Goal: Task Accomplishment & Management: Manage account settings

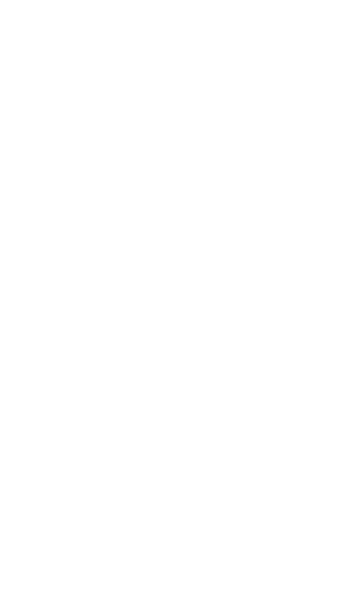
scroll to position [1172, 0]
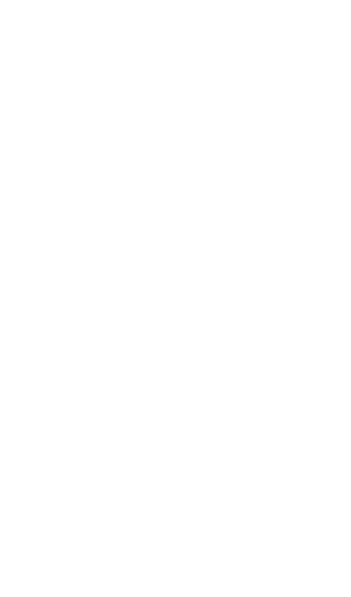
scroll to position [1225, 0]
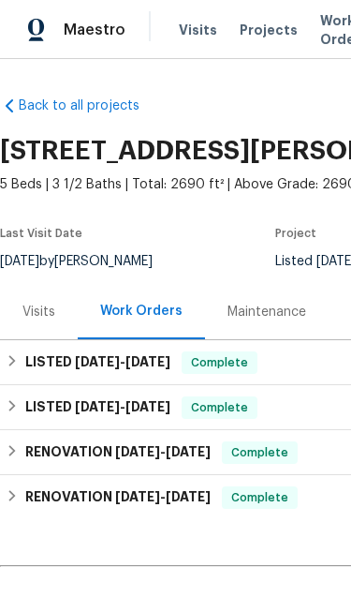
scroll to position [101, 0]
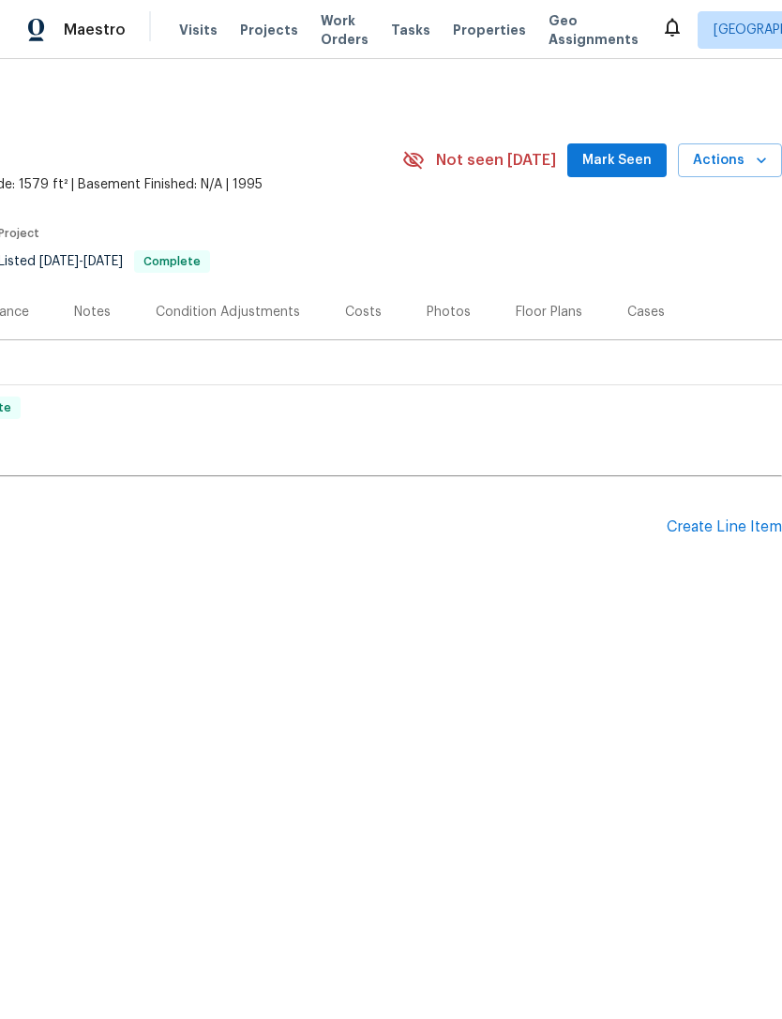
scroll to position [0, 277]
click at [351, 522] on div "Create Line Item" at bounding box center [723, 527] width 115 height 18
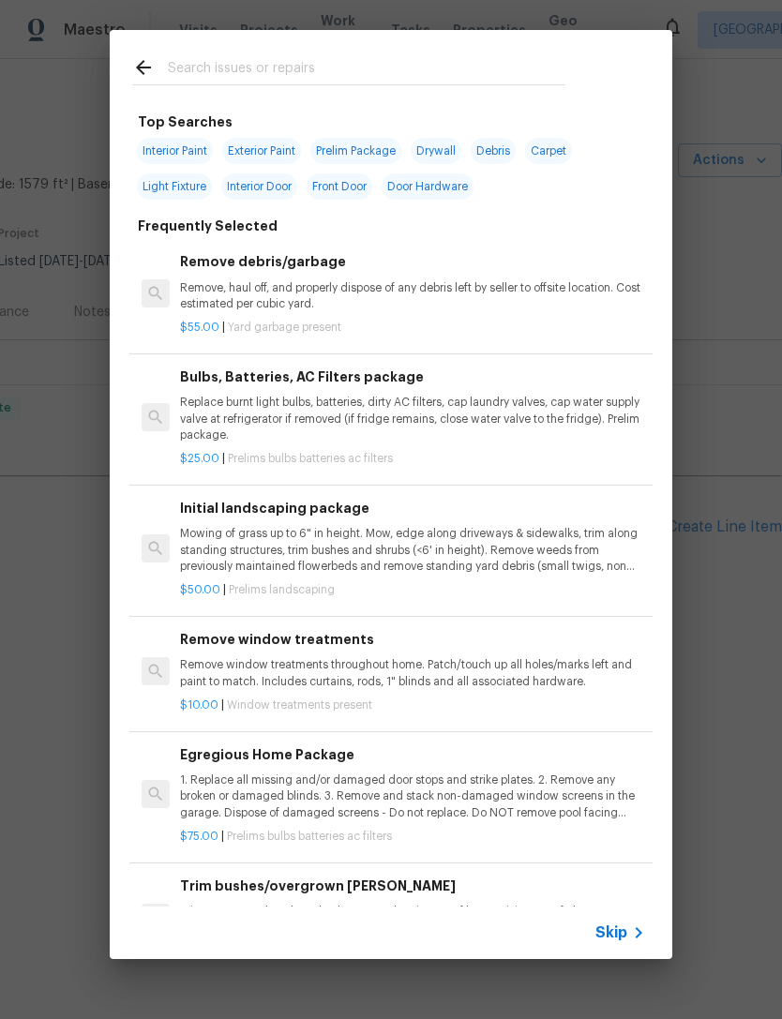
click at [351, 57] on input "text" at bounding box center [366, 70] width 397 height 28
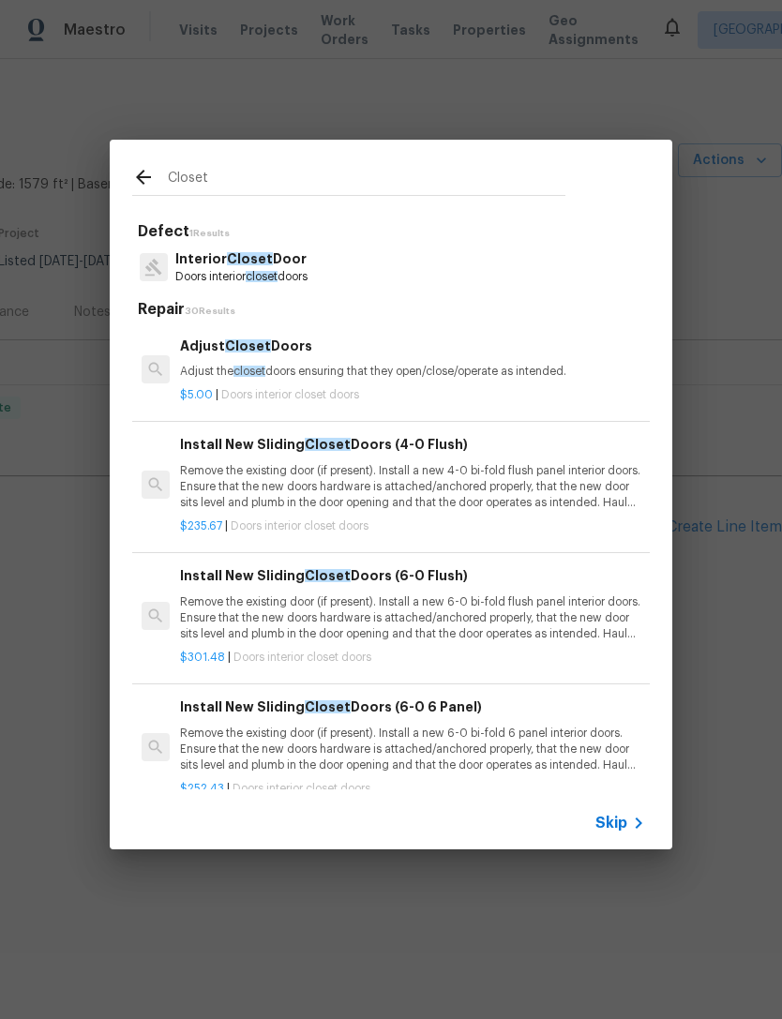
type input "Closet"
click at [327, 276] on div "Interior Closet Door Doors interior closet doors" at bounding box center [390, 267] width 517 height 51
click at [258, 253] on span "Closet" at bounding box center [250, 258] width 46 height 13
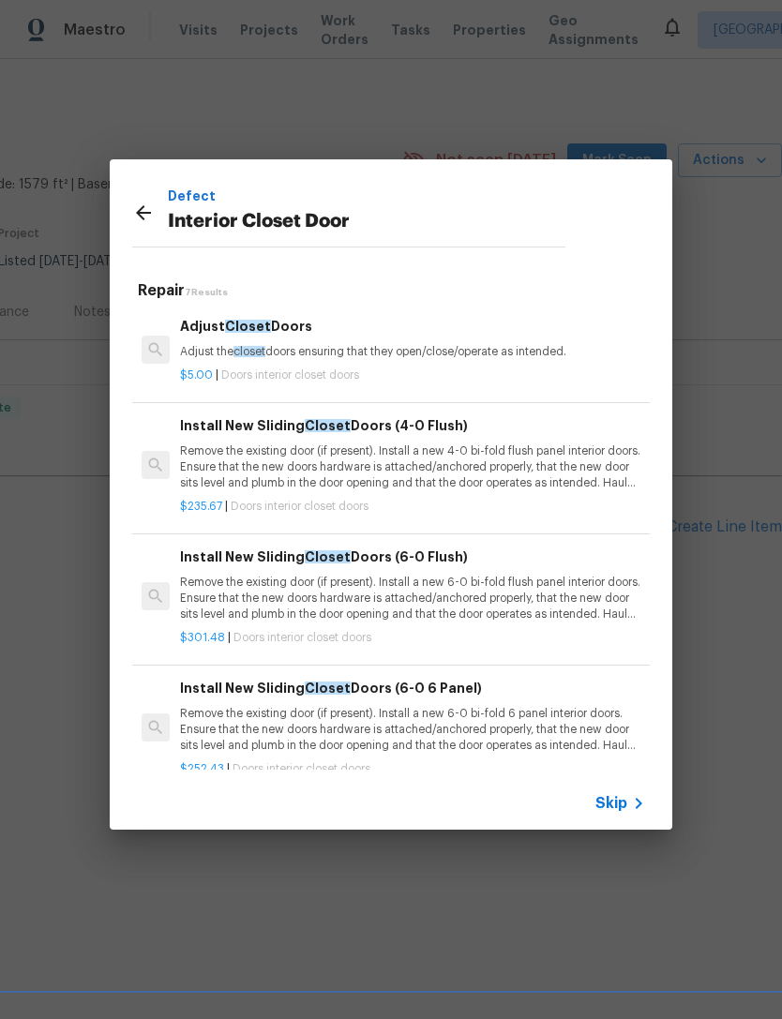
click at [351, 596] on p "Remove the existing door (if present). Install a new 6-0 bi-fold 6 panel interi…" at bounding box center [412, 730] width 465 height 48
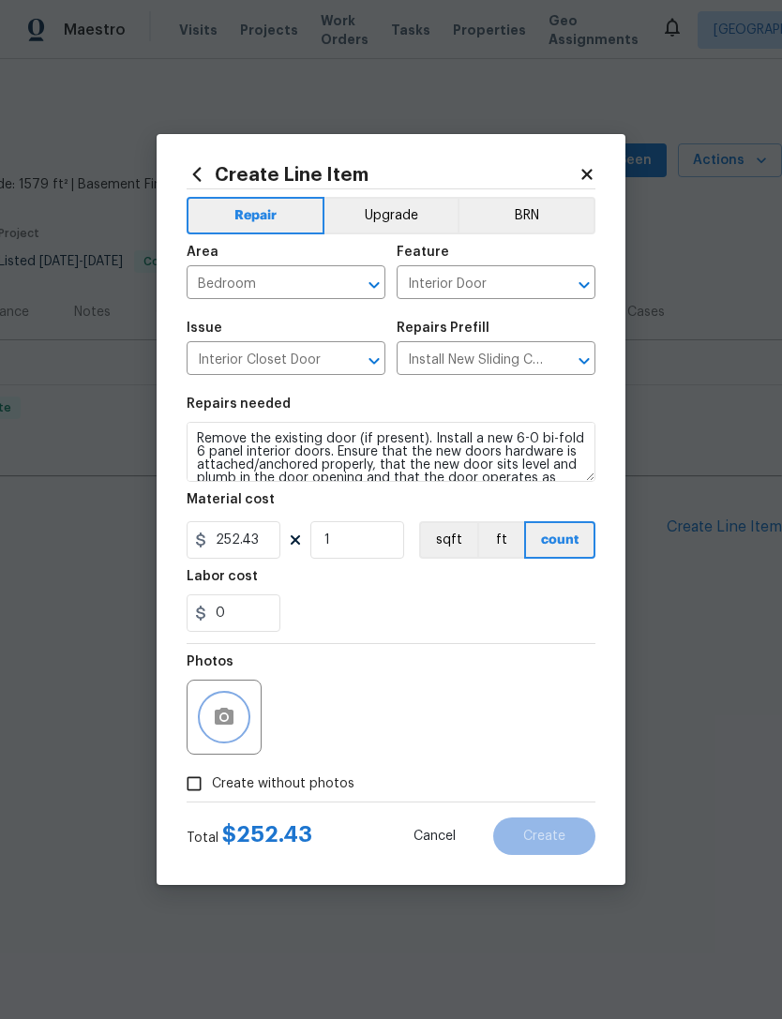
click at [229, 596] on icon "button" at bounding box center [224, 716] width 19 height 17
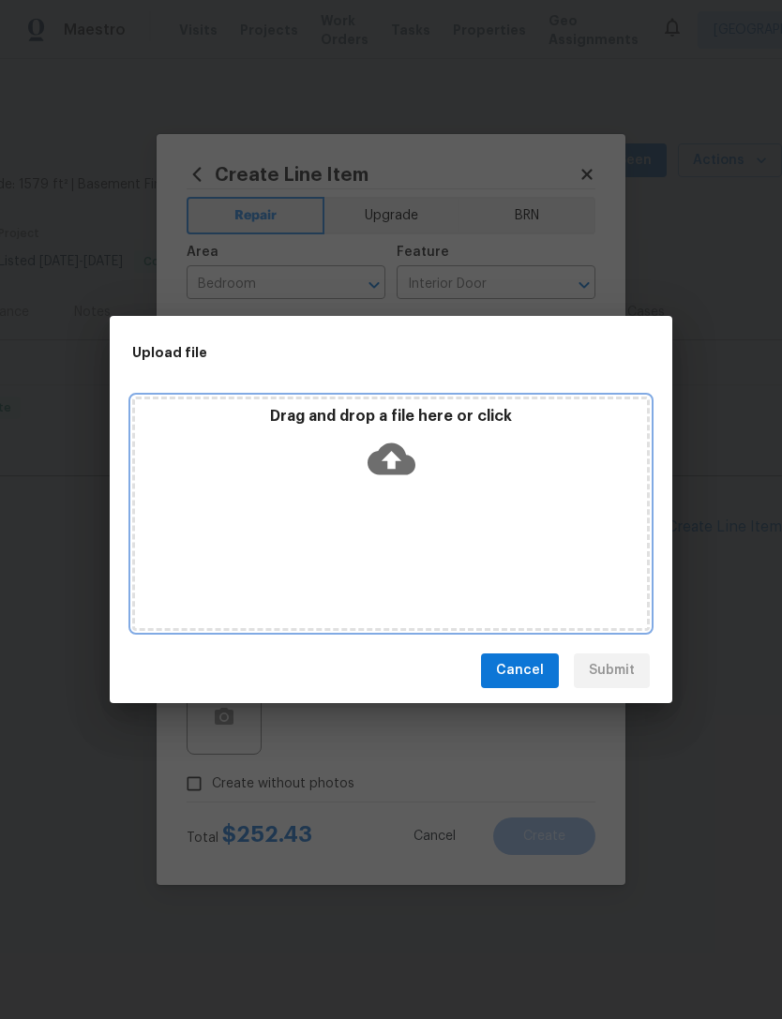
click at [351, 476] on icon at bounding box center [391, 459] width 48 height 48
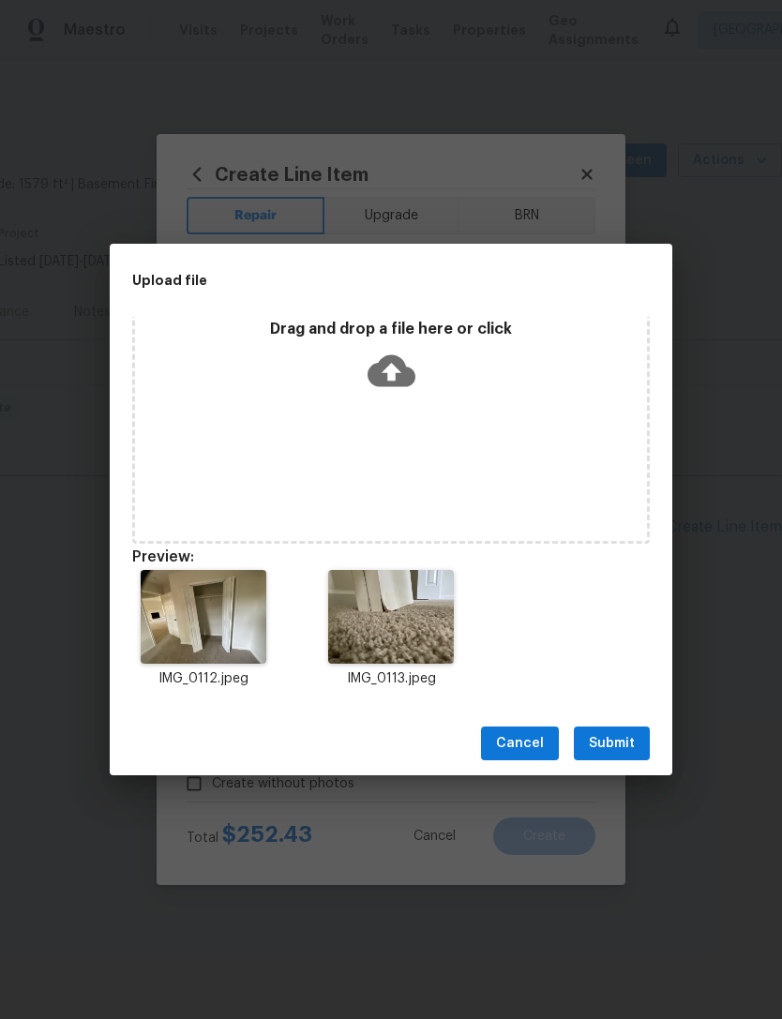
scroll to position [15, 0]
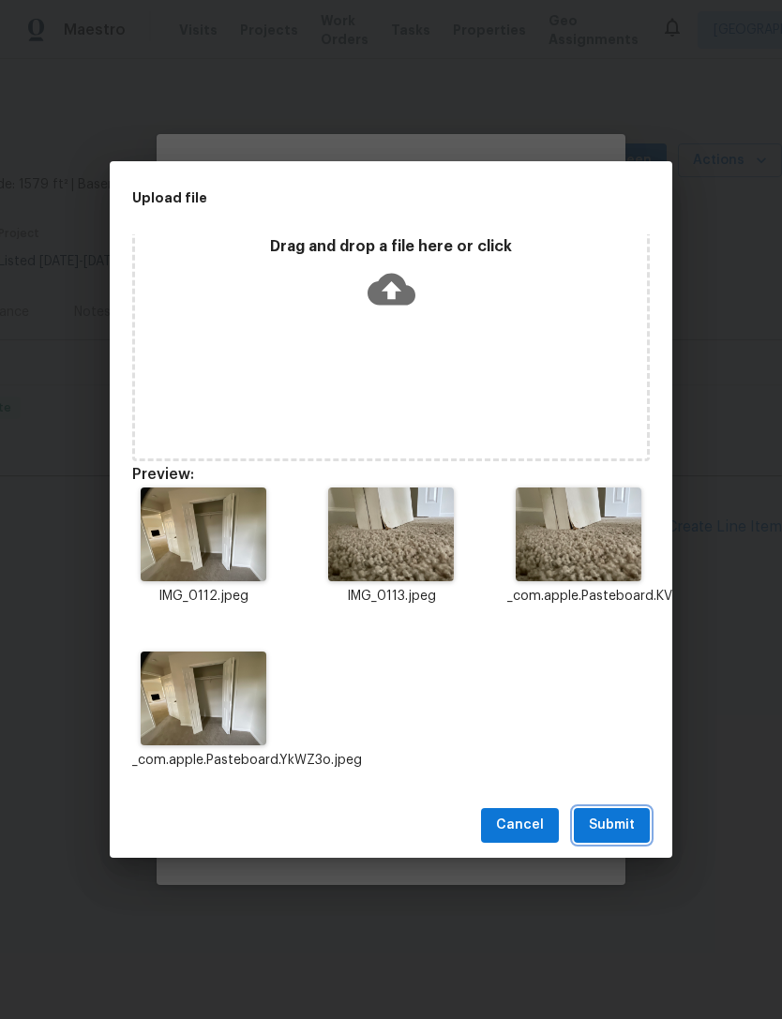
click at [351, 596] on span "Submit" at bounding box center [612, 824] width 46 height 23
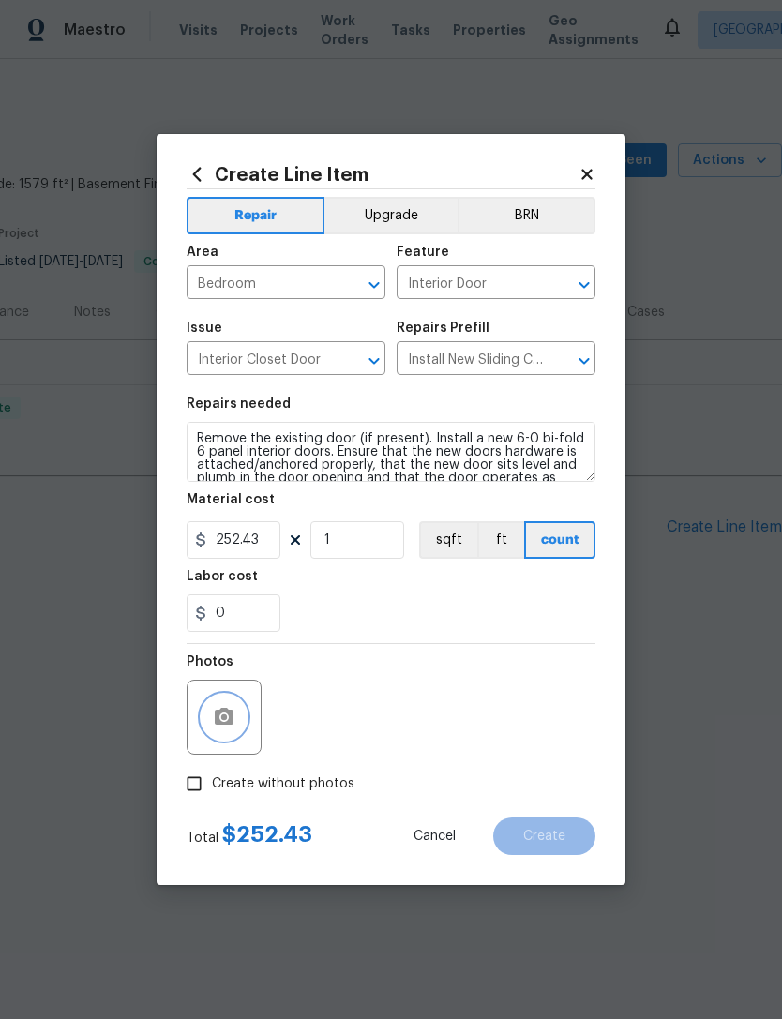
scroll to position [0, 0]
click at [351, 596] on div "Photos" at bounding box center [390, 705] width 409 height 122
click at [239, 596] on button "button" at bounding box center [223, 716] width 45 height 45
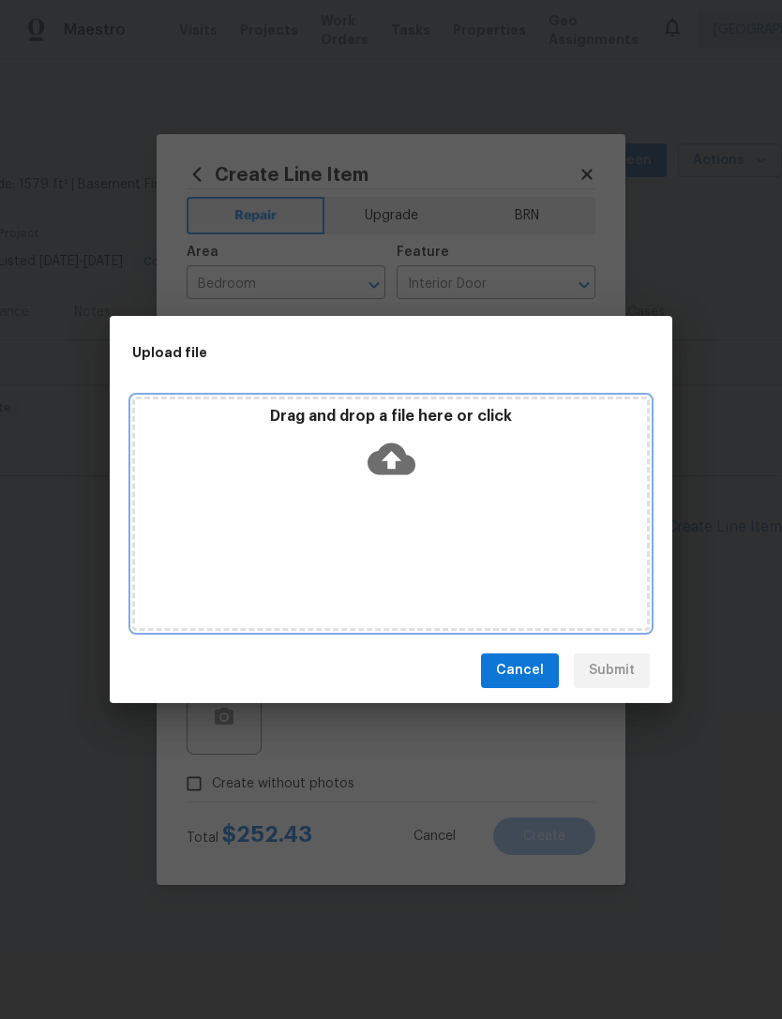
click at [351, 460] on icon at bounding box center [391, 458] width 48 height 32
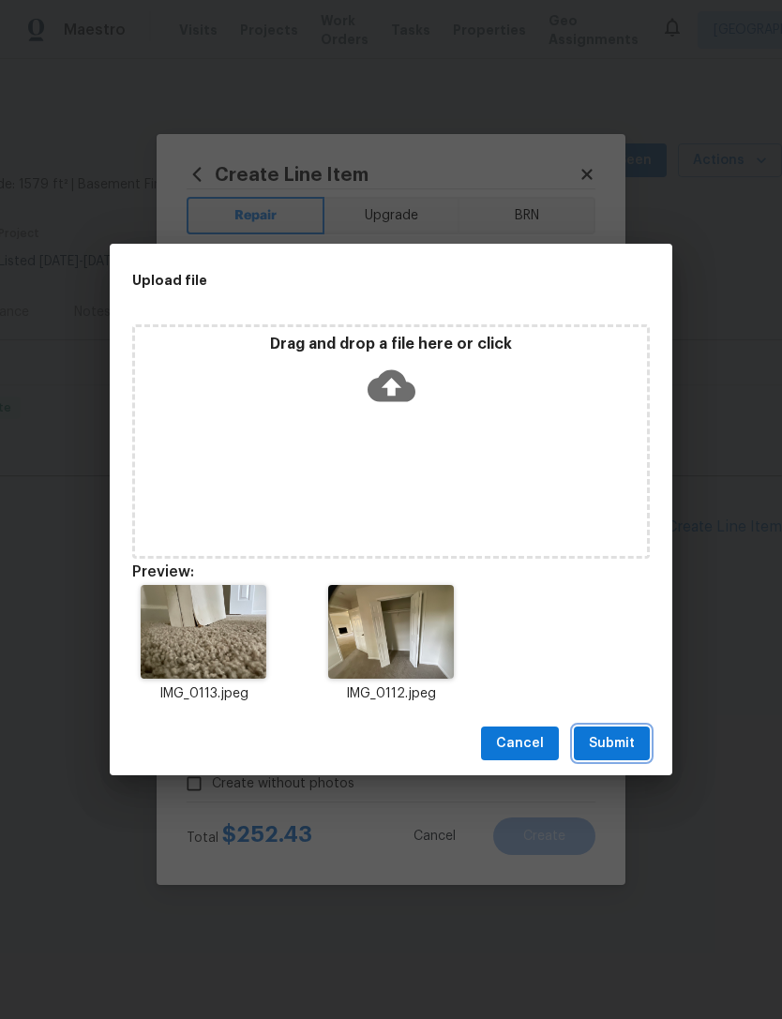
click at [351, 596] on span "Submit" at bounding box center [612, 743] width 46 height 23
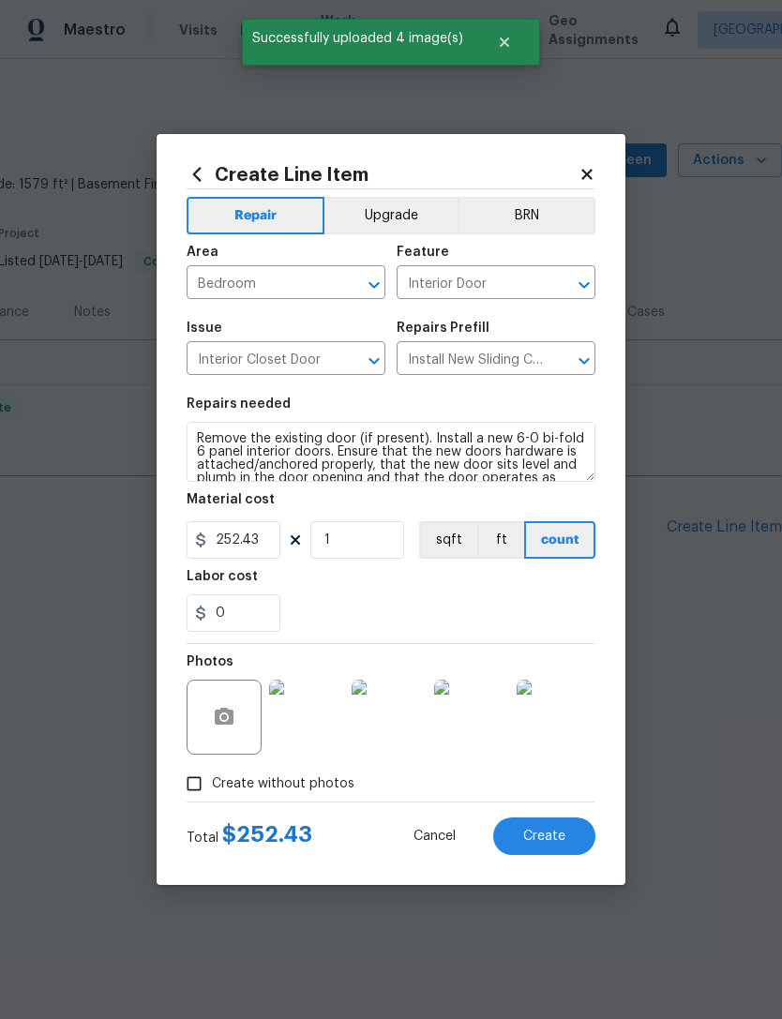
click at [351, 596] on button "Create" at bounding box center [544, 835] width 102 height 37
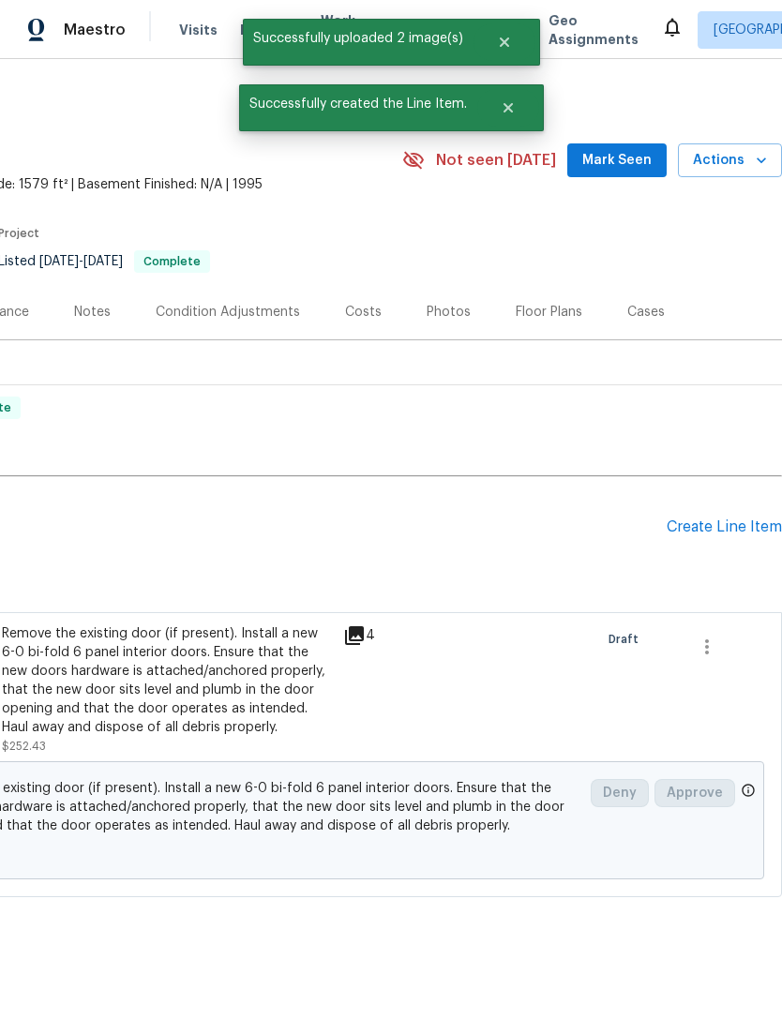
scroll to position [0, 276]
click at [351, 91] on button "Close" at bounding box center [508, 107] width 62 height 37
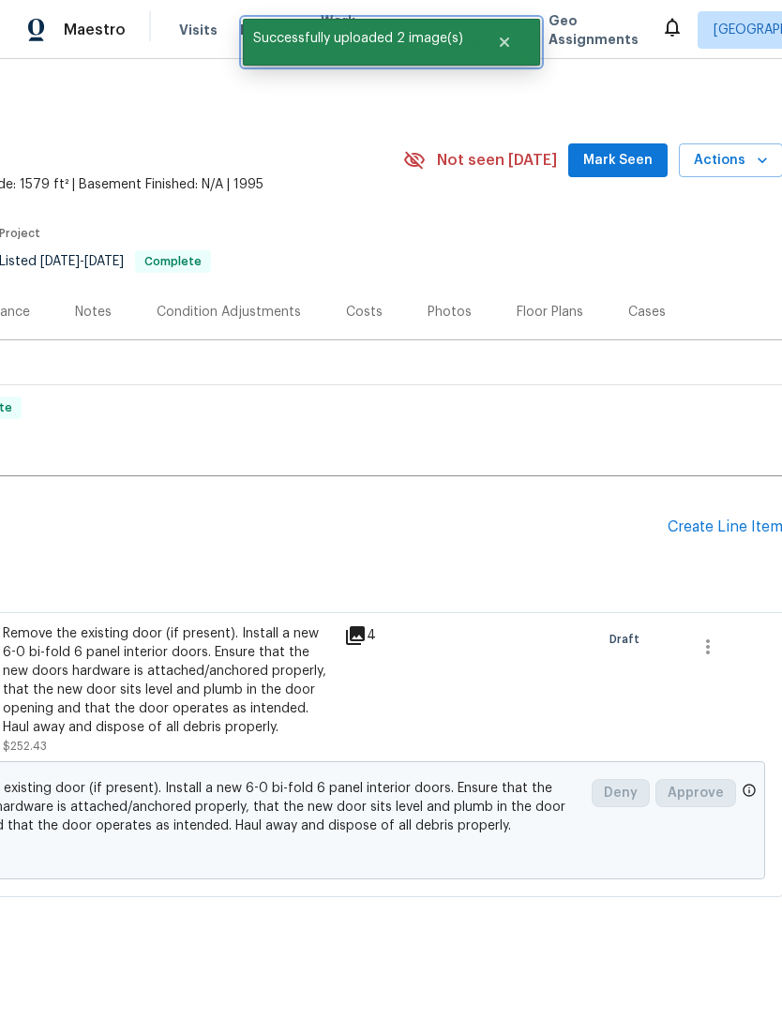
click at [351, 39] on icon "Close" at bounding box center [503, 41] width 9 height 9
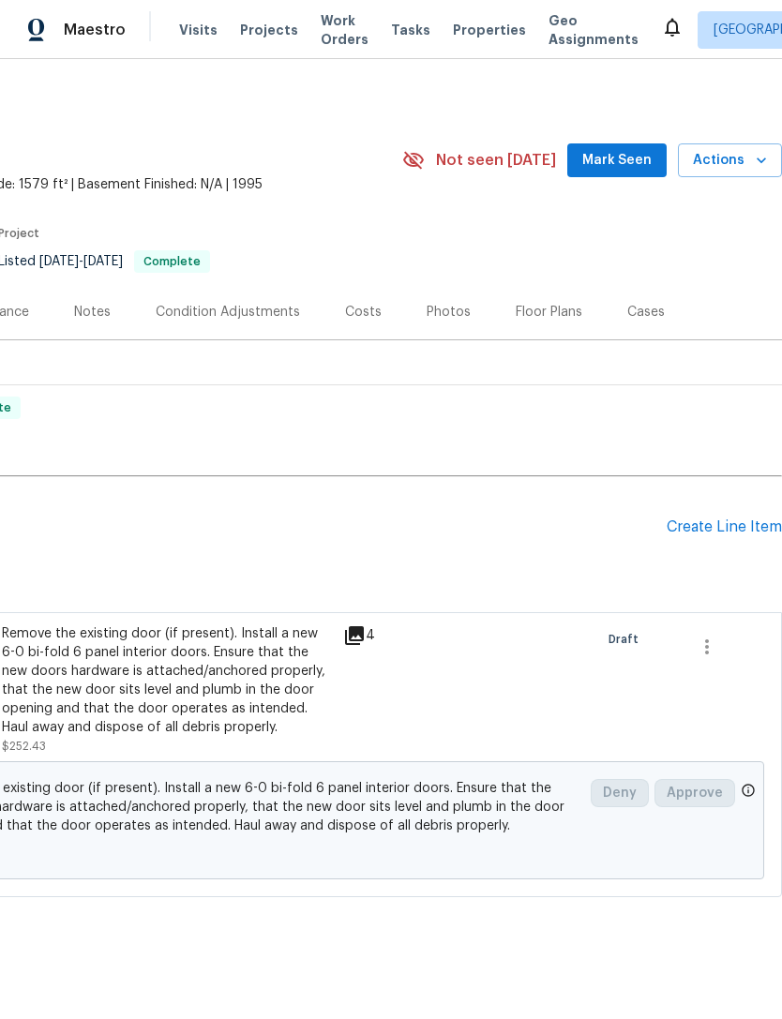
scroll to position [0, 277]
click at [351, 535] on div "Create Line Item" at bounding box center [723, 527] width 115 height 18
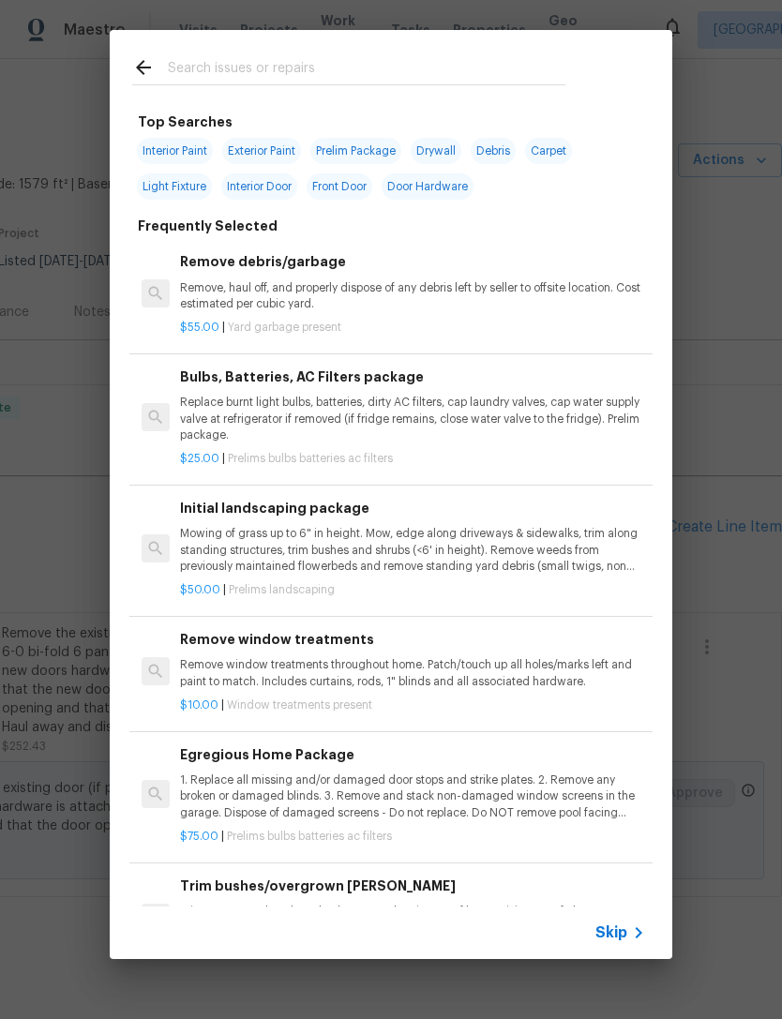
click at [351, 71] on input "text" at bounding box center [366, 70] width 397 height 28
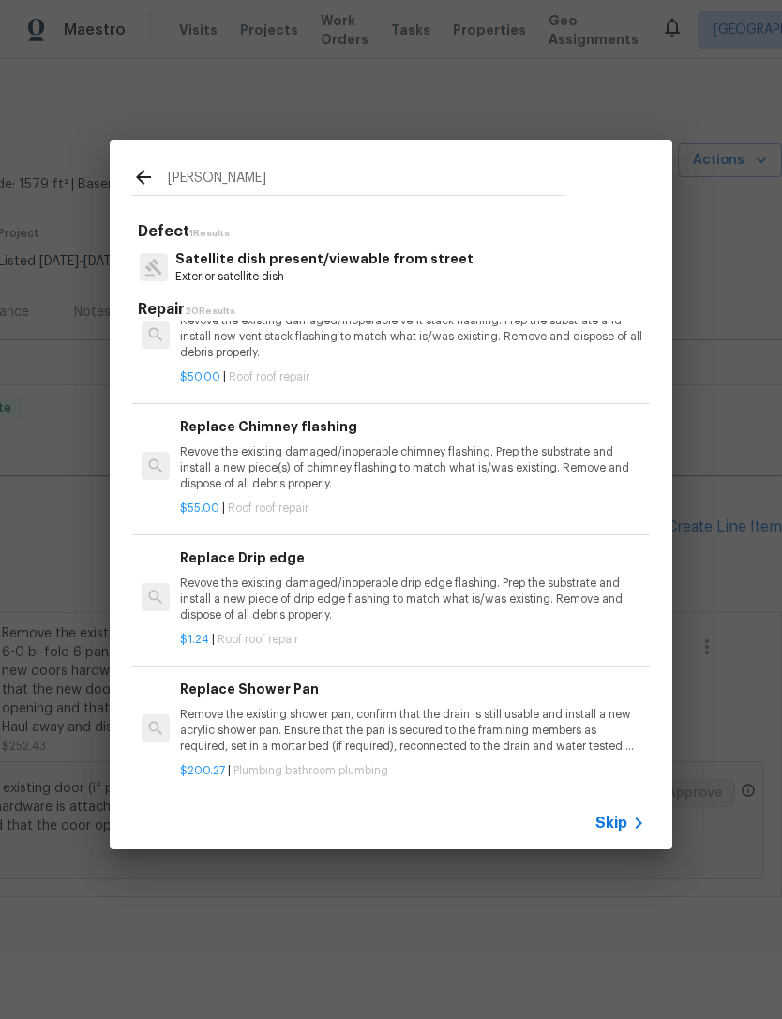
scroll to position [991, 0]
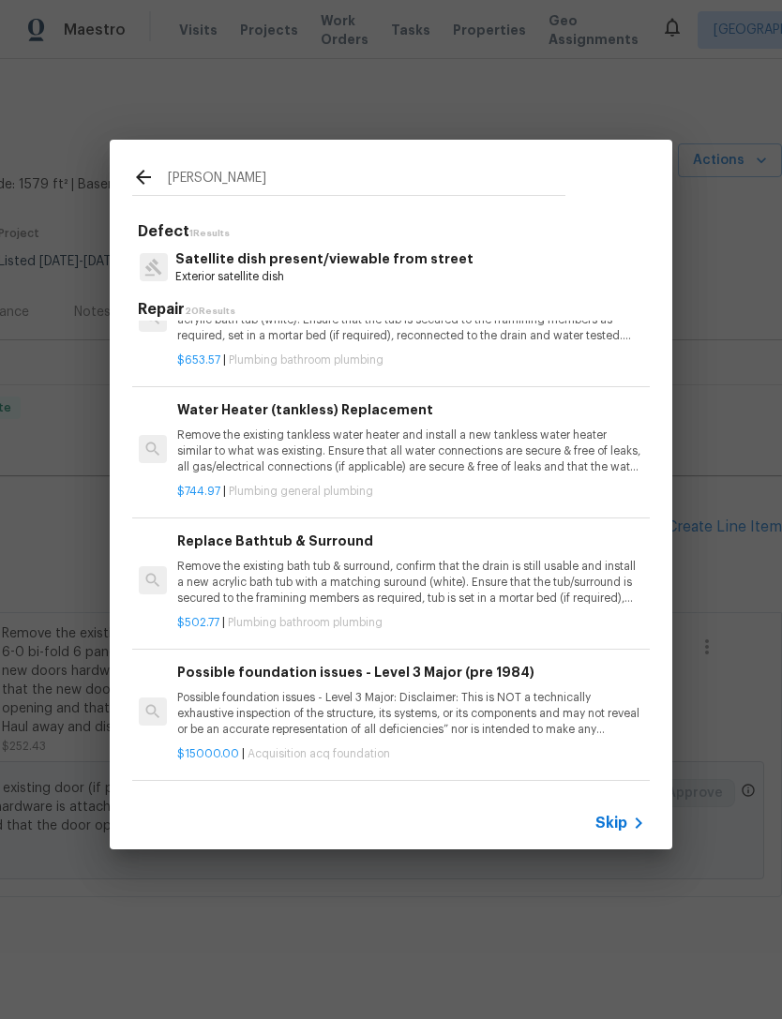
type input "Gable"
click at [145, 166] on icon at bounding box center [143, 177] width 22 height 22
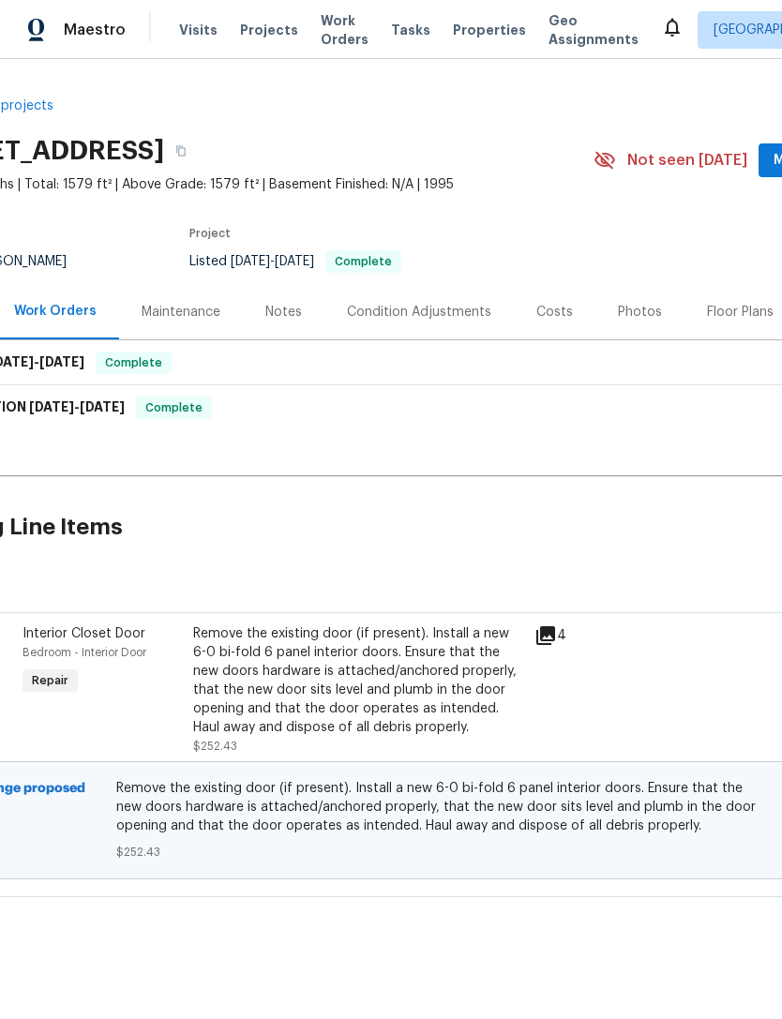
scroll to position [0, 79]
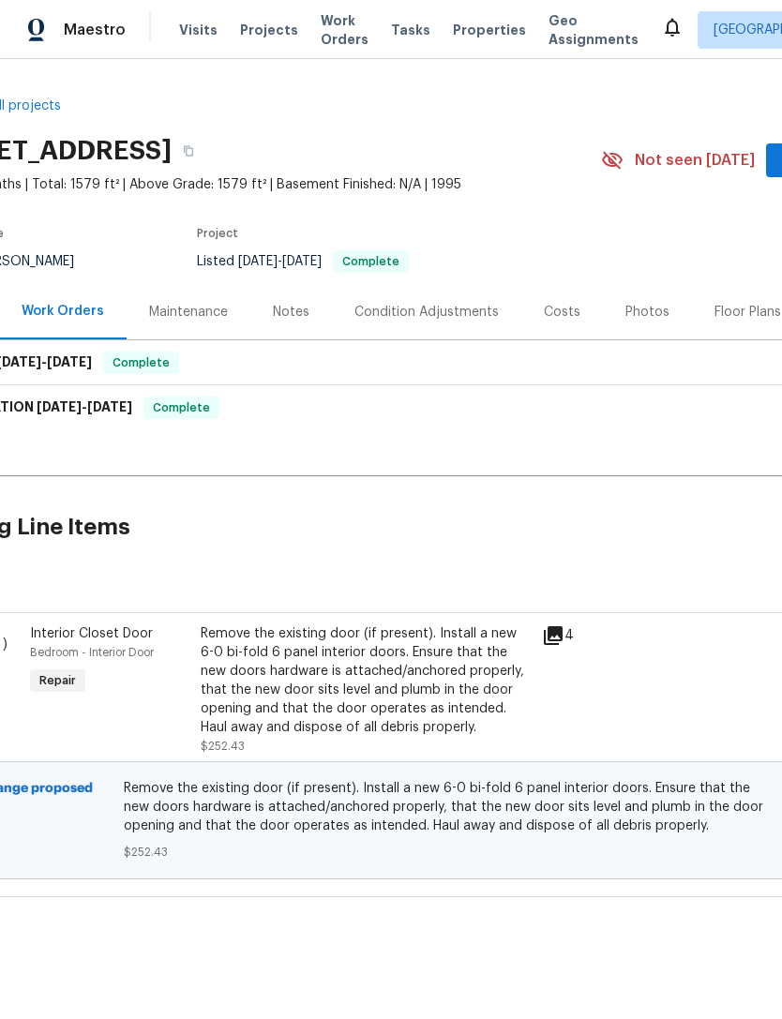
click at [351, 596] on icon at bounding box center [553, 635] width 19 height 19
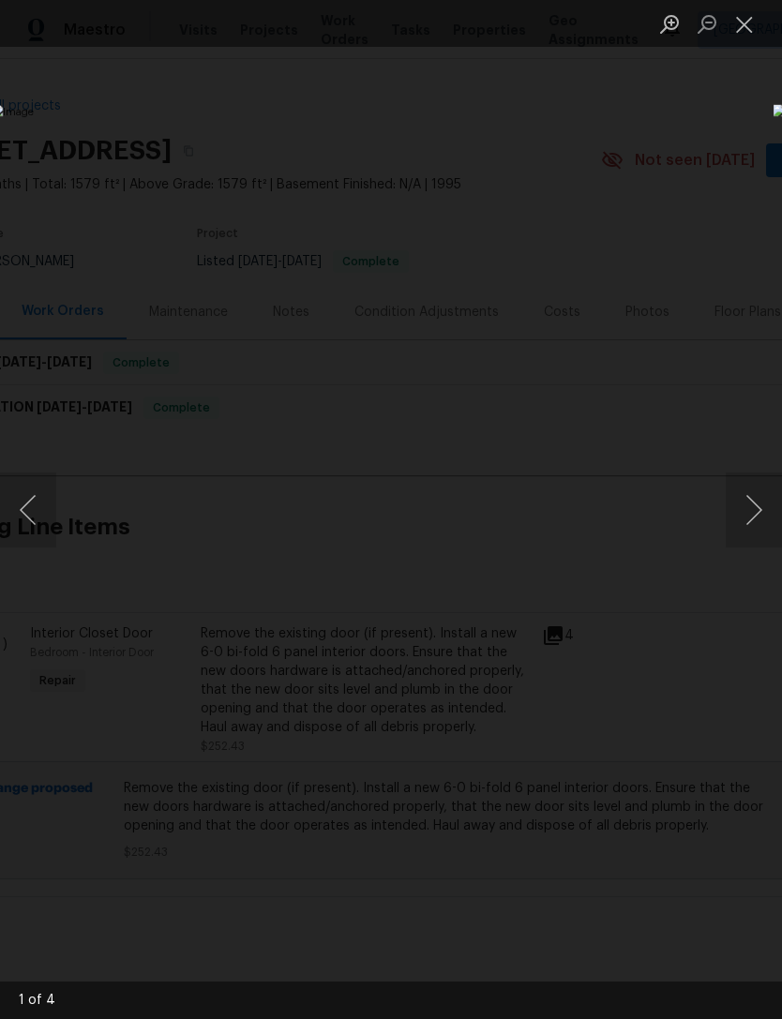
click at [351, 507] on button "Next image" at bounding box center [753, 509] width 56 height 75
click at [351, 519] on button "Next image" at bounding box center [753, 509] width 56 height 75
click at [351, 515] on button "Next image" at bounding box center [753, 509] width 56 height 75
click at [351, 521] on button "Next image" at bounding box center [753, 509] width 56 height 75
click at [351, 528] on button "Next image" at bounding box center [753, 509] width 56 height 75
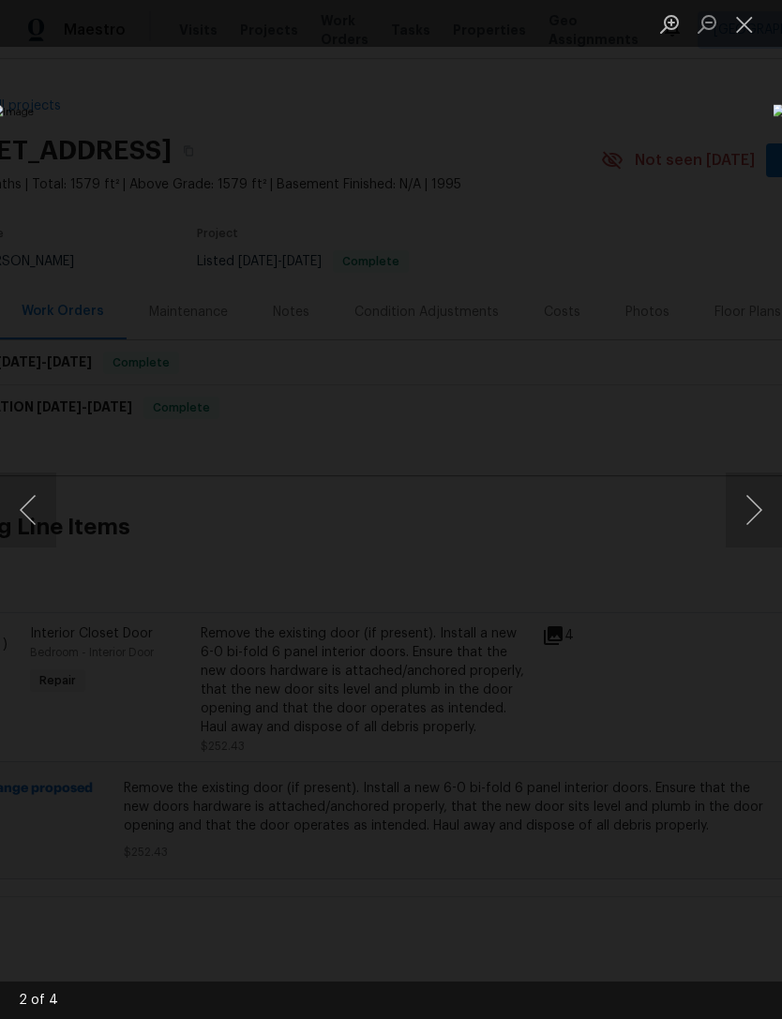
click at [351, 517] on button "Next image" at bounding box center [753, 509] width 56 height 75
click at [351, 28] on button "Close lightbox" at bounding box center [743, 23] width 37 height 33
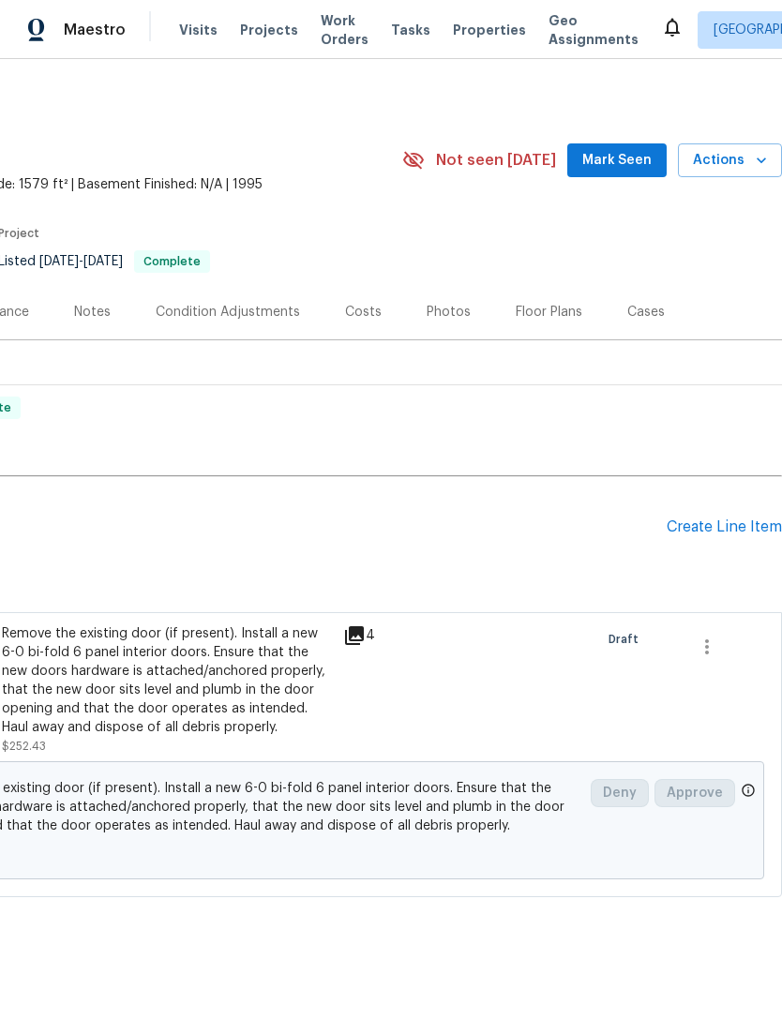
scroll to position [0, 277]
click at [351, 529] on div "Create Line Item" at bounding box center [723, 527] width 115 height 18
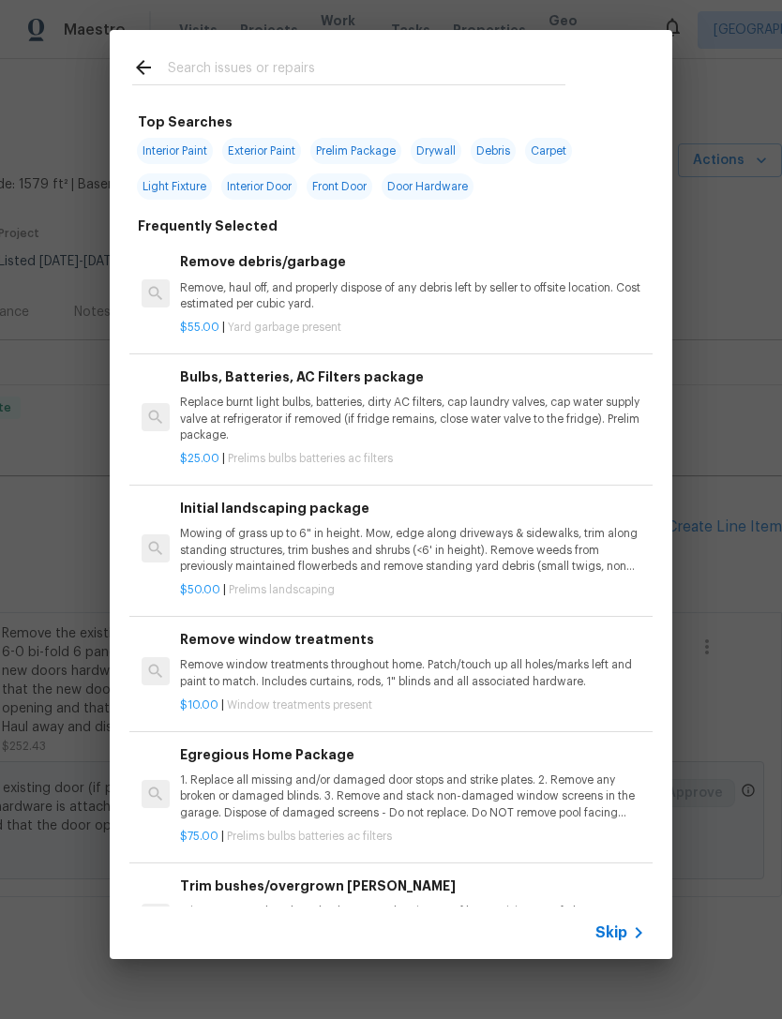
click at [351, 72] on input "text" at bounding box center [366, 70] width 397 height 28
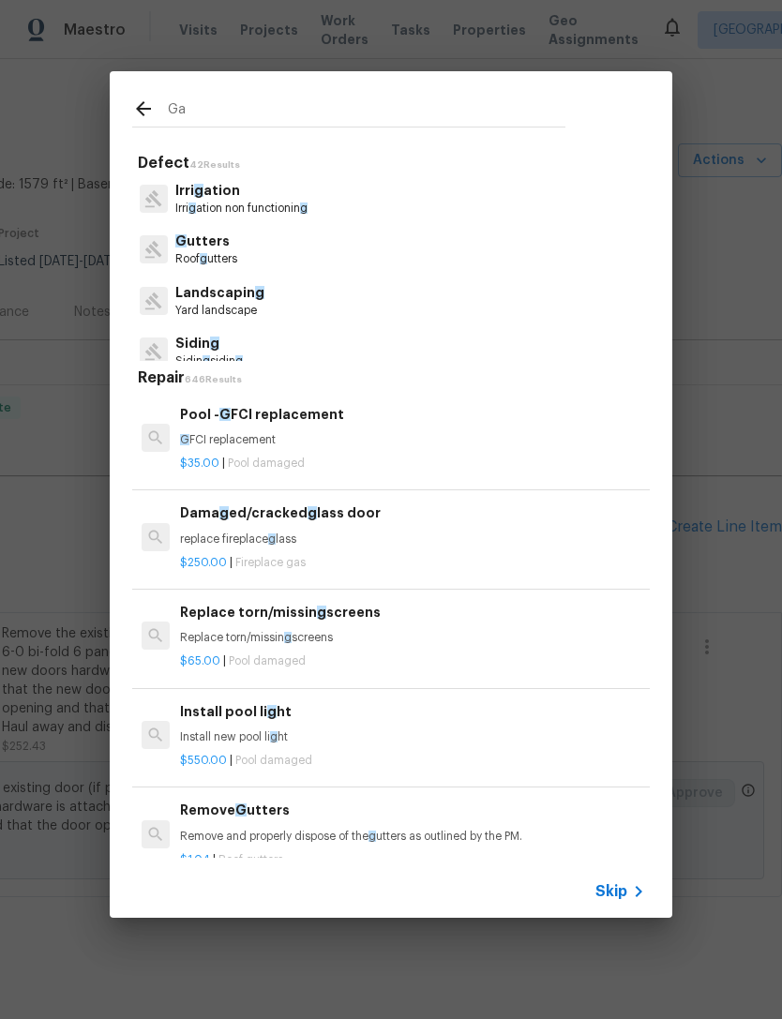
type input "Gab"
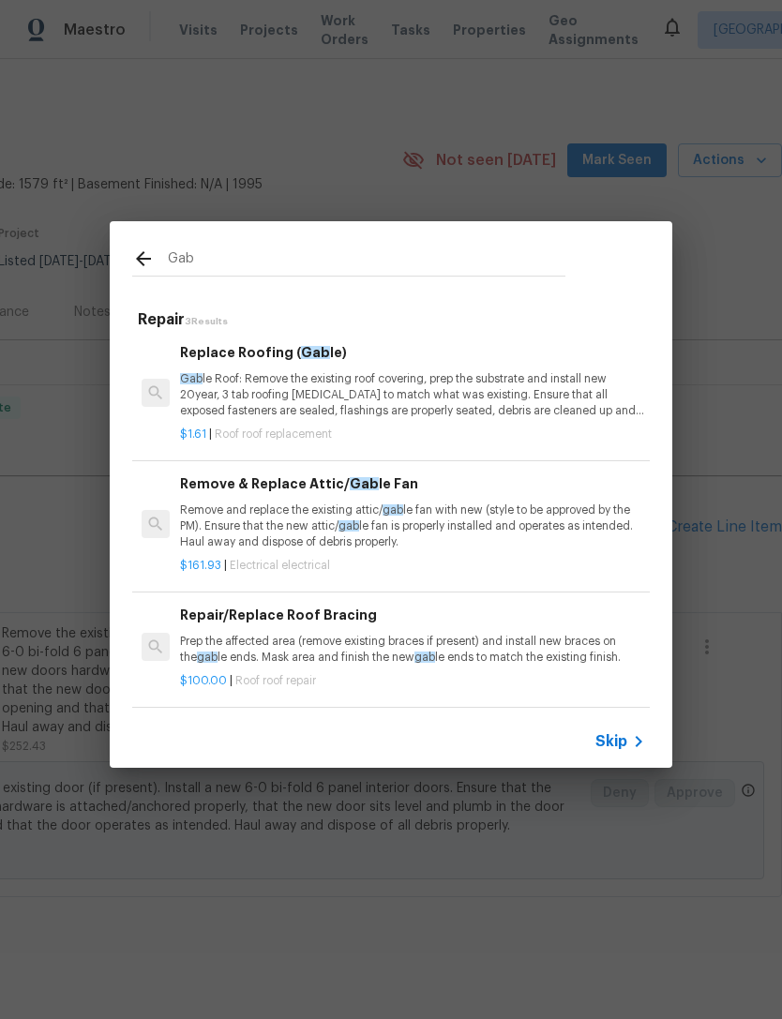
scroll to position [3, 0]
click at [351, 513] on p "Remove and replace the existing attic/ gab le fan with new (style to be approve…" at bounding box center [412, 526] width 465 height 48
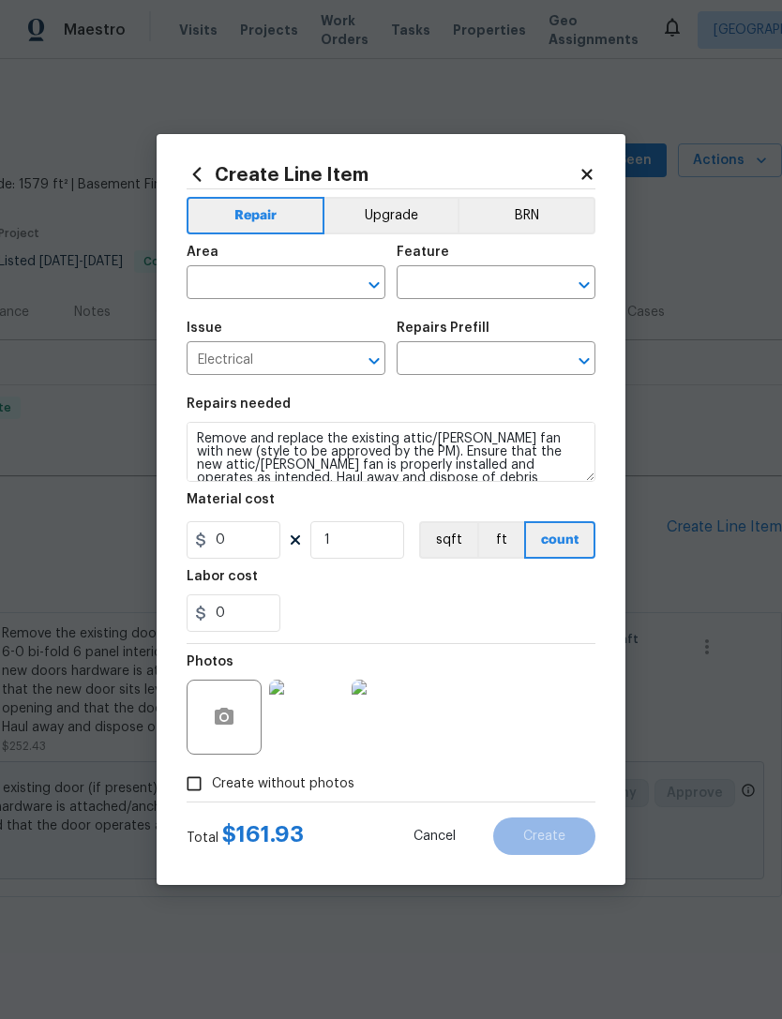
type input "Remove & Replace Attic/Gable Fan $161.93"
type input "161.93"
click at [351, 169] on icon at bounding box center [586, 174] width 10 height 10
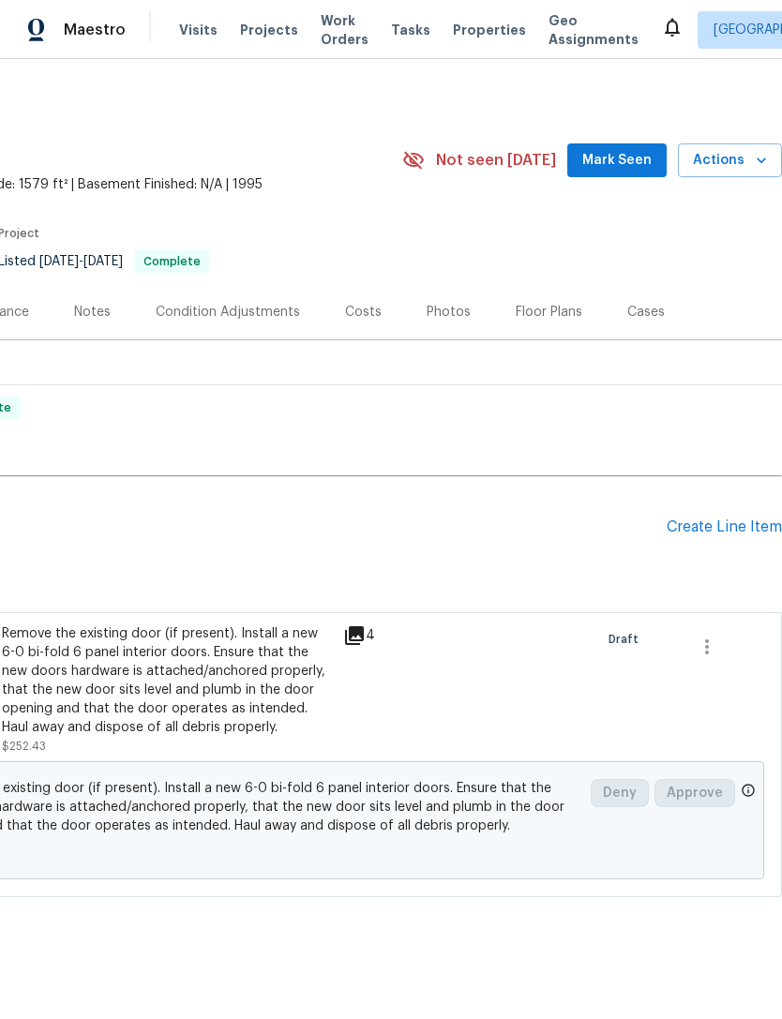
click at [351, 528] on div "Create Line Item" at bounding box center [723, 527] width 115 height 18
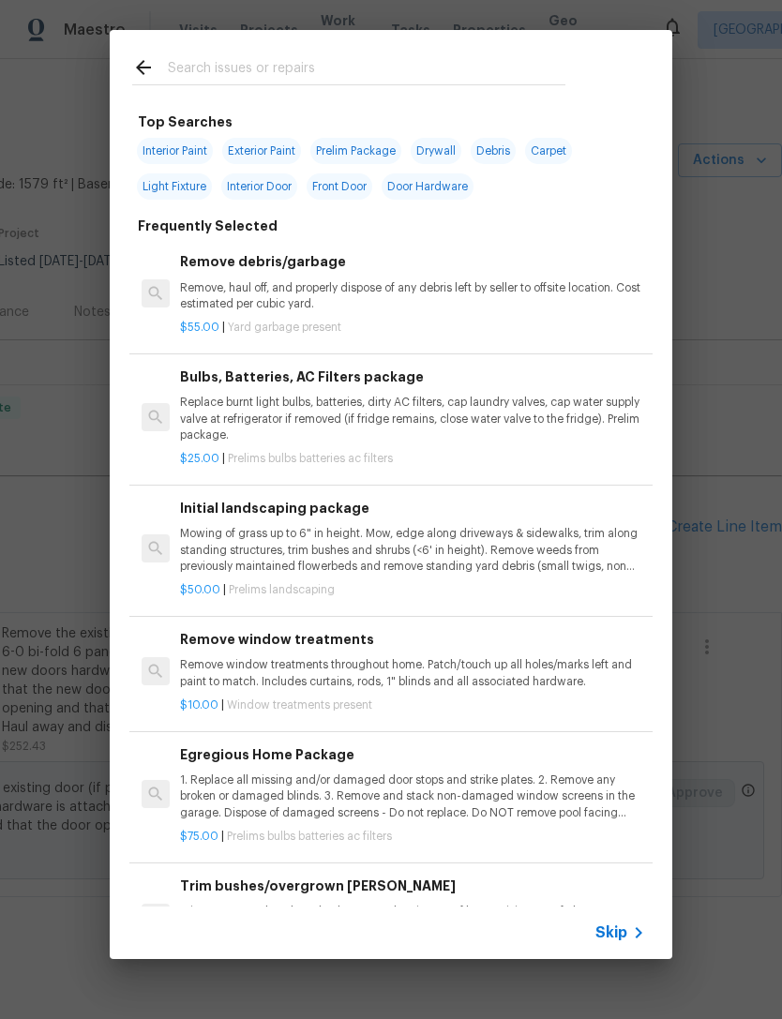
click at [351, 71] on input "text" at bounding box center [366, 70] width 397 height 28
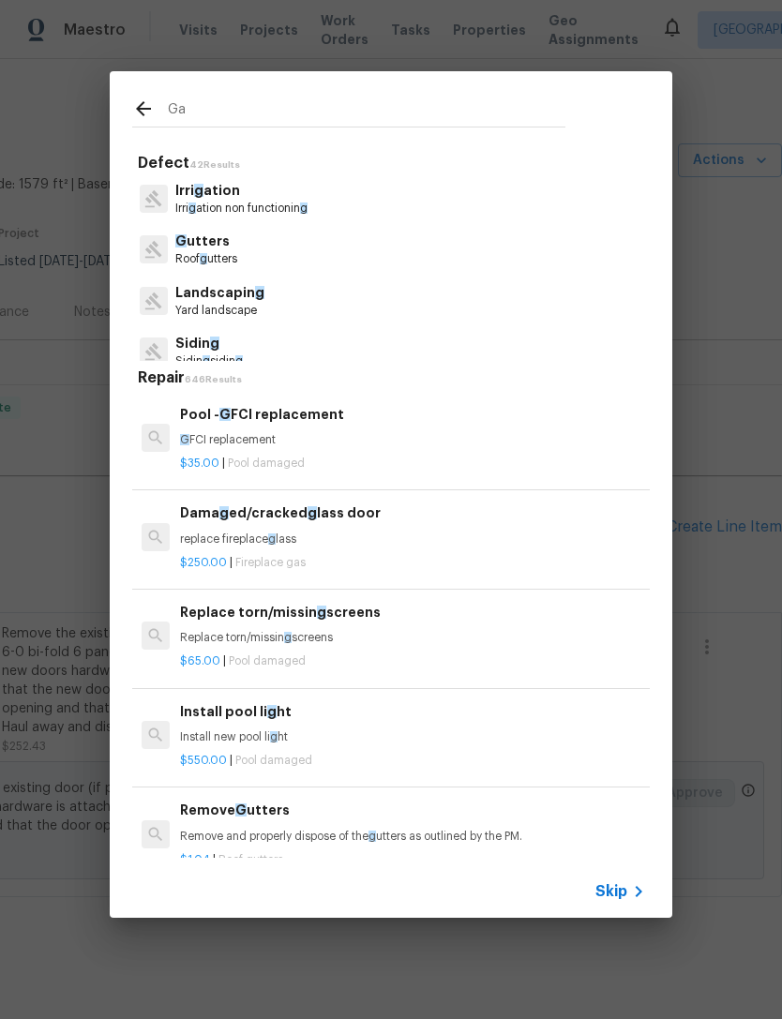
type input "Gab"
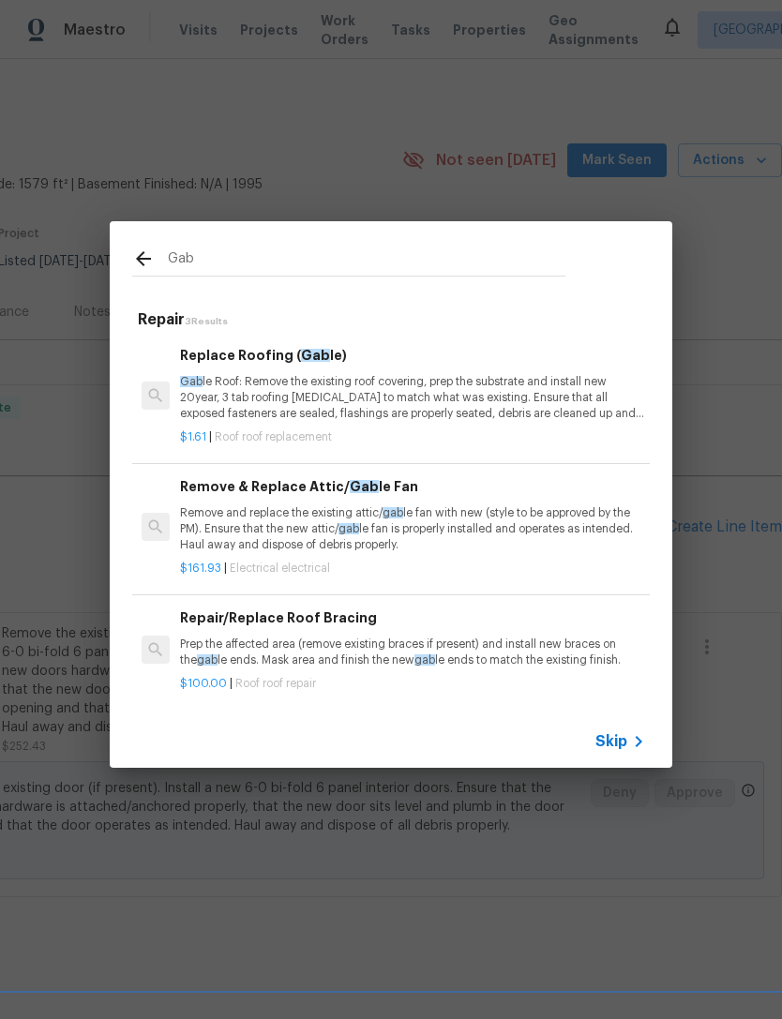
click at [351, 510] on p "Remove and replace the existing attic/ gab le fan with new (style to be approve…" at bounding box center [412, 529] width 465 height 48
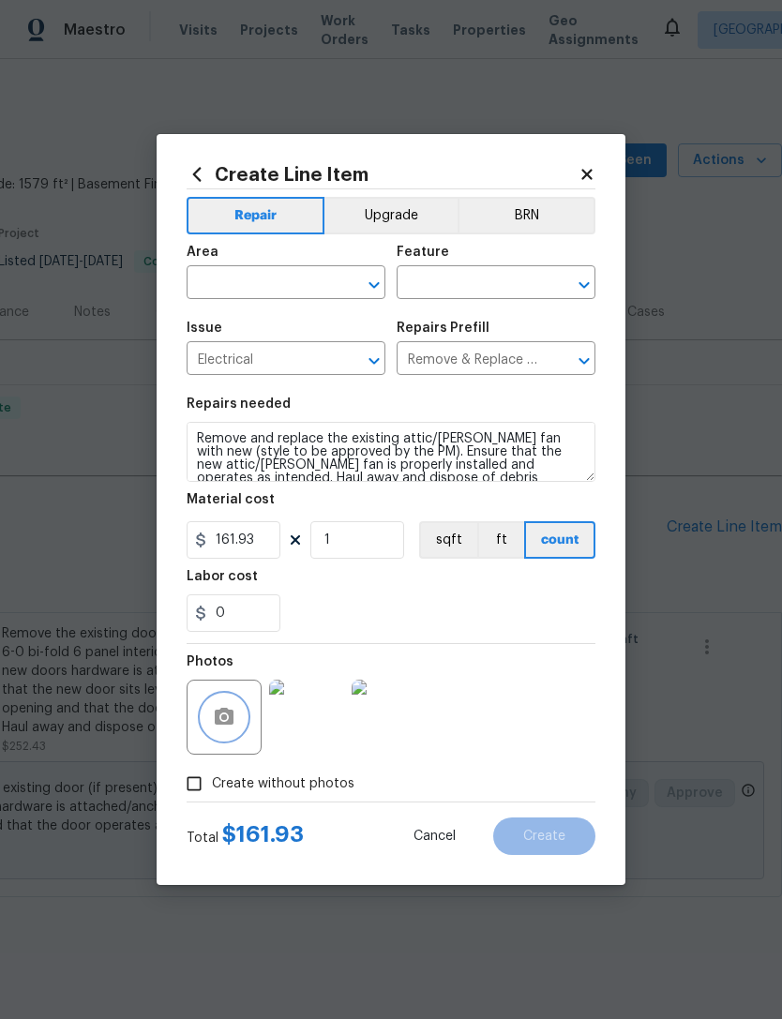
click at [235, 596] on button "button" at bounding box center [223, 716] width 45 height 45
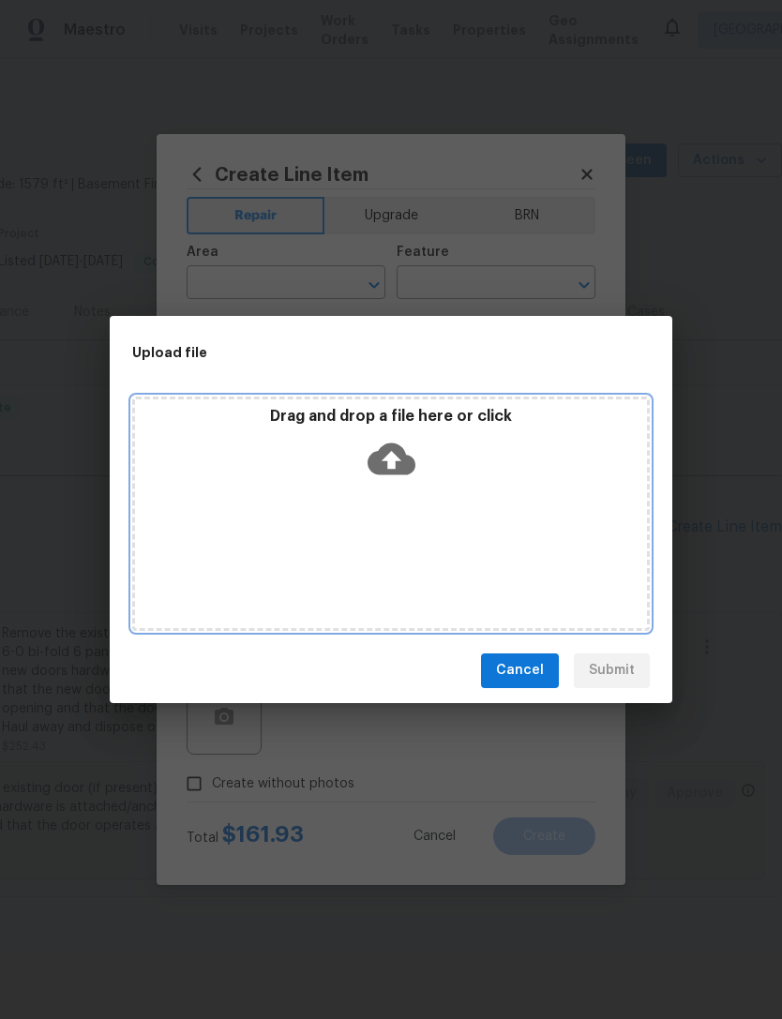
click at [351, 484] on div "Drag and drop a file here or click" at bounding box center [391, 447] width 512 height 81
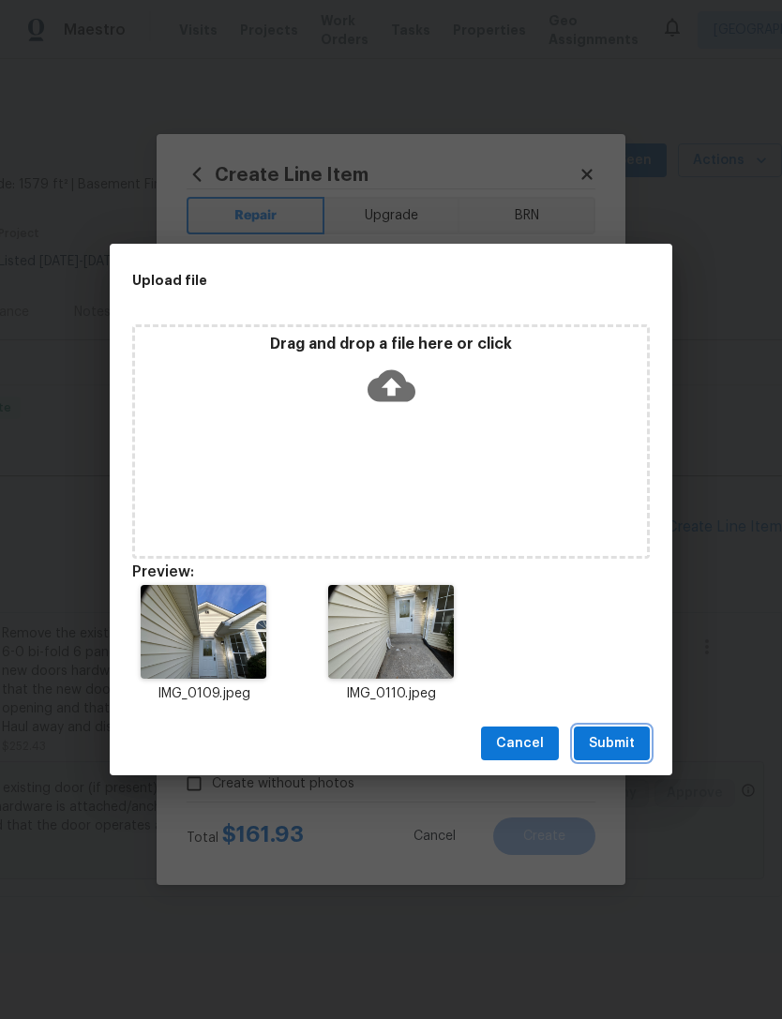
click at [351, 596] on span "Submit" at bounding box center [612, 743] width 46 height 23
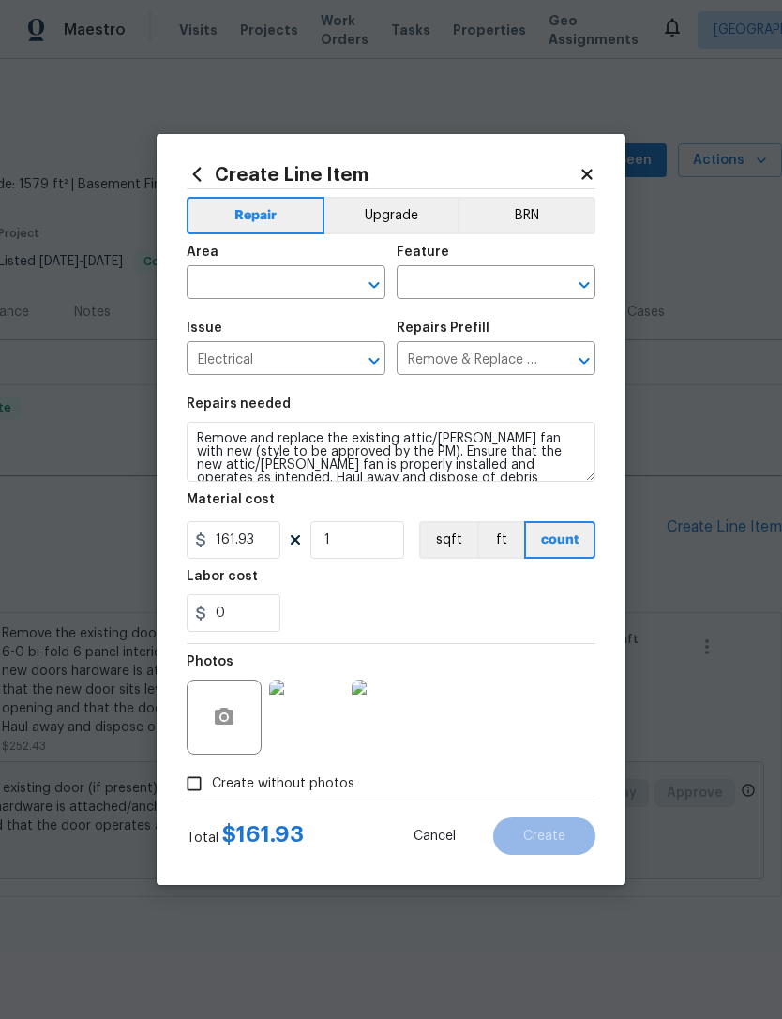
click at [255, 290] on input "text" at bounding box center [259, 284] width 146 height 29
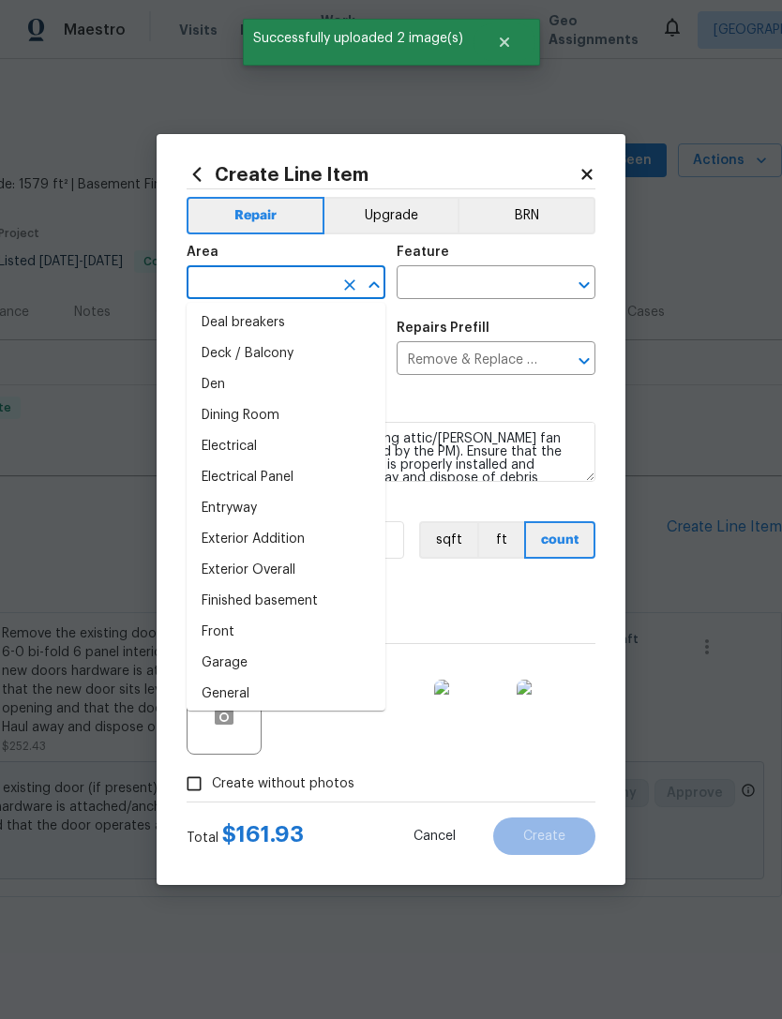
scroll to position [261, 0]
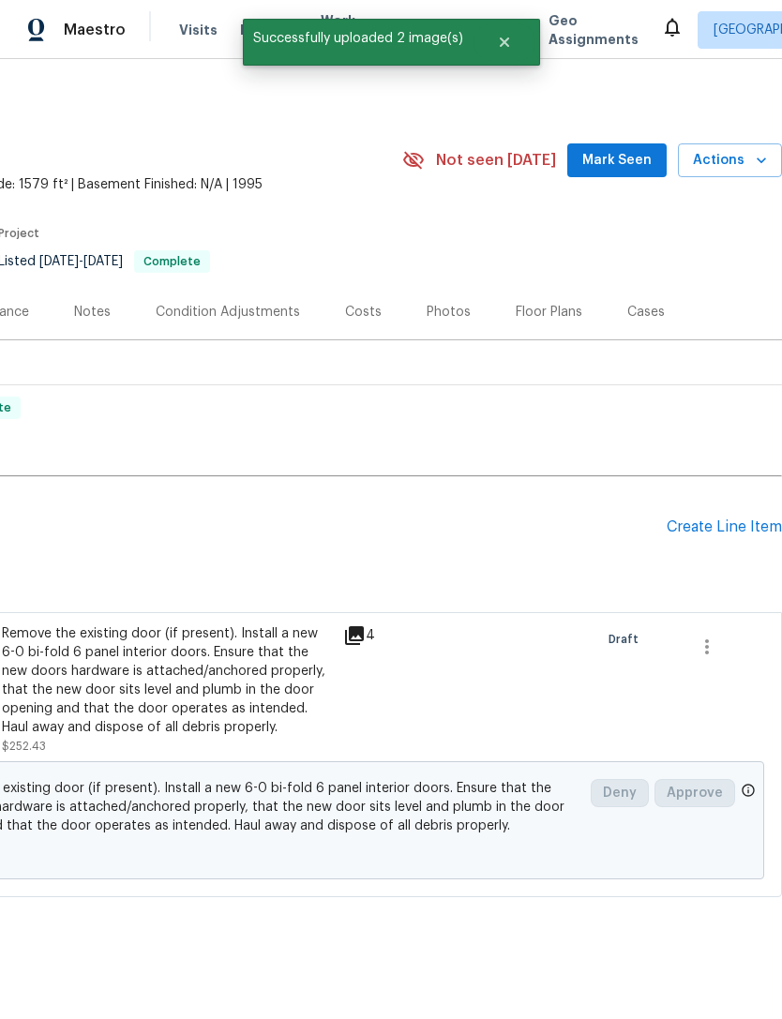
click at [351, 531] on div "Create Line Item" at bounding box center [723, 527] width 115 height 18
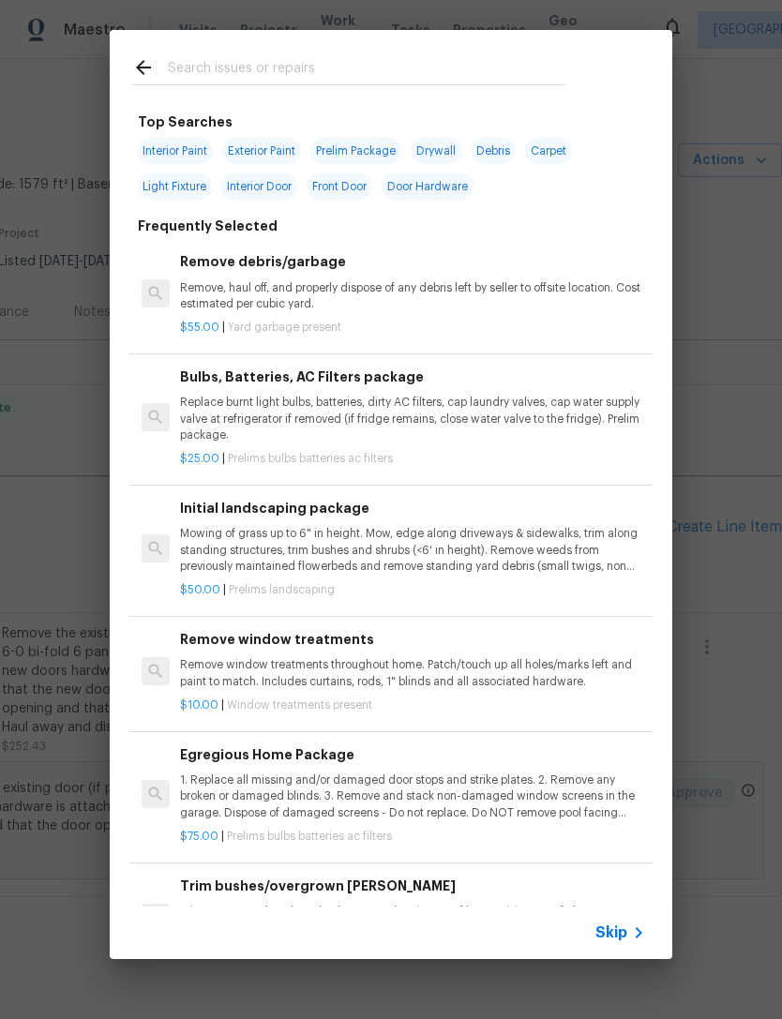
click at [351, 71] on input "text" at bounding box center [366, 70] width 397 height 28
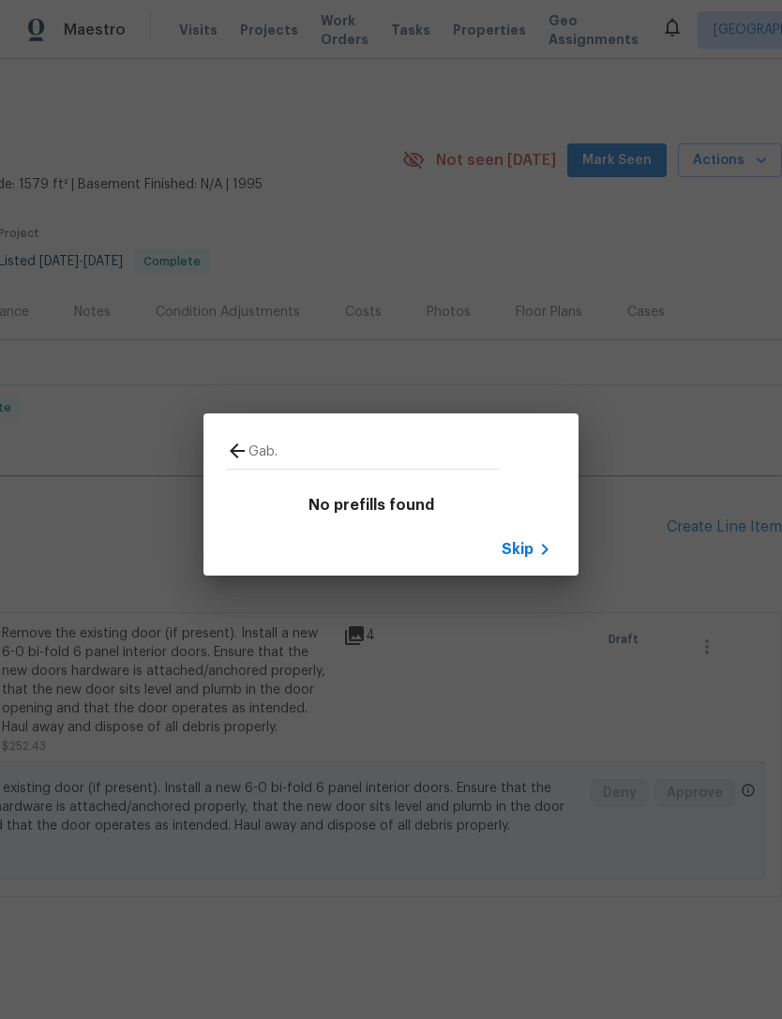
type input "Gab."
click at [238, 459] on icon at bounding box center [237, 451] width 22 height 22
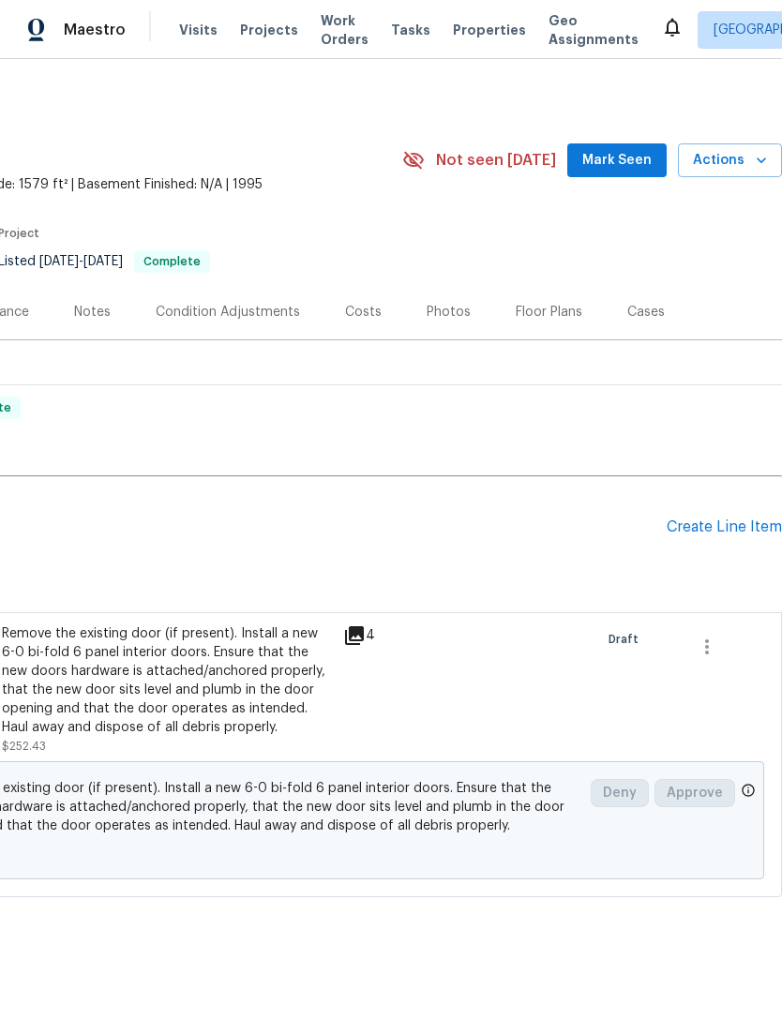
click at [238, 458] on div "Back to all projects 1910 Roscoe Dr, Clarksville, TN 37042 3 Beds | 2 Baths | T…" at bounding box center [252, 497] width 1059 height 830
click at [351, 518] on div "Create Line Item" at bounding box center [723, 527] width 115 height 18
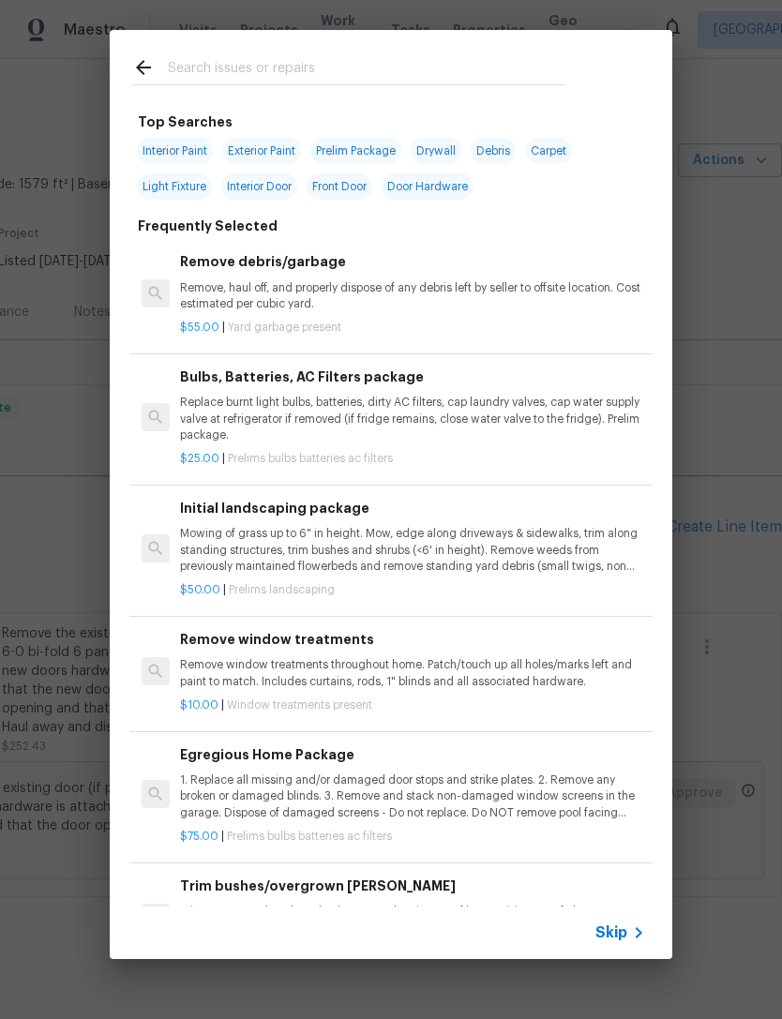
click at [351, 596] on div "Top Searches Interior Paint Exterior Paint Prelim Package Drywall Debris Carpet…" at bounding box center [391, 494] width 782 height 989
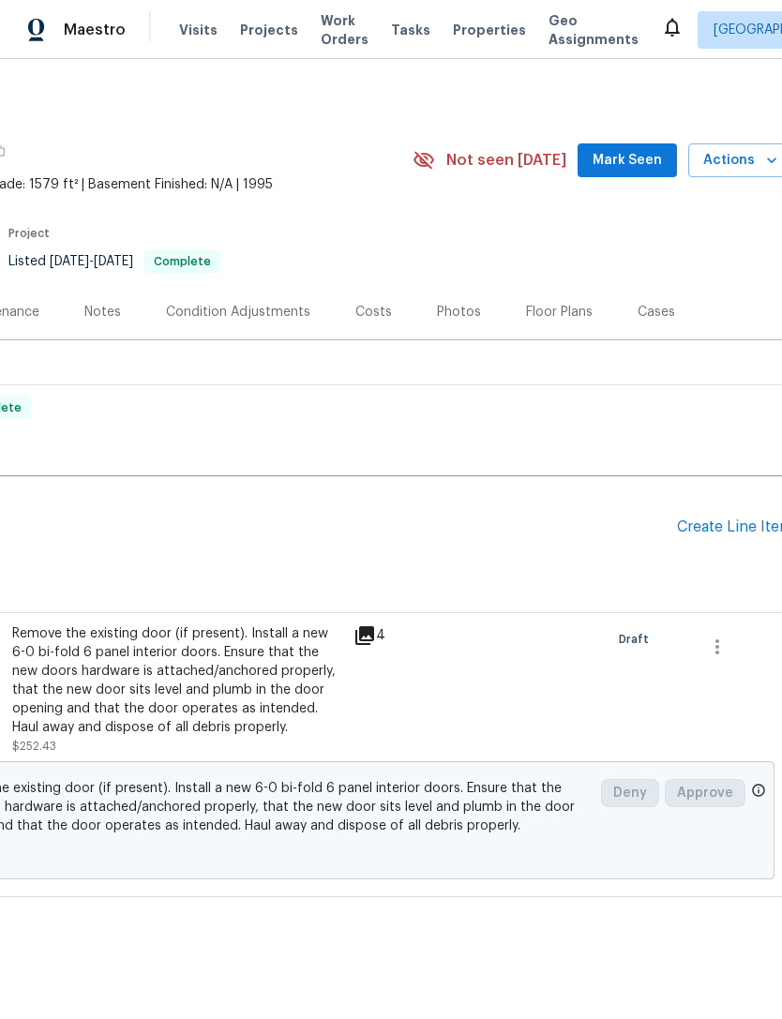
scroll to position [0, 265]
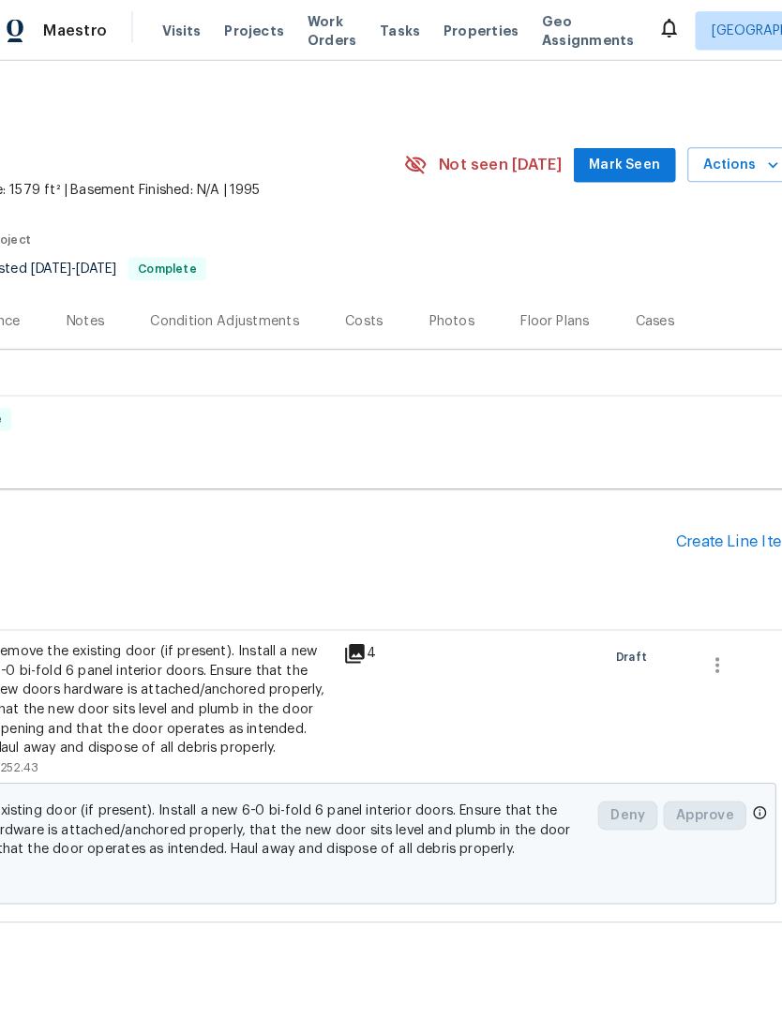
click at [351, 520] on div "Create Line Item" at bounding box center [736, 527] width 115 height 18
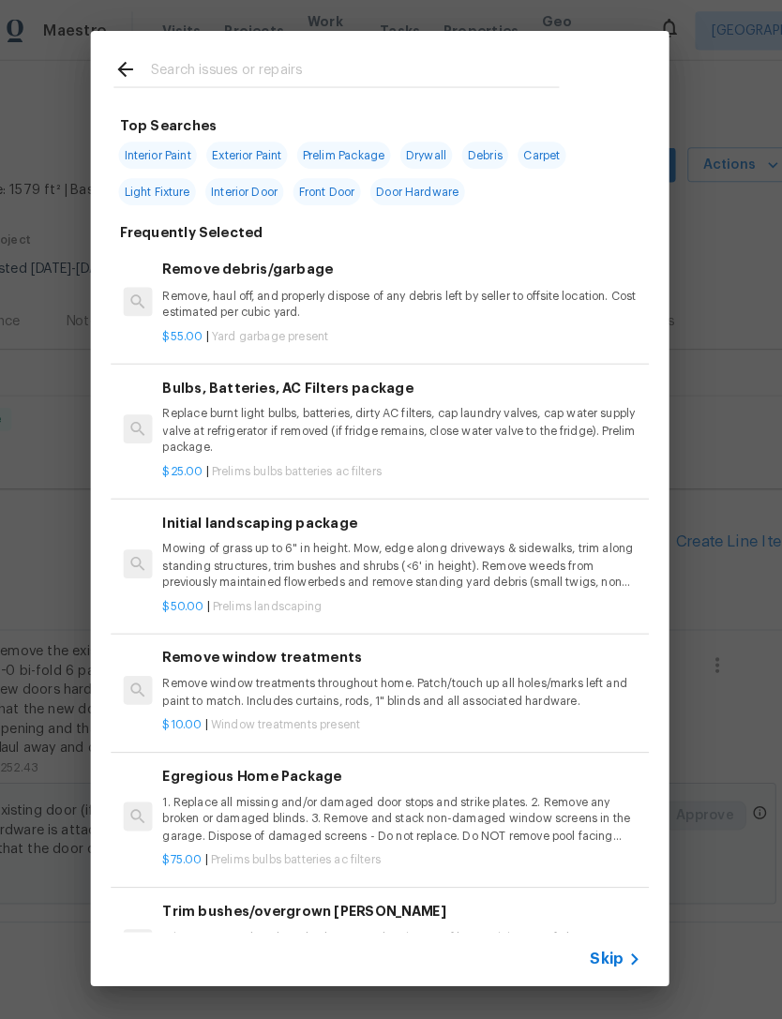
click at [223, 65] on input "text" at bounding box center [366, 70] width 397 height 28
click at [132, 69] on icon at bounding box center [143, 67] width 22 height 22
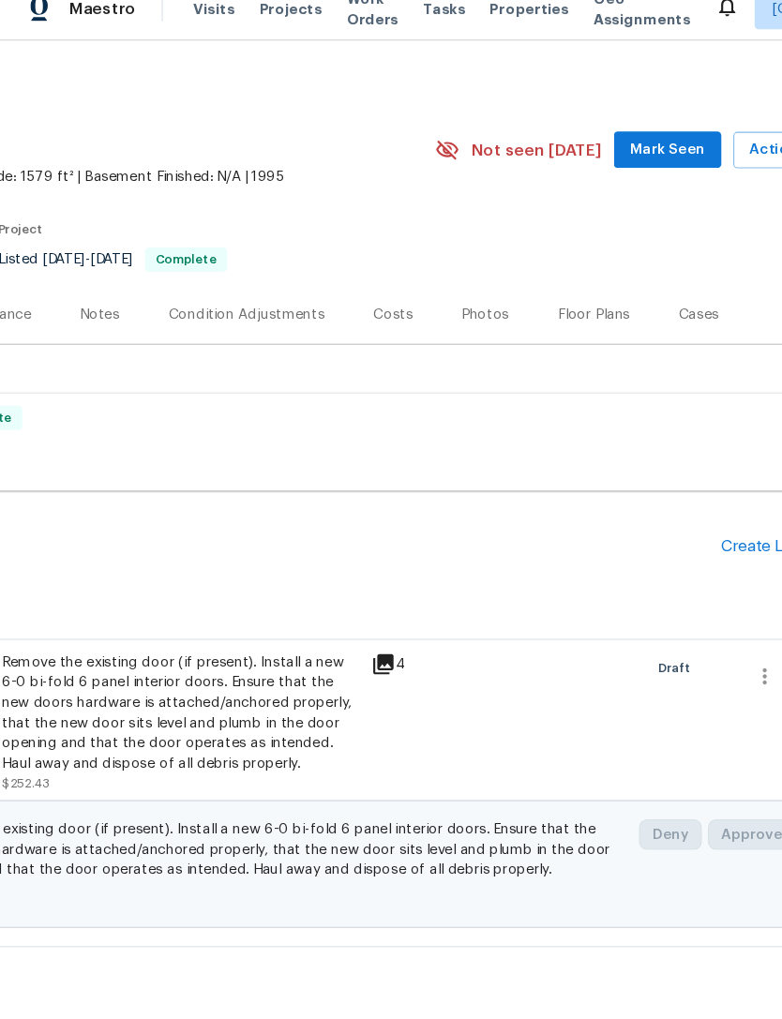
scroll to position [0, 277]
click at [705, 635] on icon "button" at bounding box center [706, 646] width 22 height 22
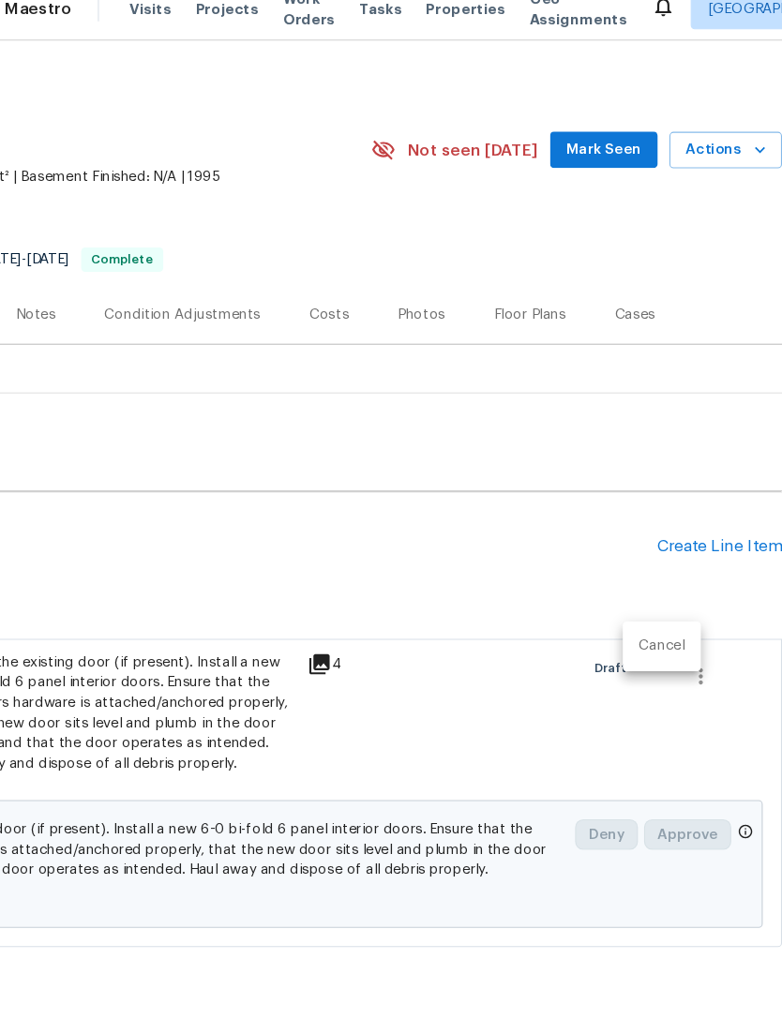
click at [546, 691] on div at bounding box center [391, 509] width 782 height 1019
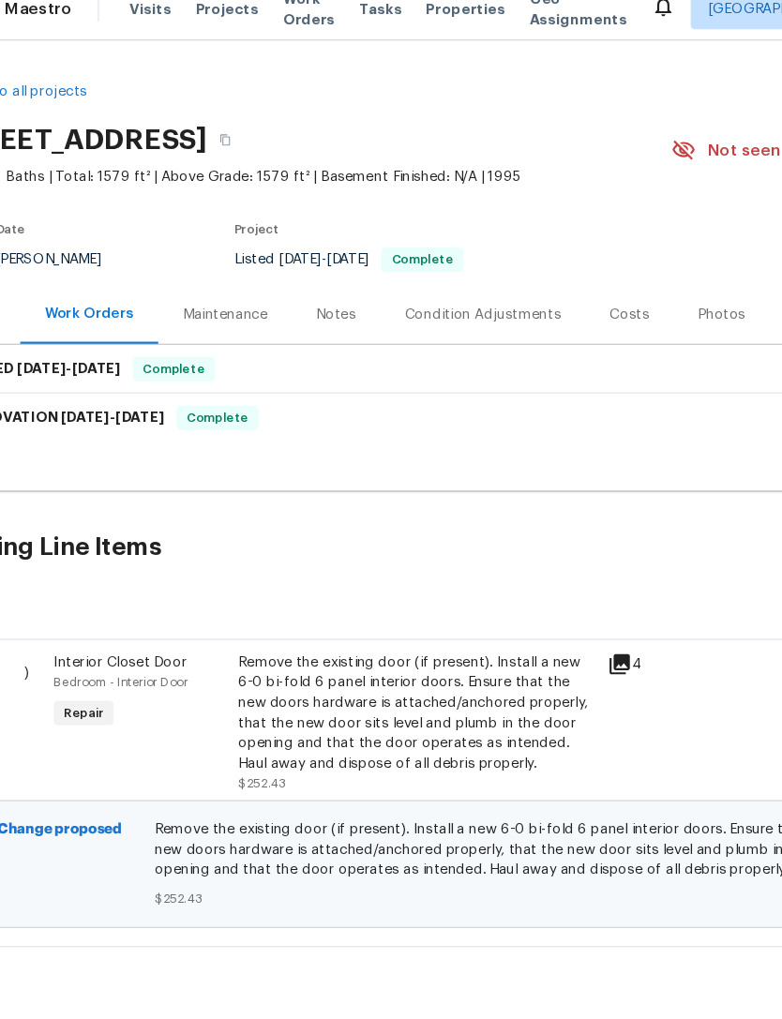
scroll to position [0, 0]
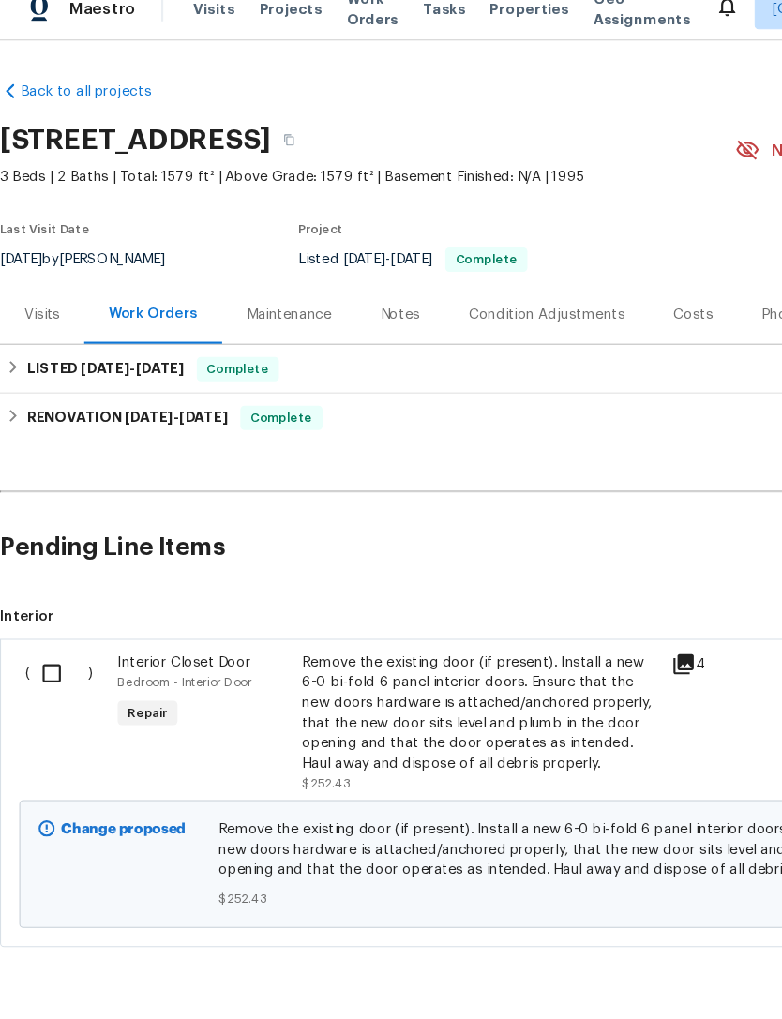
click at [40, 624] on input "checkbox" at bounding box center [54, 643] width 53 height 39
click at [631, 505] on h2 "Pending Line Items" at bounding box center [472, 527] width 944 height 87
click at [585, 535] on h2 "Pending Line Items" at bounding box center [472, 527] width 944 height 87
click at [59, 624] on input "checkbox" at bounding box center [54, 643] width 53 height 39
checkbox input "false"
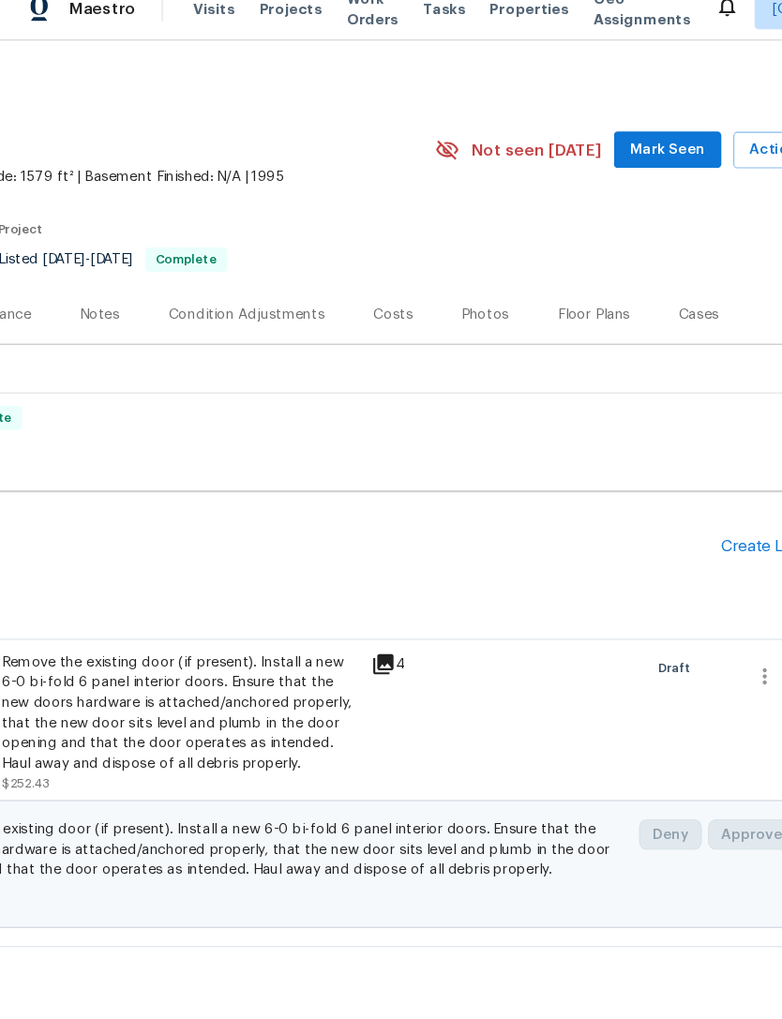
scroll to position [0, 277]
click at [679, 518] on div "Create Line Item" at bounding box center [723, 527] width 115 height 18
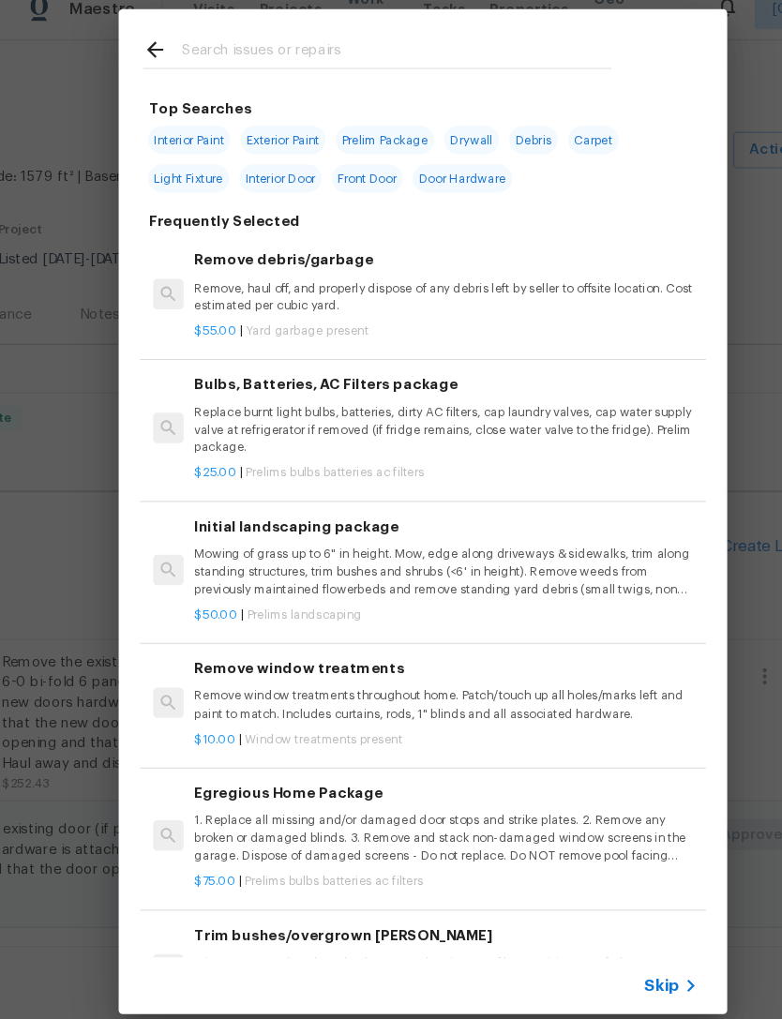
click at [413, 30] on div at bounding box center [349, 67] width 478 height 74
click at [354, 56] on input "text" at bounding box center [366, 70] width 397 height 28
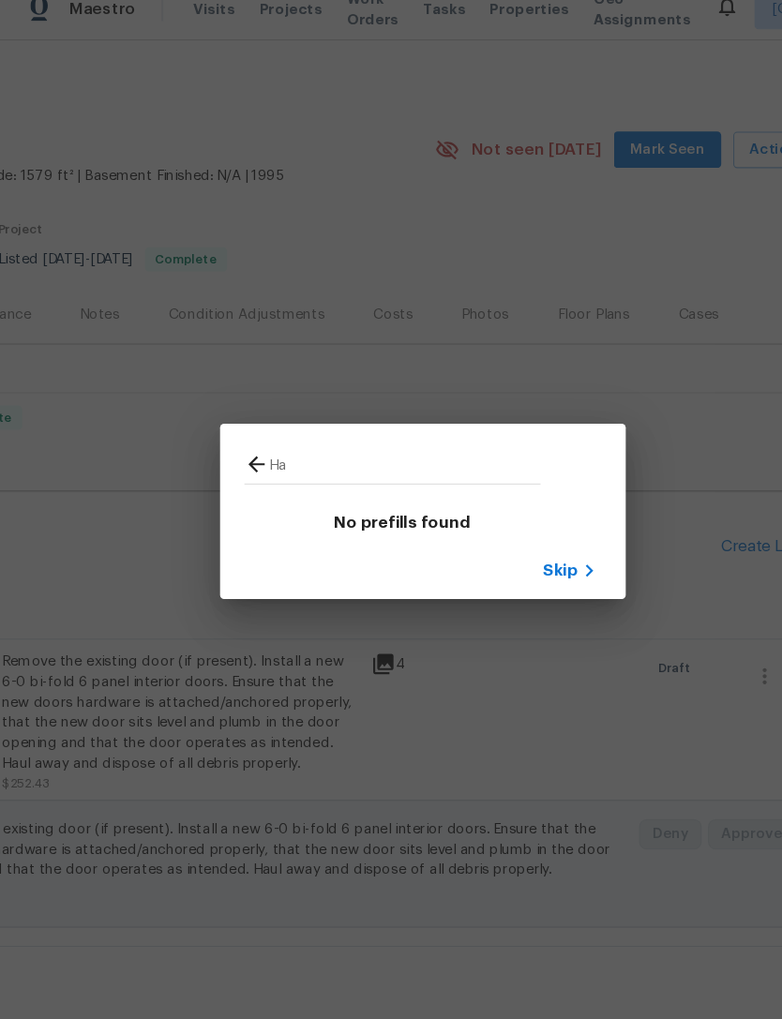
type input "H"
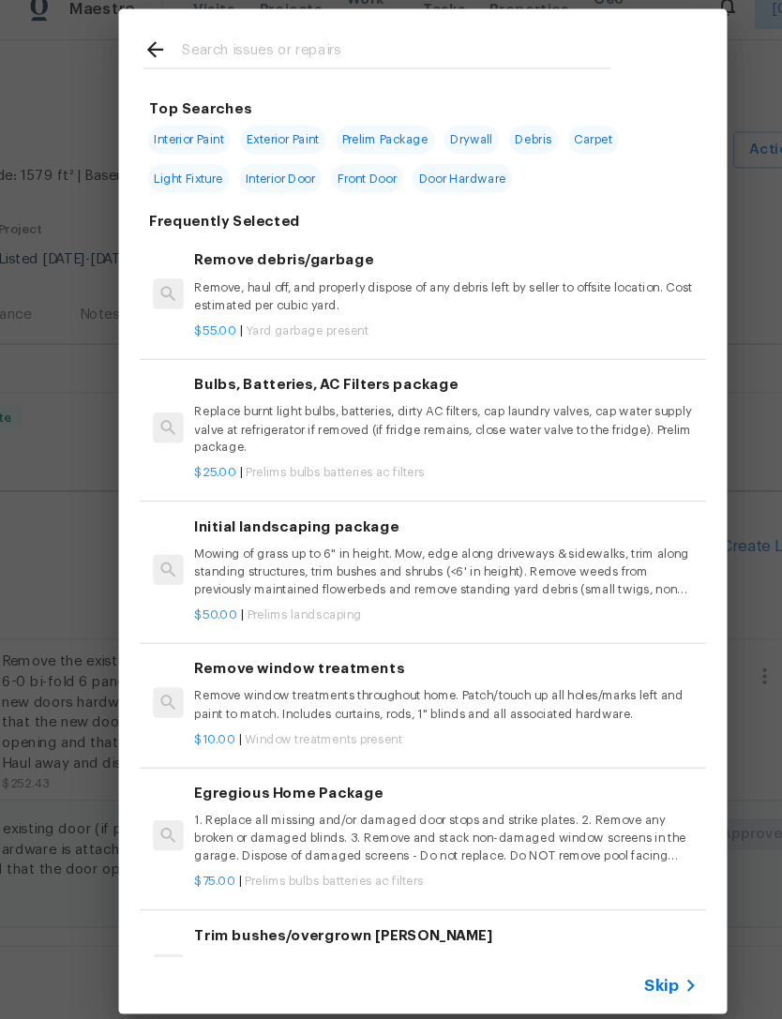
click at [231, 453] on span "Prelims bulbs batteries ac filters" at bounding box center [310, 458] width 165 height 11
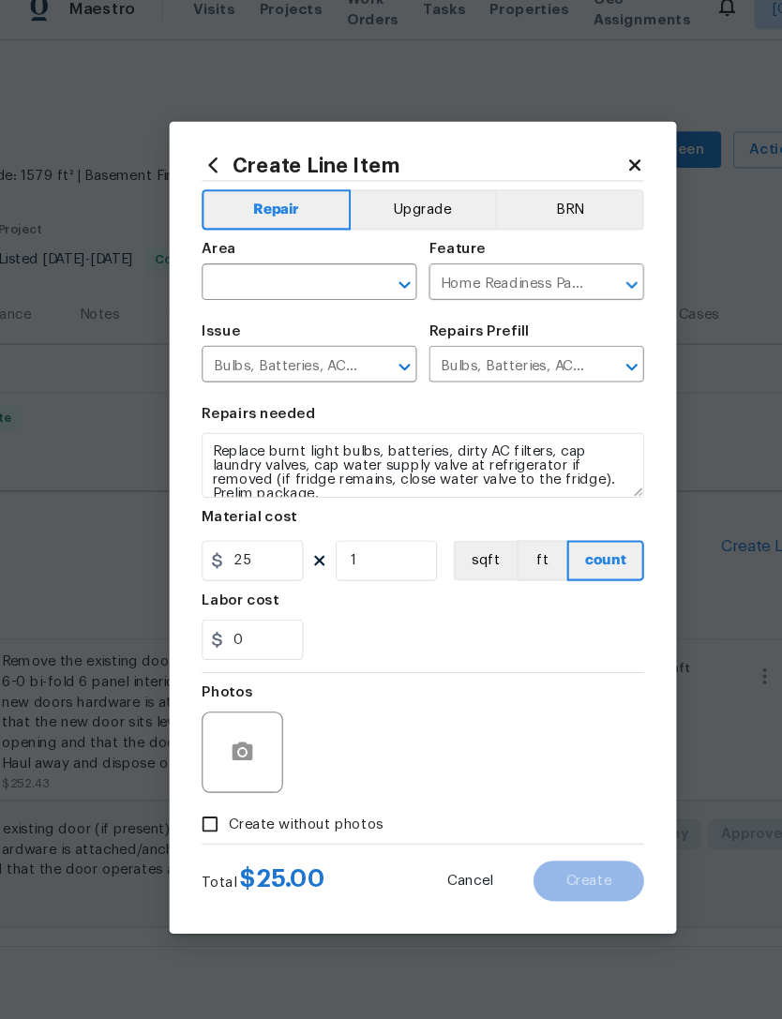
click at [194, 164] on icon at bounding box center [196, 174] width 21 height 21
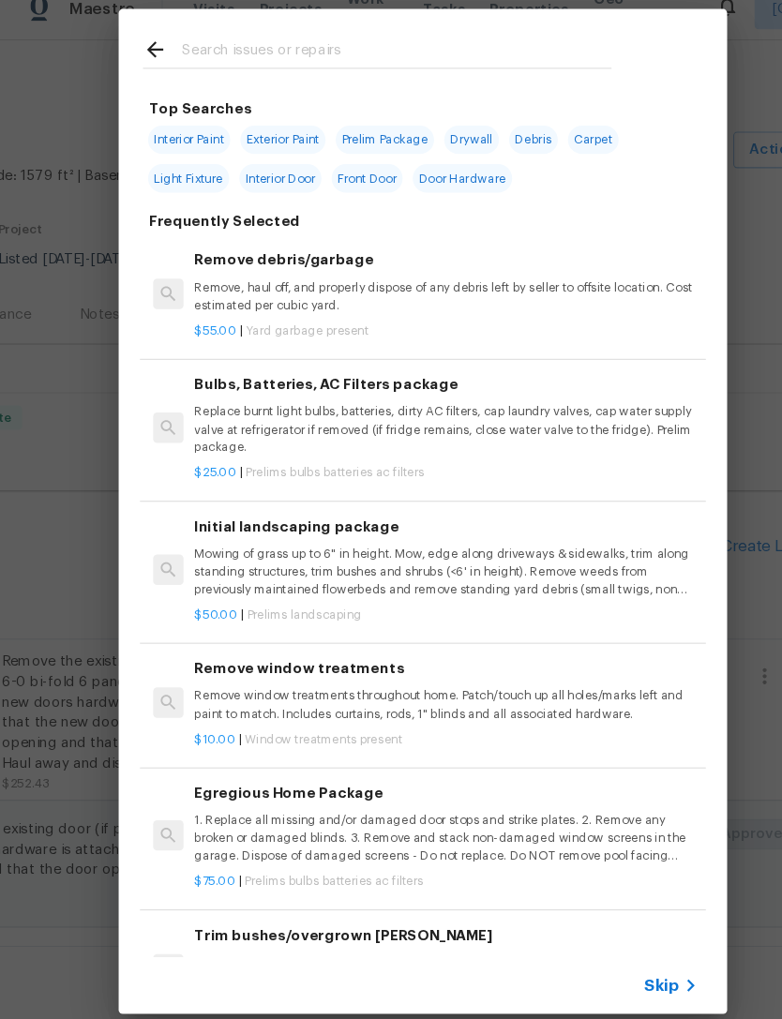
click at [144, 60] on icon at bounding box center [143, 67] width 15 height 15
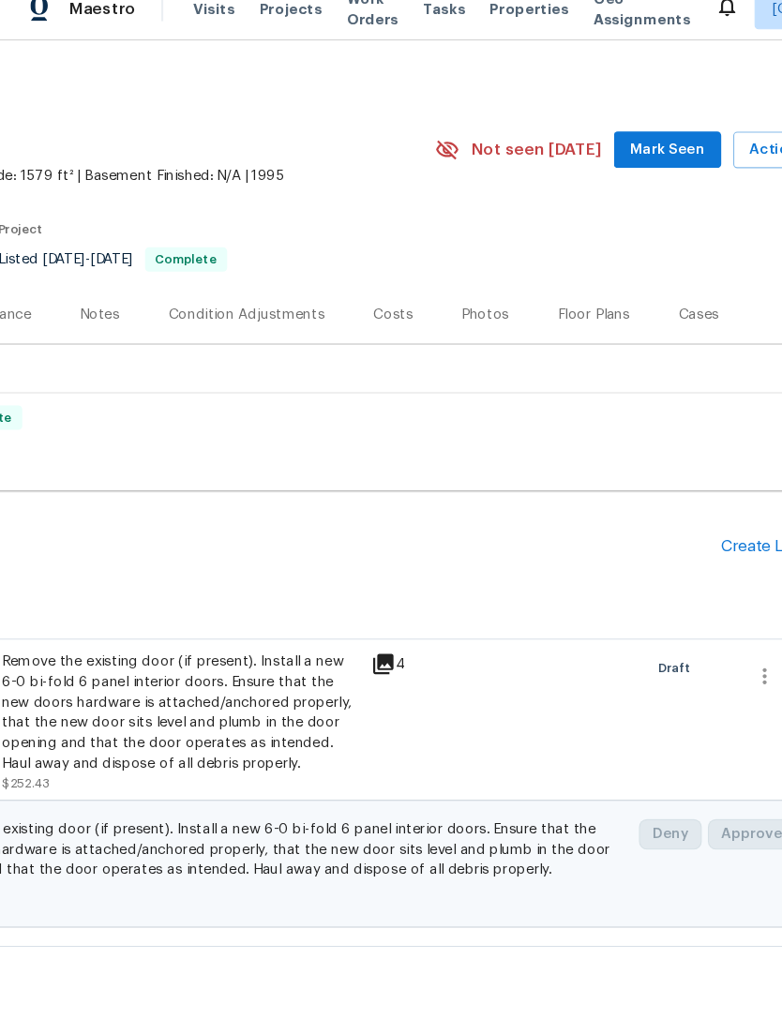
click at [710, 523] on div "Create Line Item" at bounding box center [723, 527] width 115 height 18
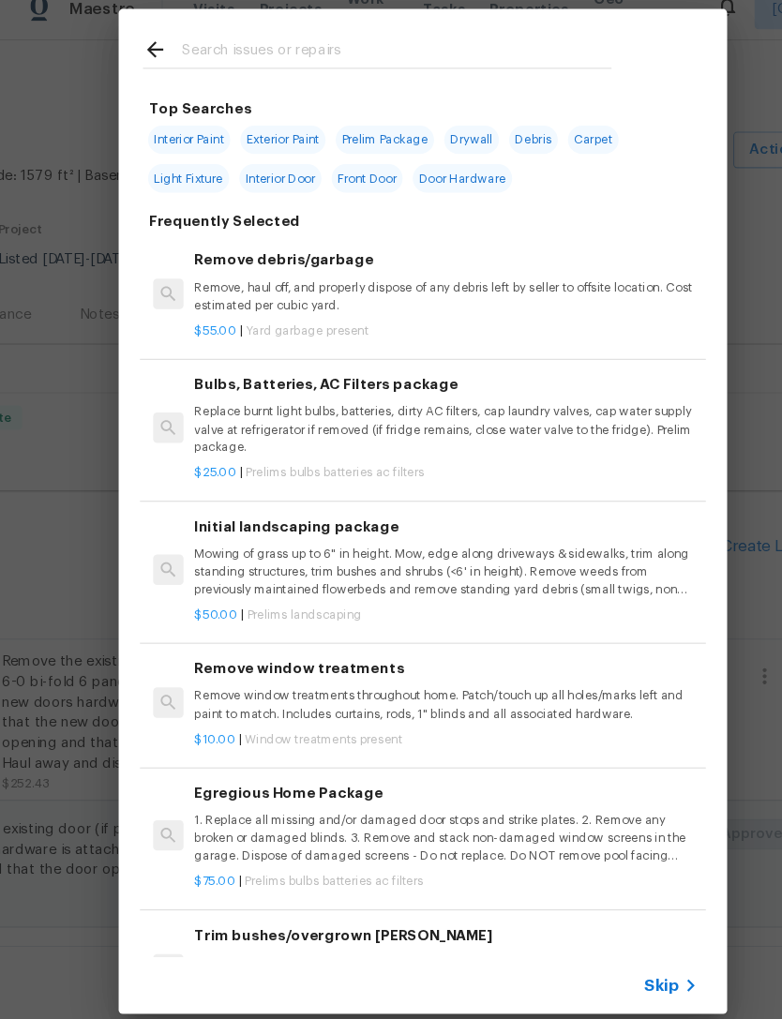
click at [521, 52] on div at bounding box center [349, 67] width 478 height 74
click at [336, 73] on input "text" at bounding box center [366, 70] width 397 height 28
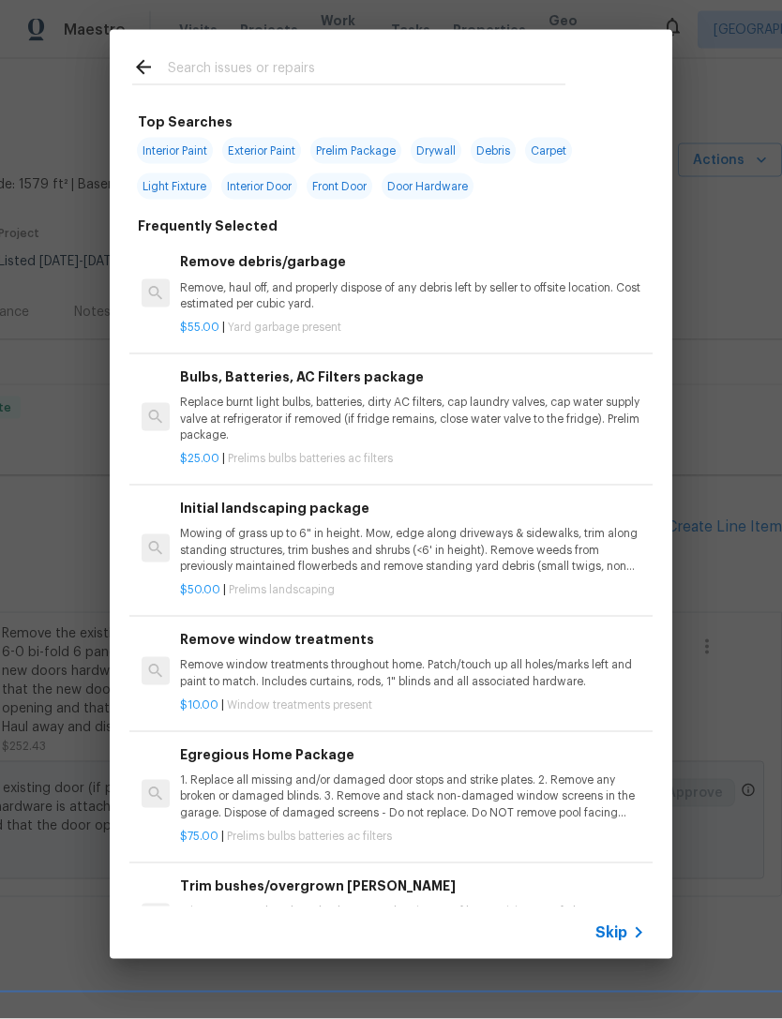
click at [134, 77] on icon at bounding box center [143, 67] width 22 height 22
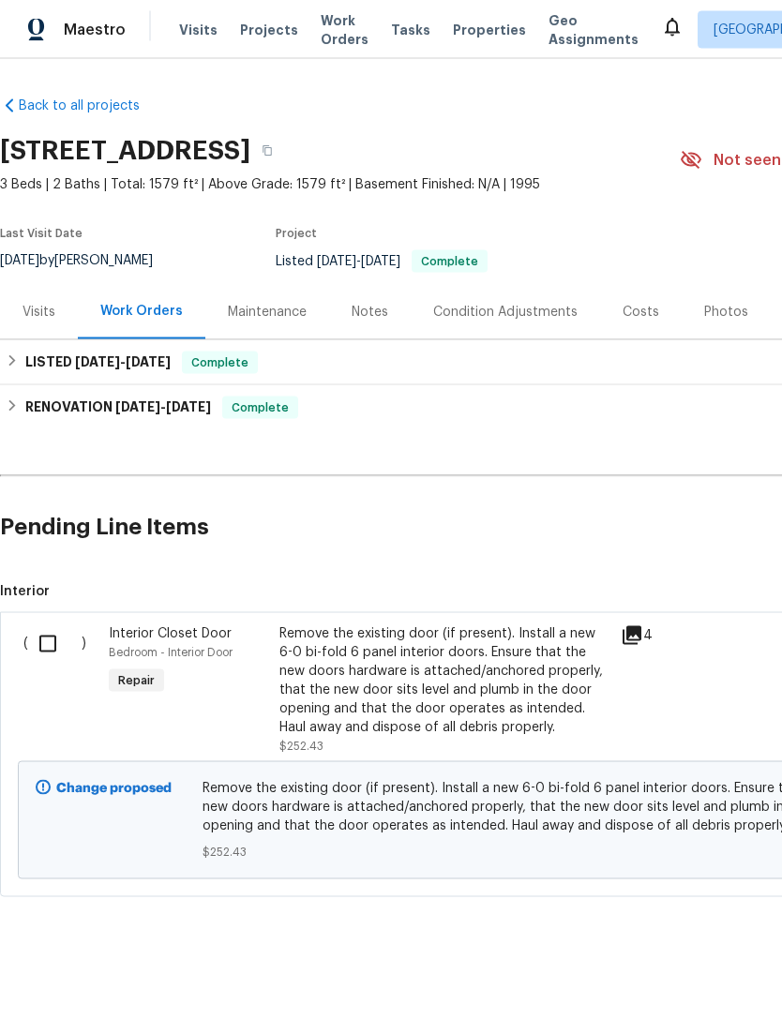
scroll to position [0, 0]
click at [40, 630] on input "checkbox" at bounding box center [54, 643] width 53 height 39
checkbox input "true"
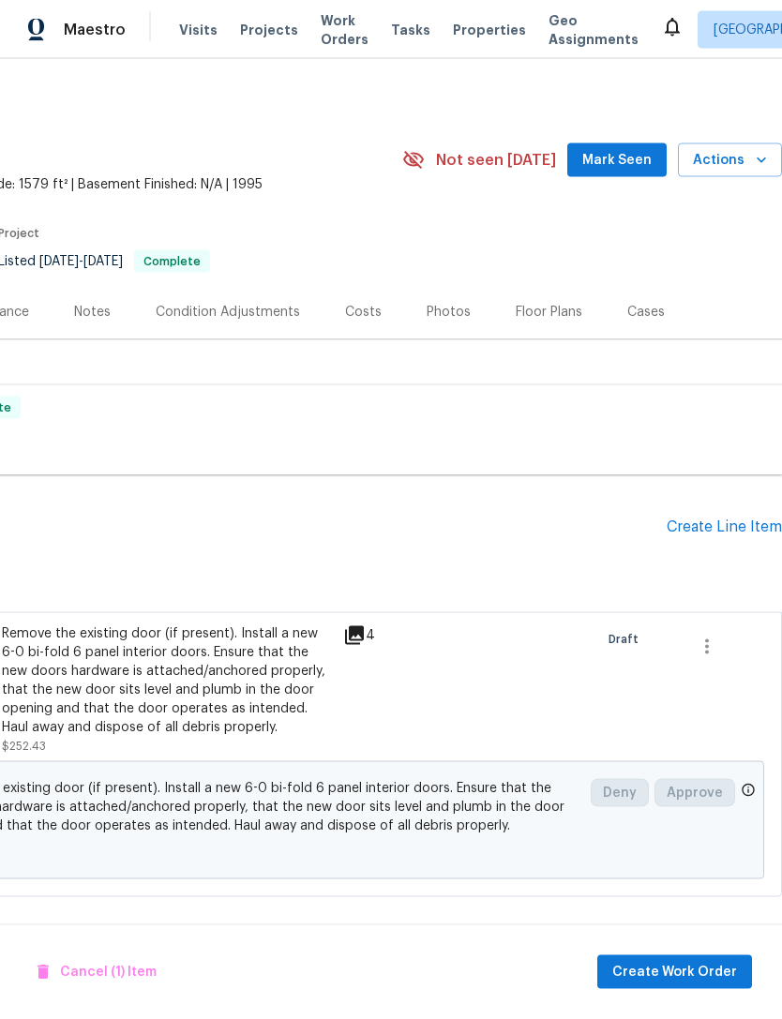
scroll to position [0, 277]
click at [695, 961] on span "Create Work Order" at bounding box center [674, 972] width 125 height 23
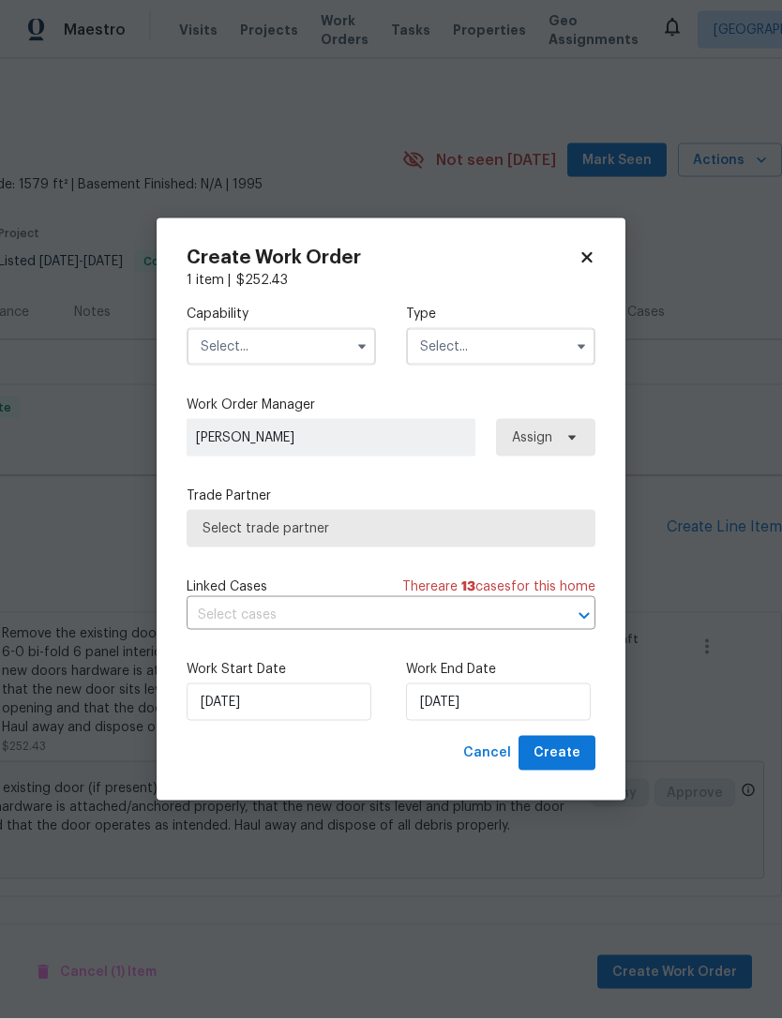
click at [246, 331] on input "text" at bounding box center [280, 346] width 189 height 37
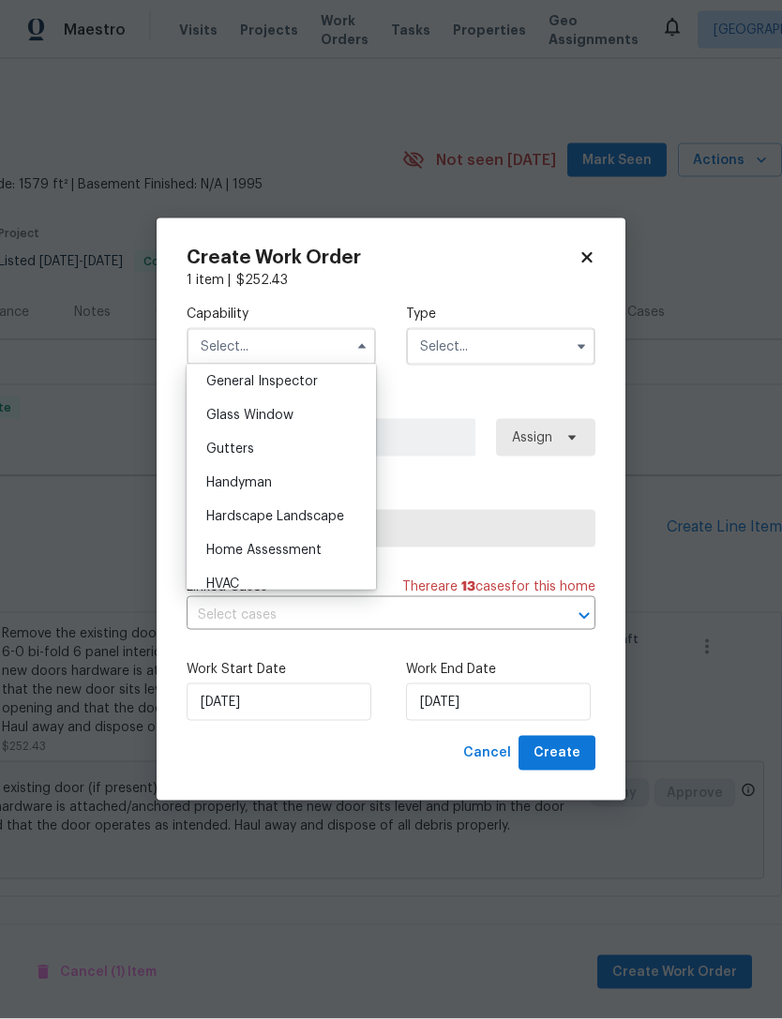
scroll to position [931, 0]
click at [338, 483] on div "Handyman" at bounding box center [281, 487] width 180 height 34
type input "Handyman"
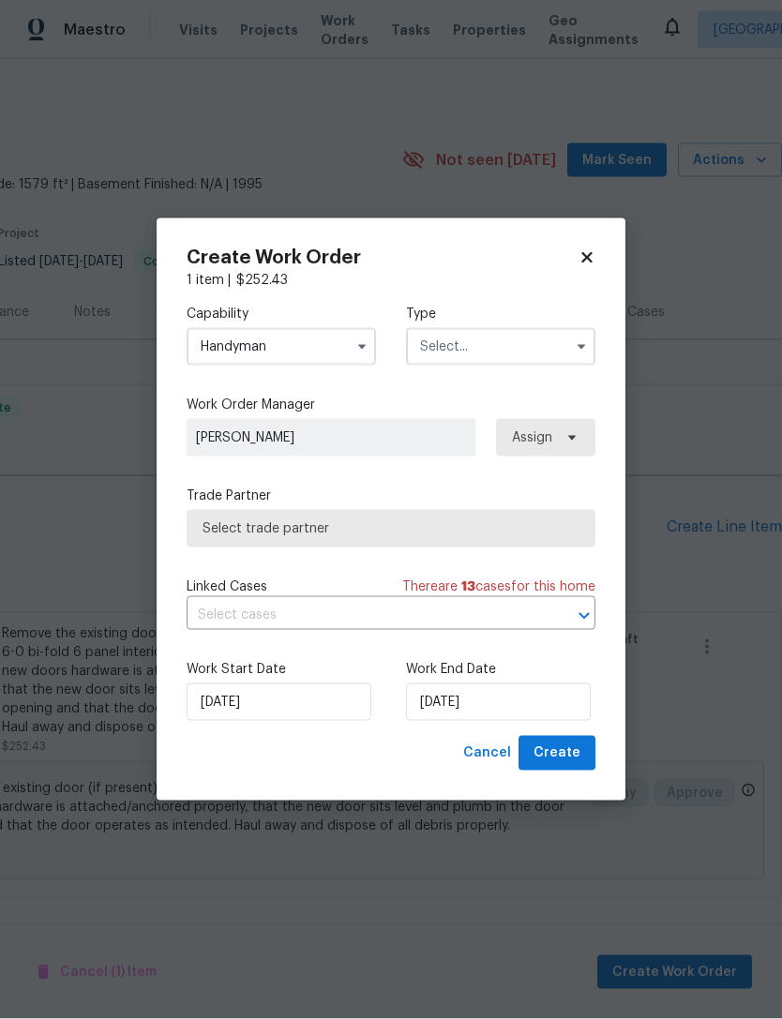
click at [509, 342] on input "text" at bounding box center [500, 346] width 189 height 37
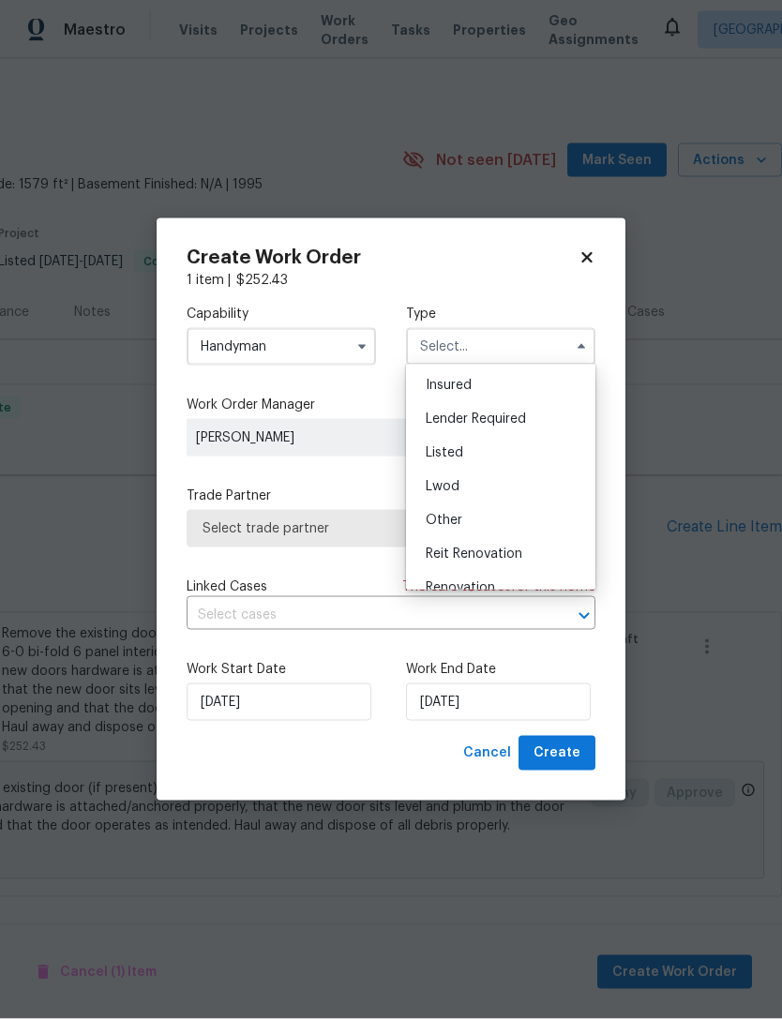
scroll to position [106, 0]
click at [517, 450] on div "Listed" at bounding box center [500, 449] width 180 height 34
type input "Listed"
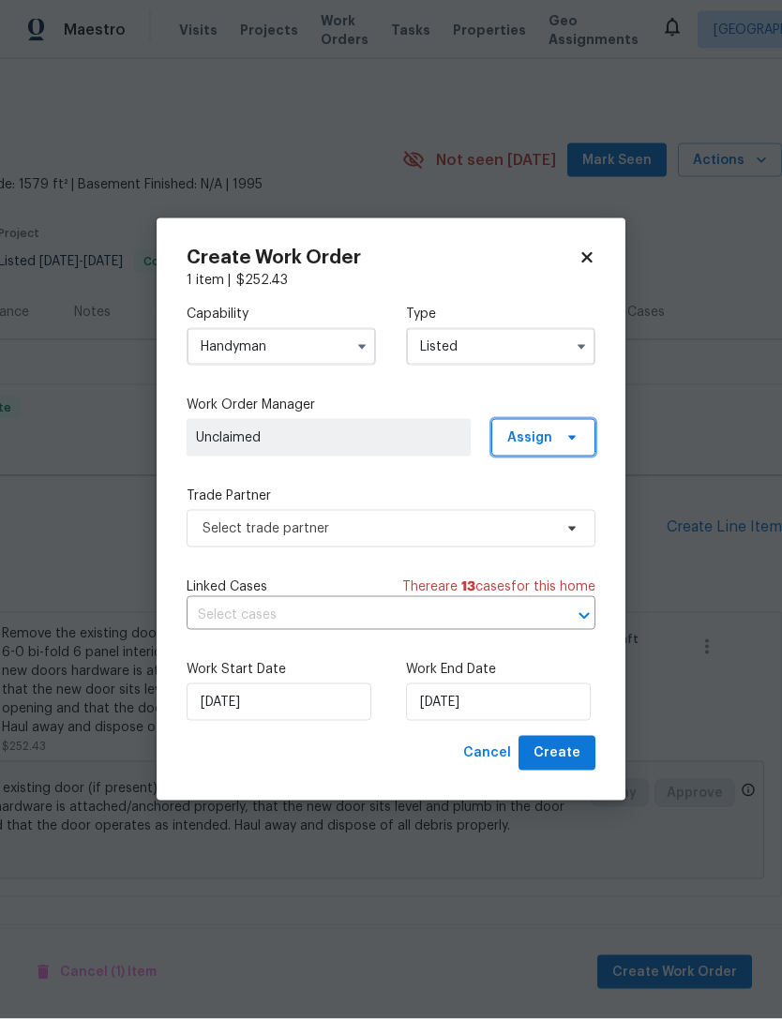
click at [540, 430] on span "Assign" at bounding box center [529, 437] width 45 height 19
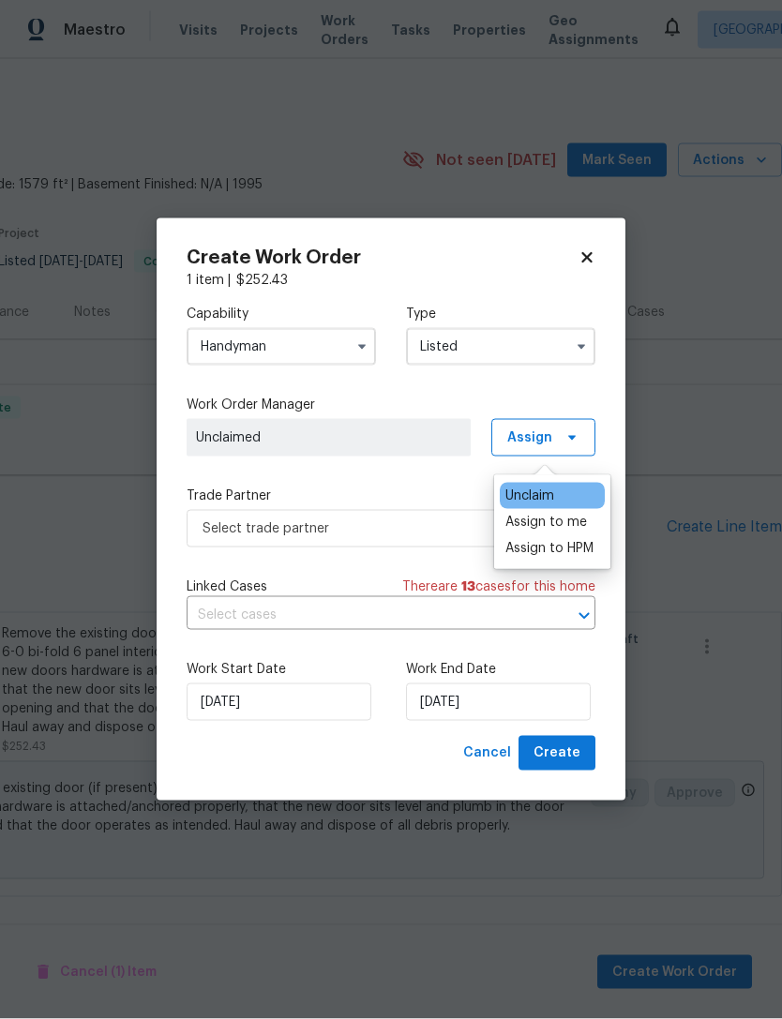
click at [565, 513] on div "Assign to me" at bounding box center [546, 522] width 82 height 19
click at [395, 476] on div "Capability Handyman Type Listed Work Order Manager Carmen Childs Assign Trade P…" at bounding box center [390, 513] width 409 height 446
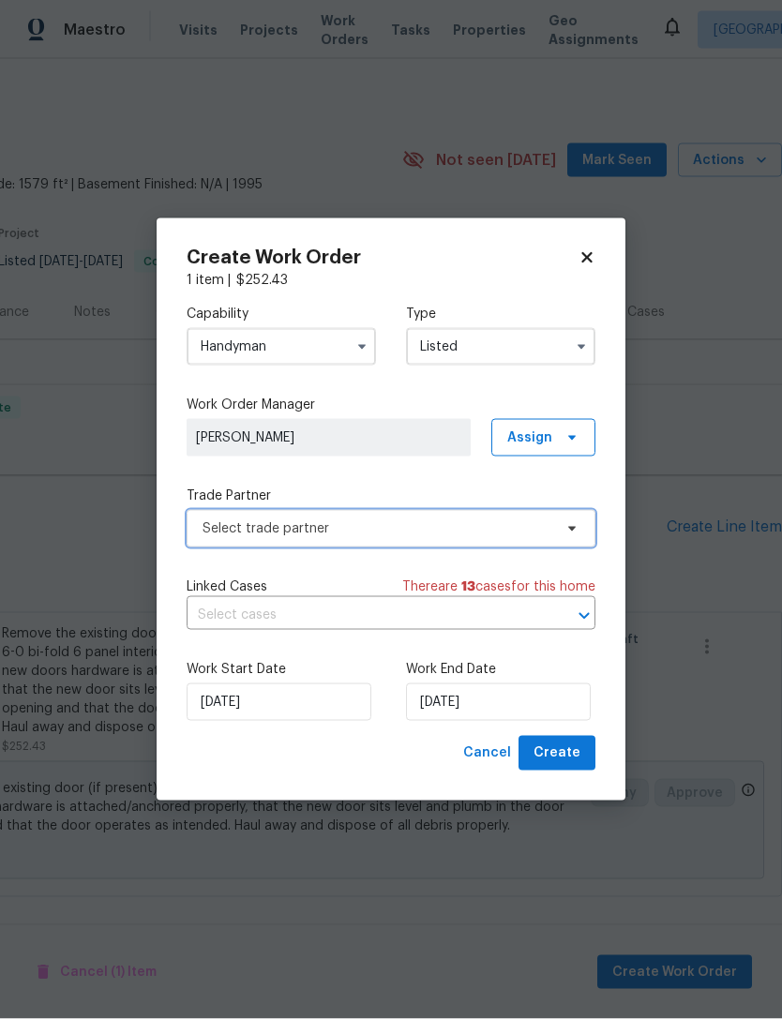
click at [482, 521] on span "Select trade partner" at bounding box center [377, 528] width 350 height 19
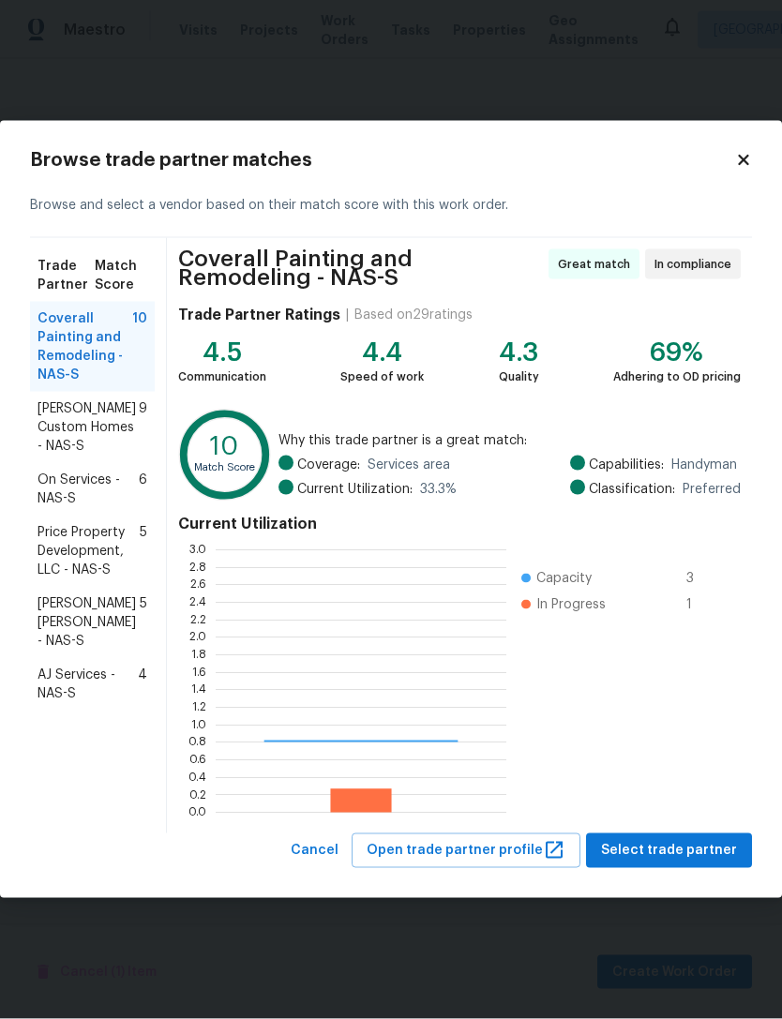
scroll to position [262, 291]
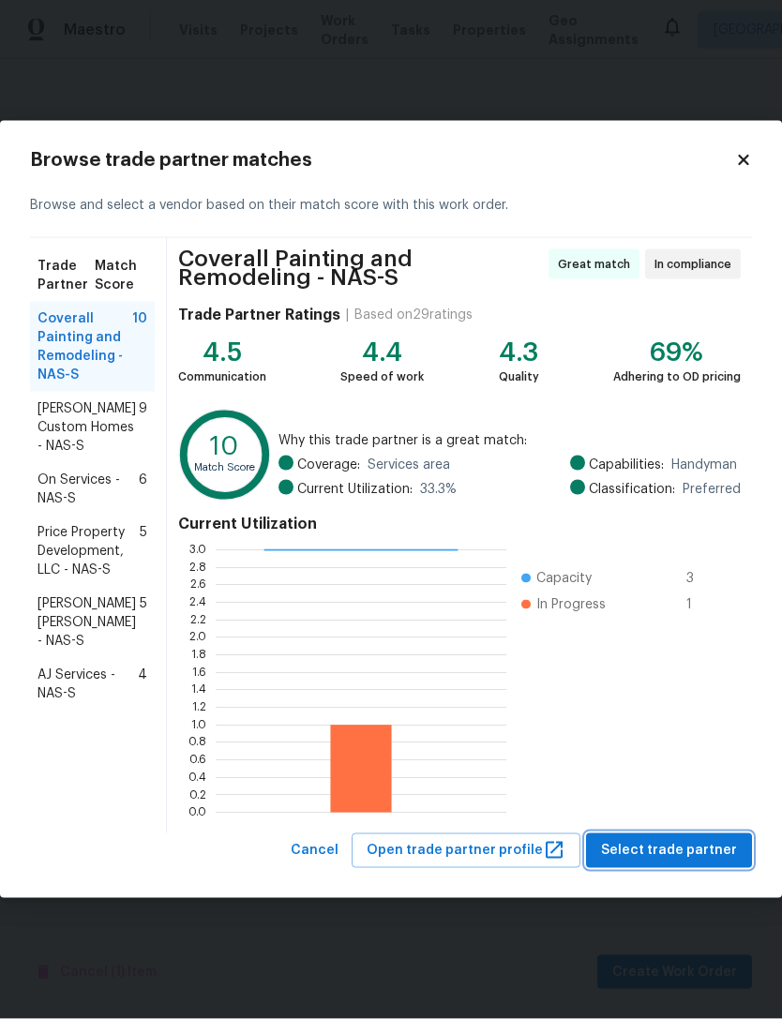
click at [692, 854] on span "Select trade partner" at bounding box center [669, 850] width 136 height 23
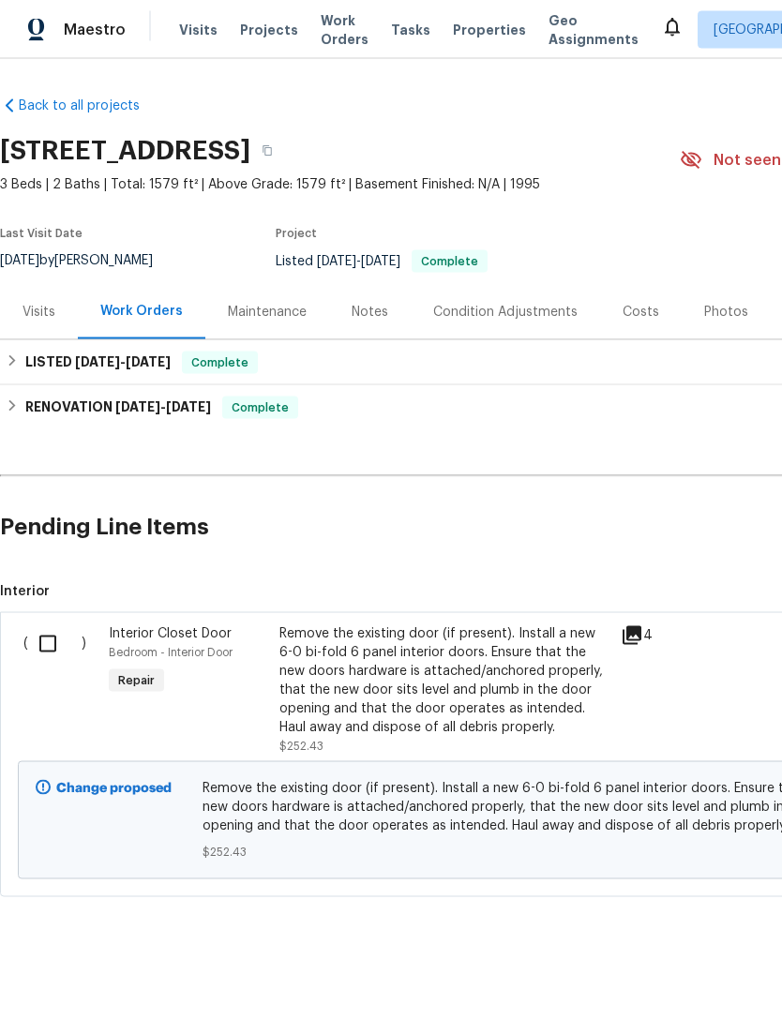
scroll to position [0, 0]
click at [71, 624] on input "checkbox" at bounding box center [54, 643] width 53 height 39
checkbox input "true"
click at [689, 969] on span "Create Work Order" at bounding box center [674, 972] width 125 height 23
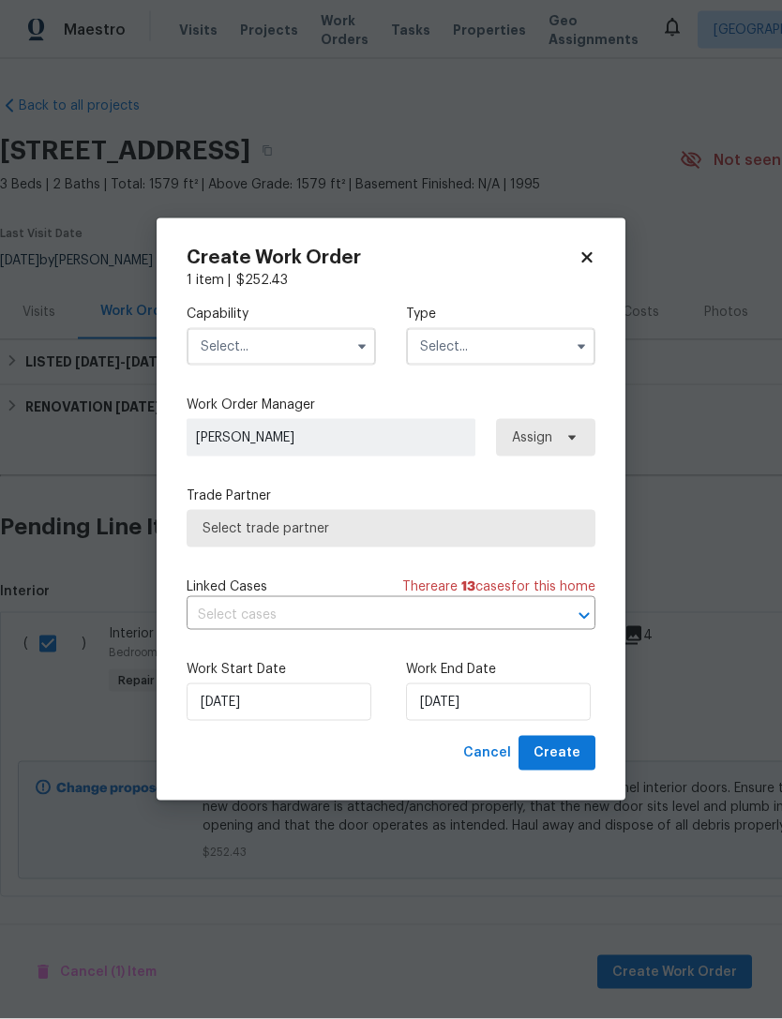
click at [336, 336] on input "text" at bounding box center [280, 346] width 189 height 37
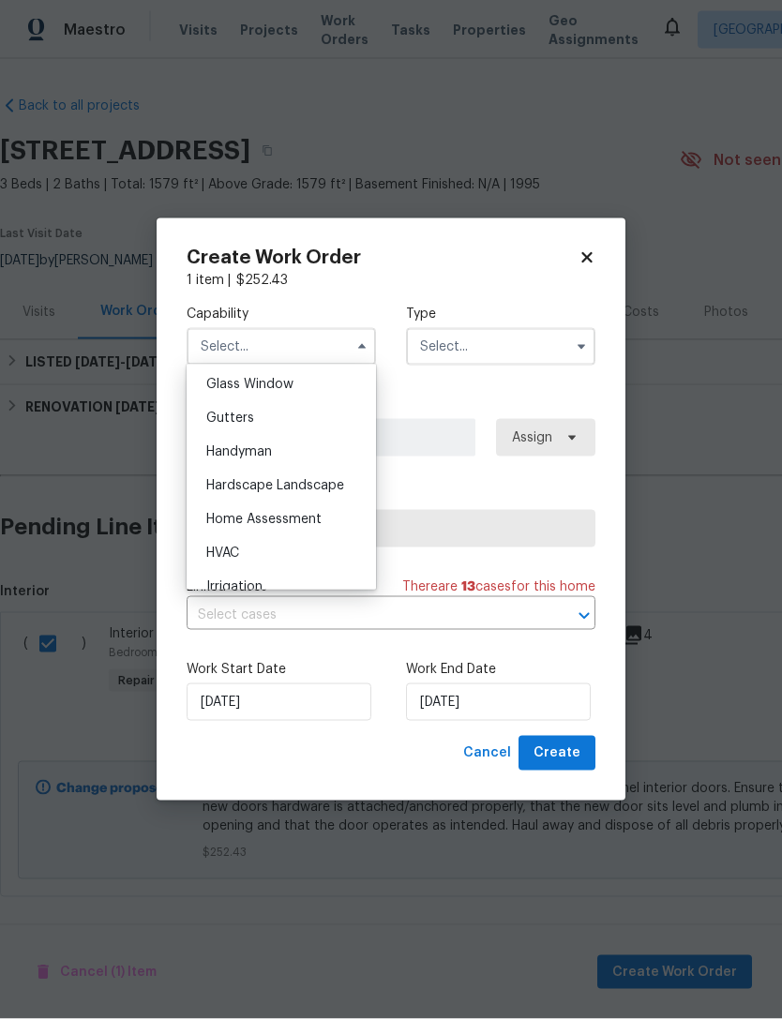
scroll to position [974, 0]
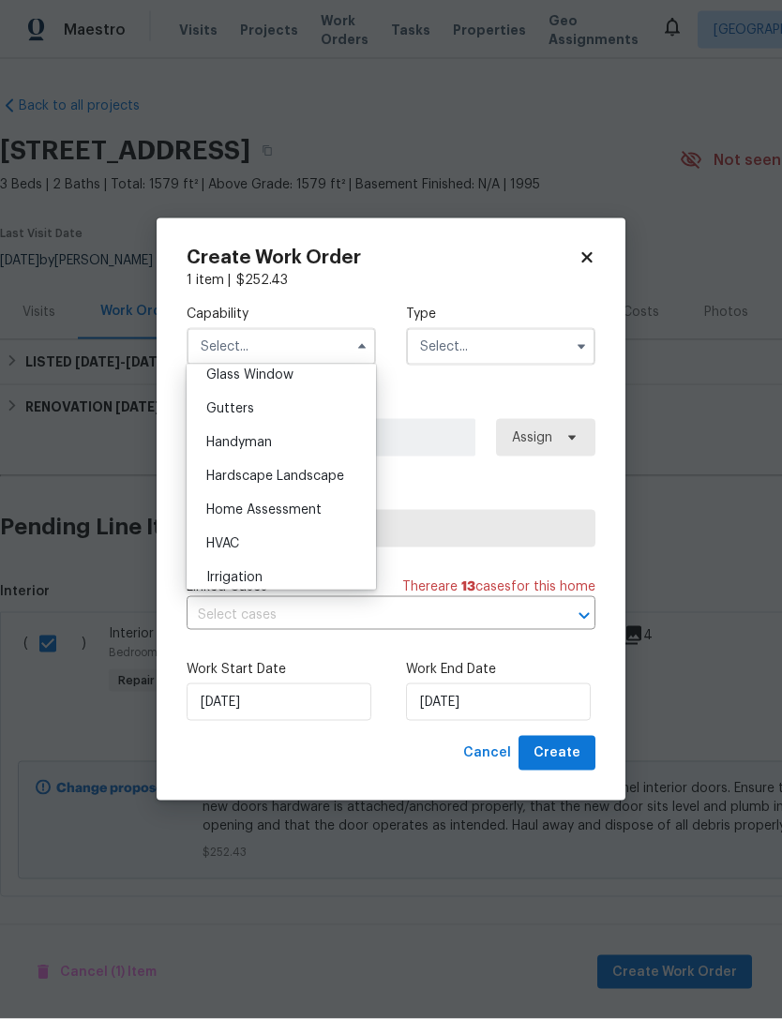
click at [300, 443] on div "Handyman" at bounding box center [281, 443] width 180 height 34
type input "Handyman"
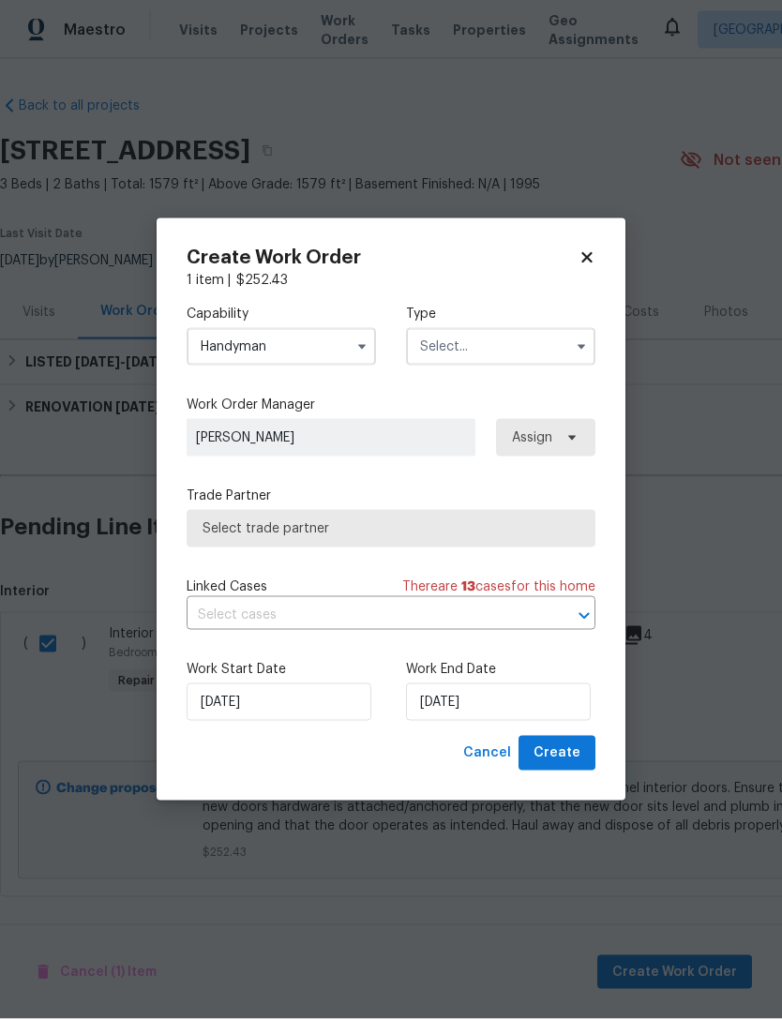
click at [526, 339] on input "text" at bounding box center [500, 346] width 189 height 37
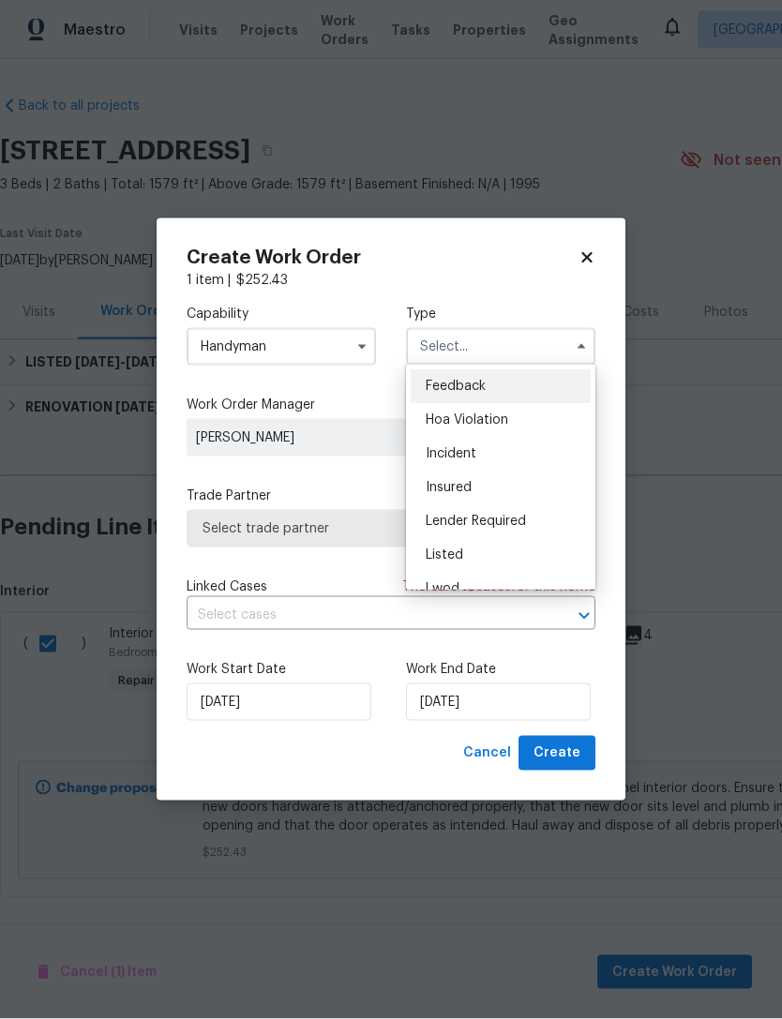
click at [479, 559] on div "Listed" at bounding box center [500, 555] width 180 height 34
type input "Listed"
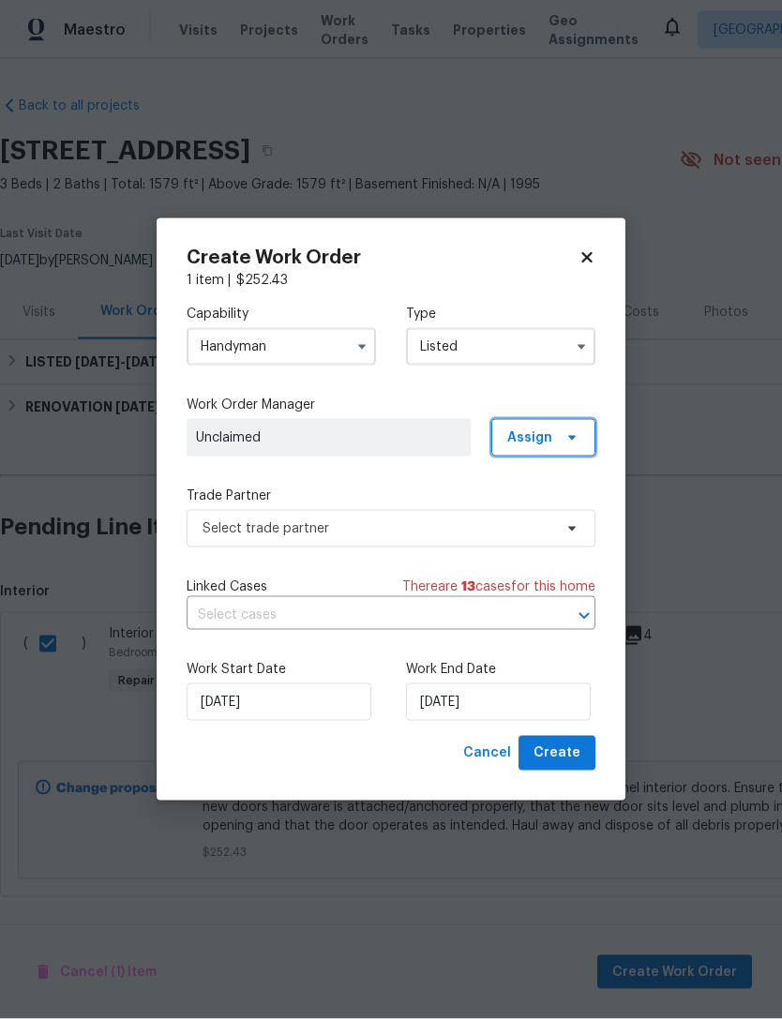
click at [549, 432] on span "Assign" at bounding box center [529, 437] width 45 height 19
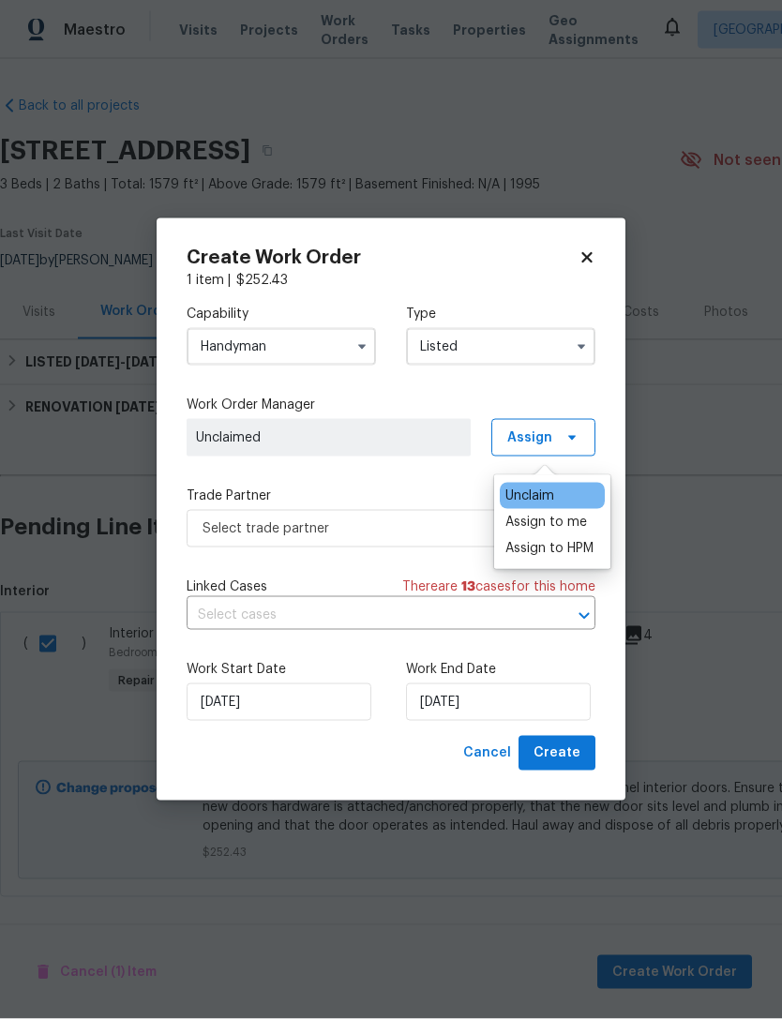
click at [573, 517] on div "Assign to me" at bounding box center [546, 522] width 82 height 19
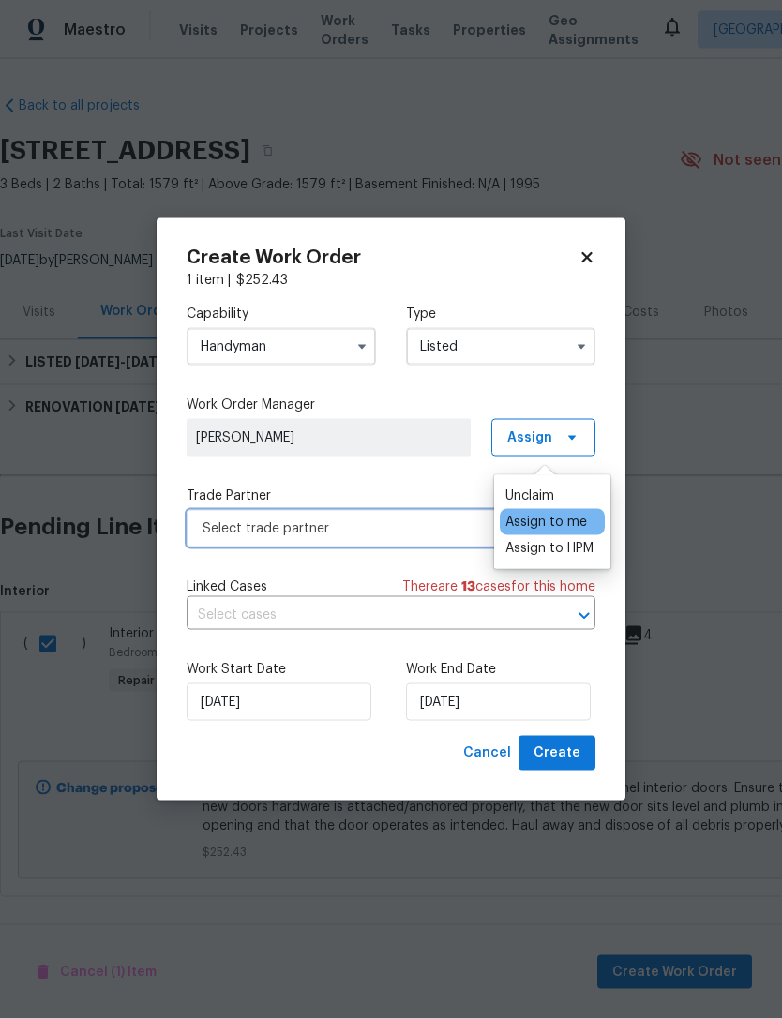
click at [415, 533] on span "Select trade partner" at bounding box center [377, 528] width 350 height 19
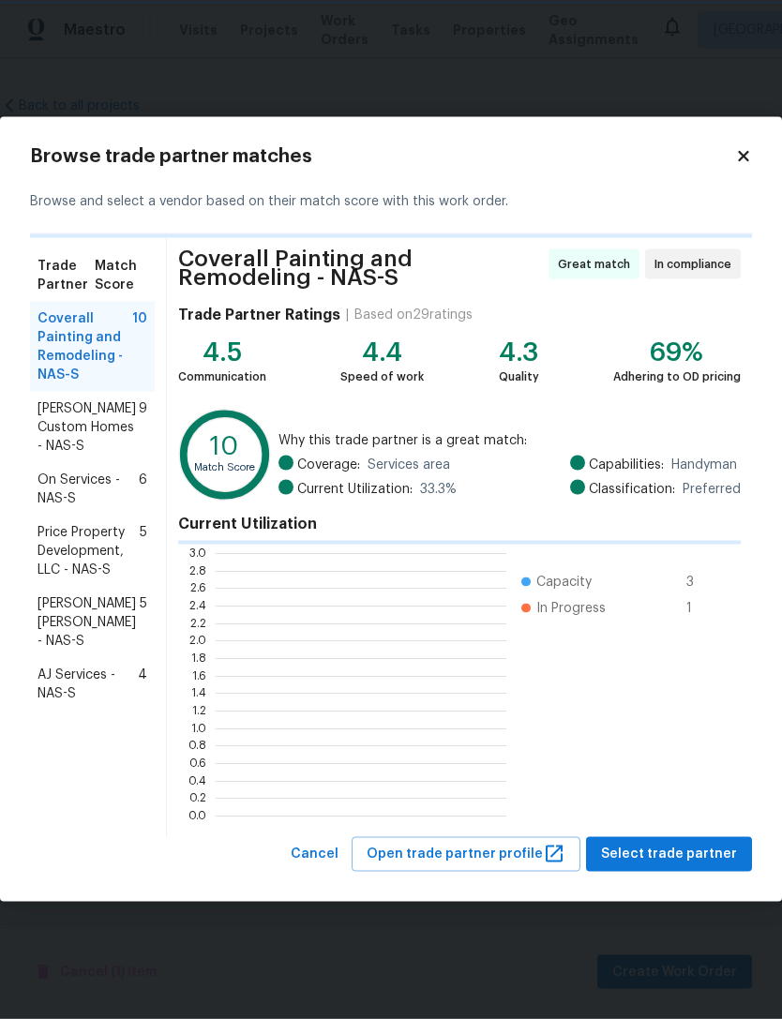
scroll to position [2, 2]
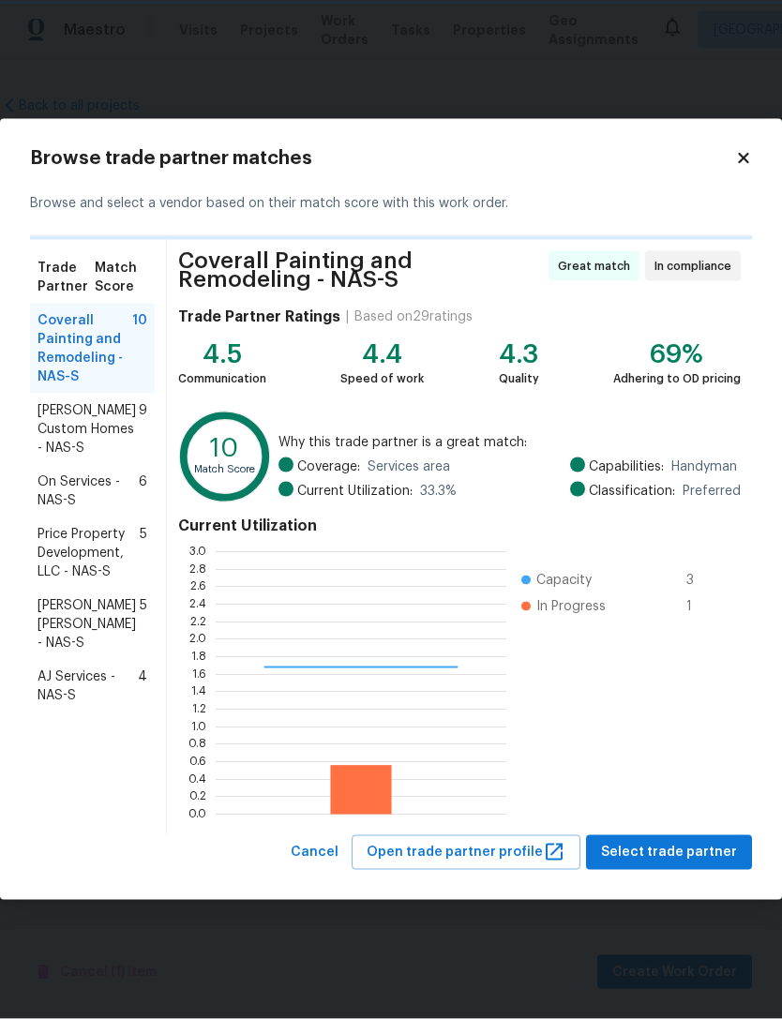
click at [420, 520] on h4 "Current Utilization" at bounding box center [459, 525] width 562 height 19
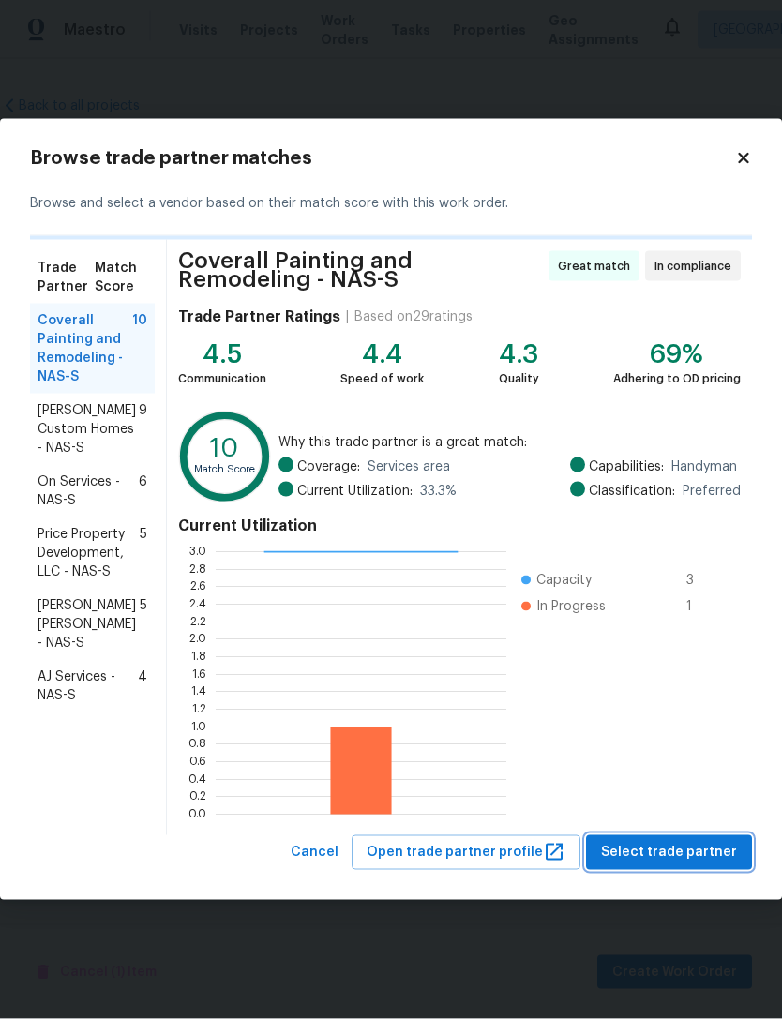
click at [684, 843] on span "Select trade partner" at bounding box center [669, 852] width 136 height 23
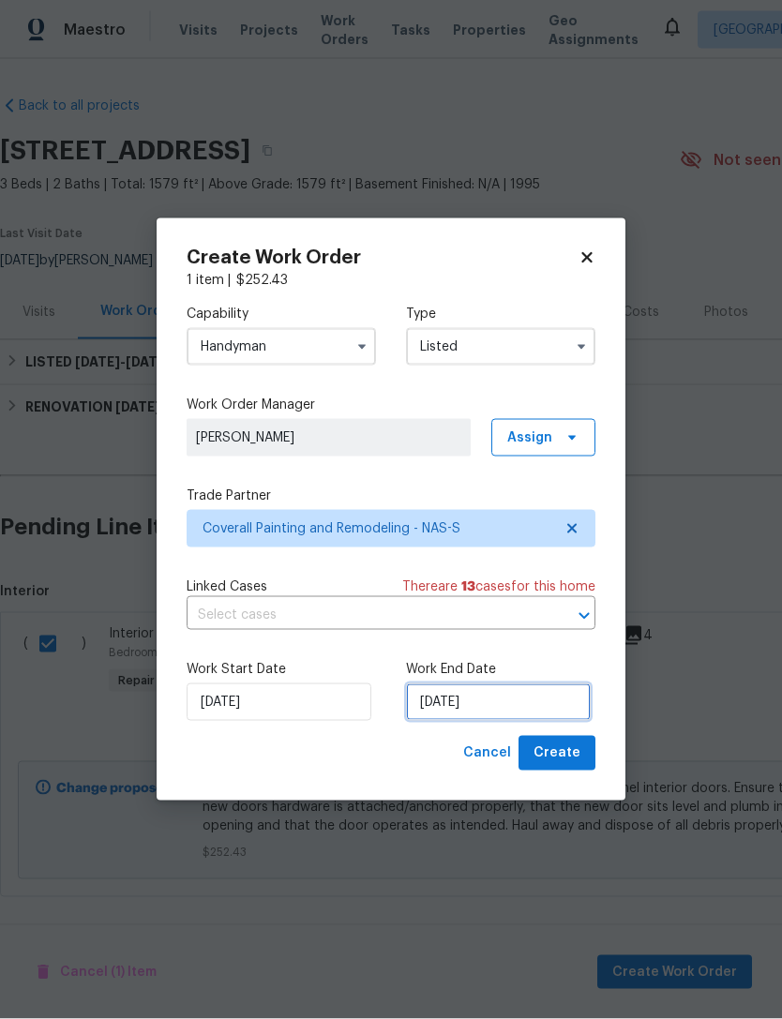
click at [442, 689] on input "[DATE]" at bounding box center [498, 701] width 185 height 37
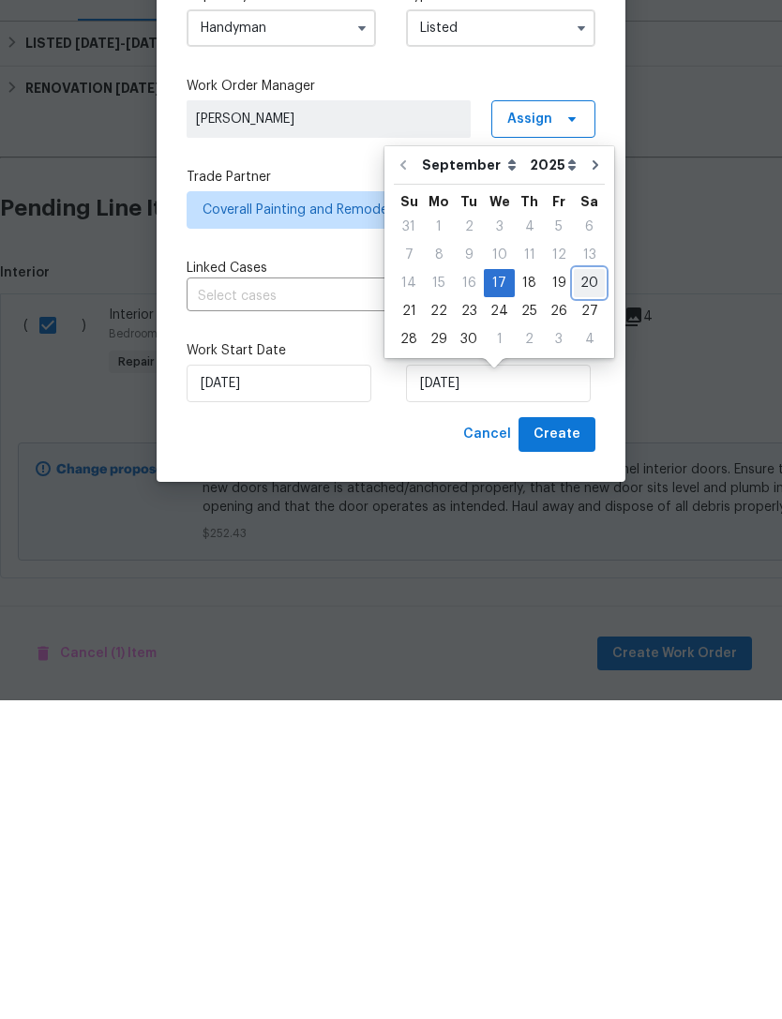
click at [586, 589] on div "20" at bounding box center [589, 602] width 31 height 26
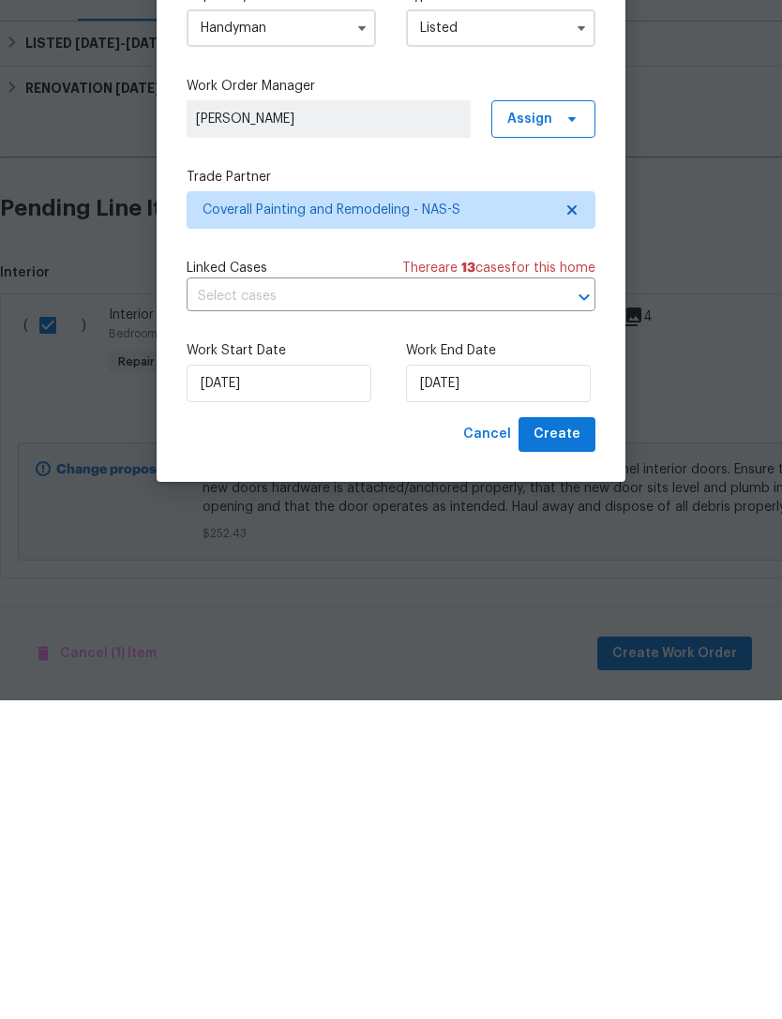
type input "[DATE]"
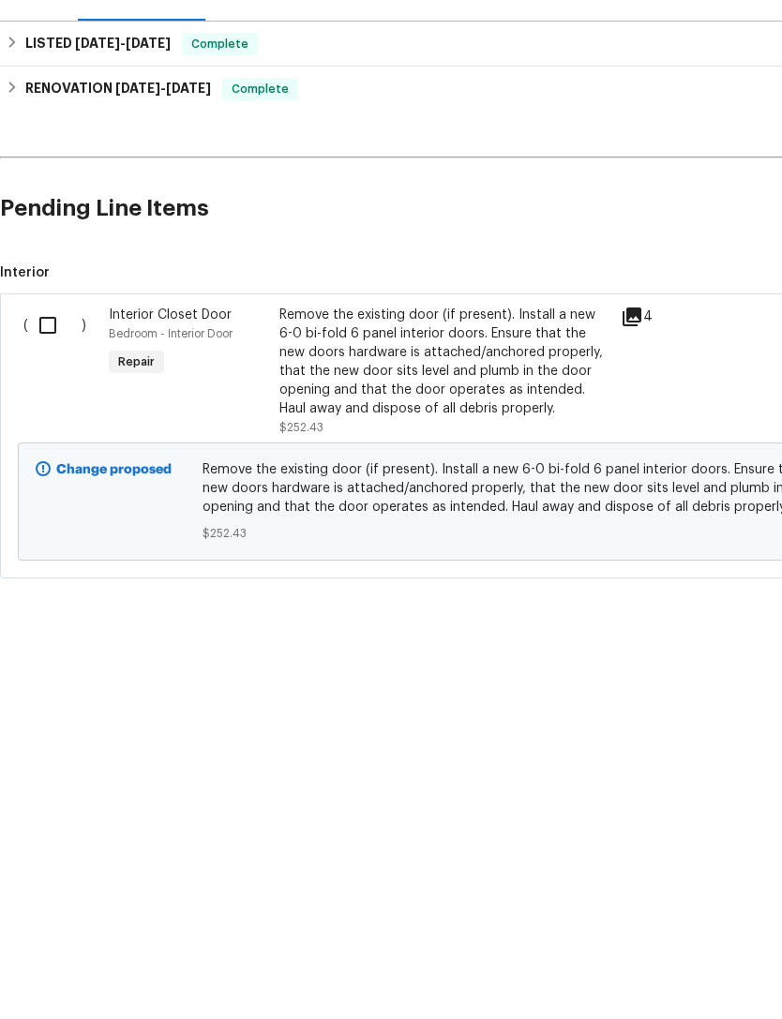
click at [46, 624] on input "checkbox" at bounding box center [54, 643] width 53 height 39
checkbox input "true"
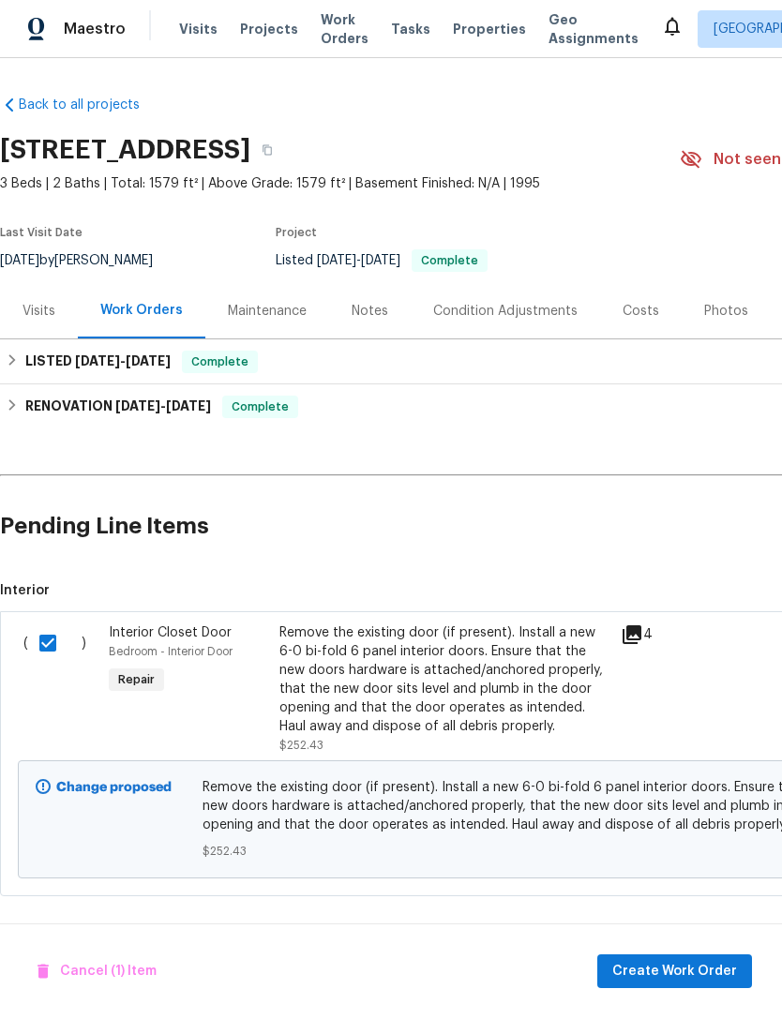
scroll to position [0, 0]
click at [682, 484] on h2 "Pending Line Items" at bounding box center [472, 527] width 944 height 87
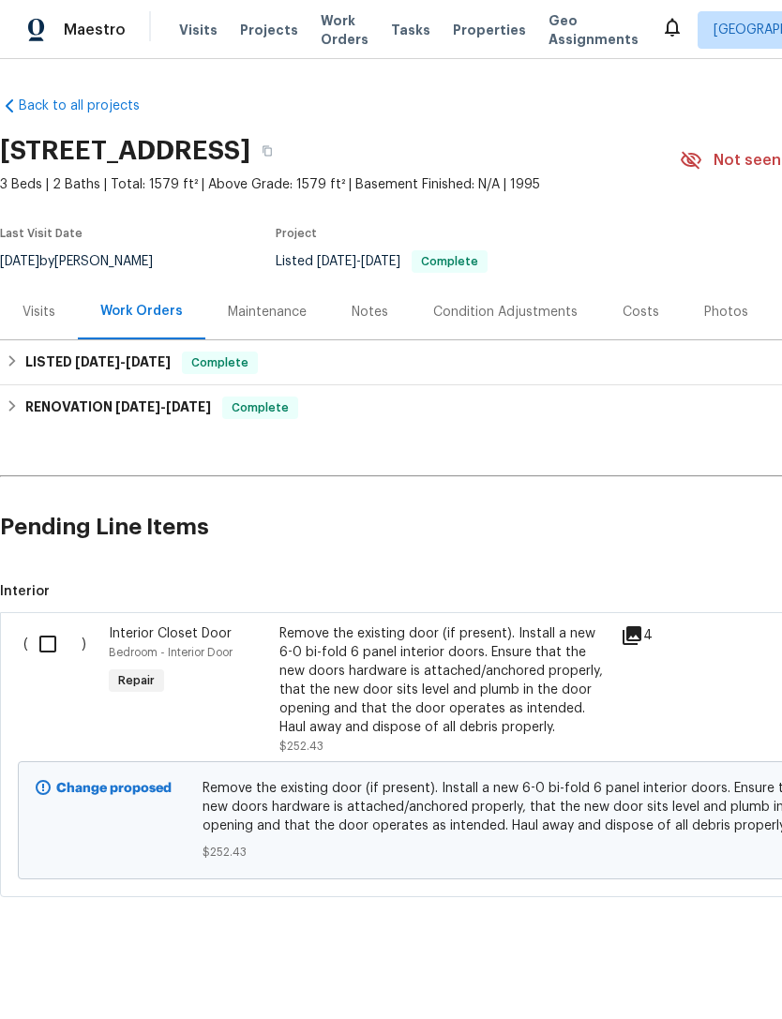
click at [54, 645] on input "checkbox" at bounding box center [54, 643] width 53 height 39
checkbox input "true"
click at [683, 972] on span "Create Work Order" at bounding box center [674, 972] width 125 height 23
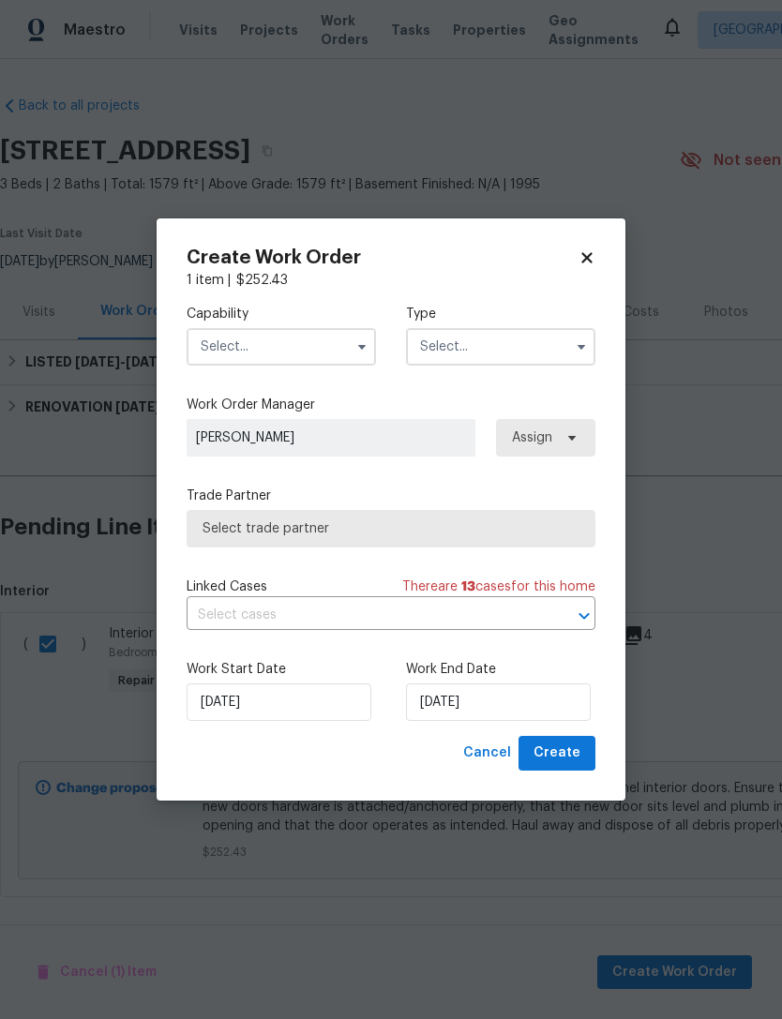
click at [269, 335] on input "text" at bounding box center [280, 346] width 189 height 37
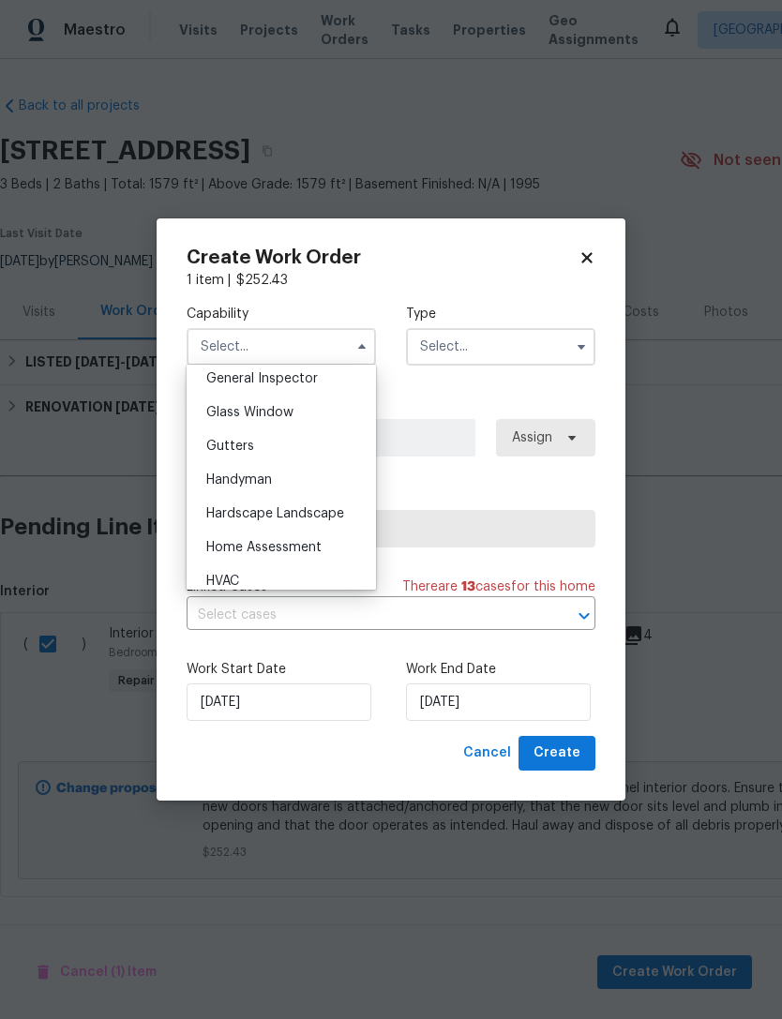
scroll to position [954, 0]
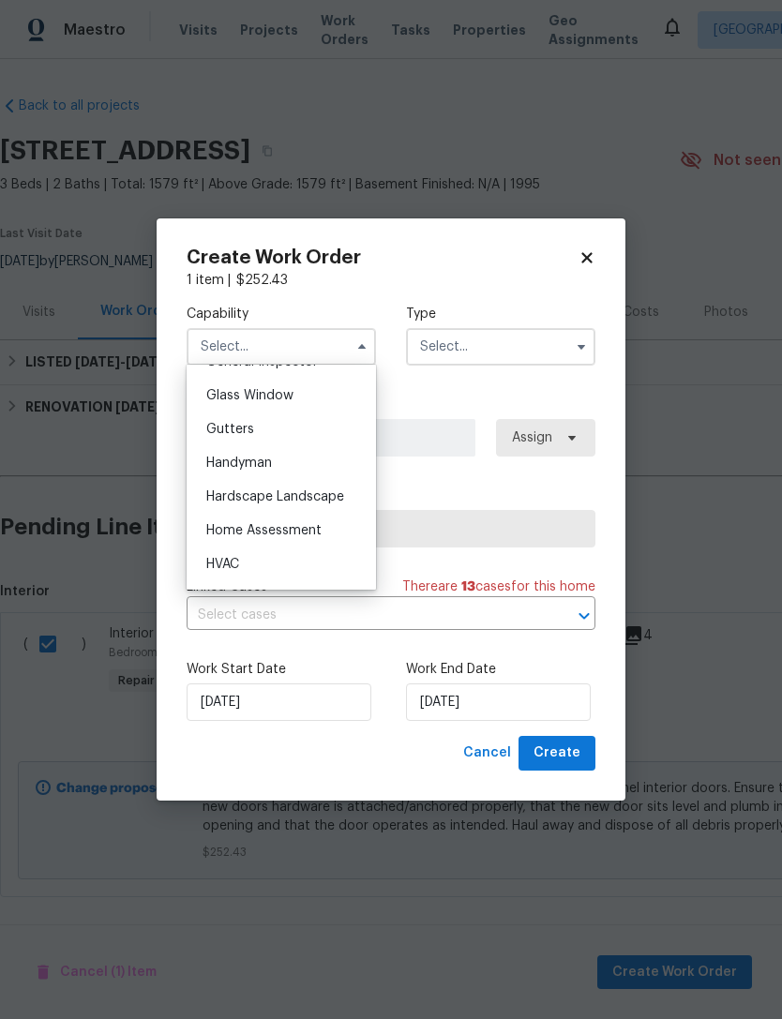
click at [239, 463] on span "Handyman" at bounding box center [239, 462] width 66 height 13
type input "Handyman"
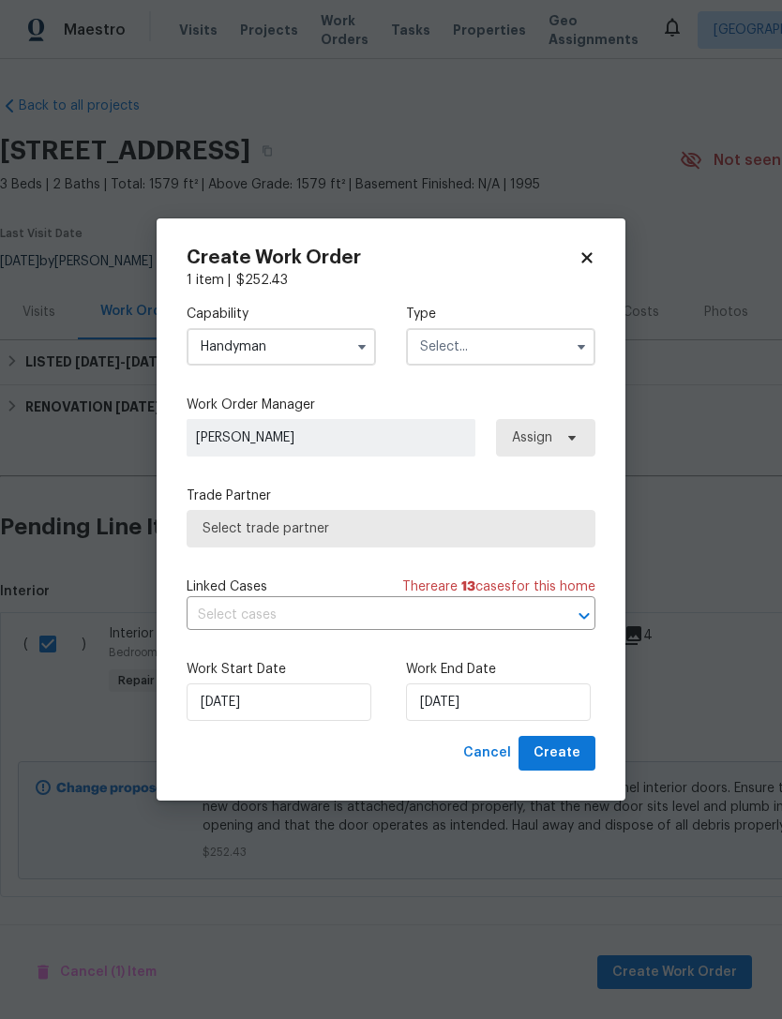
click at [506, 334] on input "text" at bounding box center [500, 346] width 189 height 37
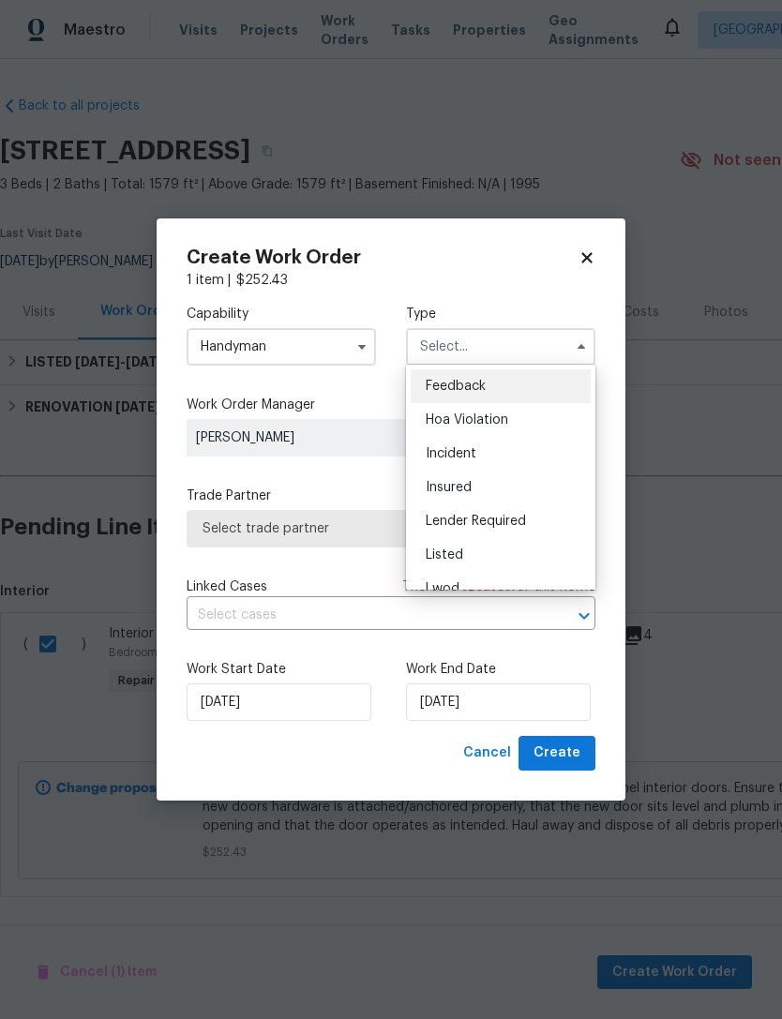
click at [497, 557] on div "Listed" at bounding box center [500, 555] width 180 height 34
type input "Listed"
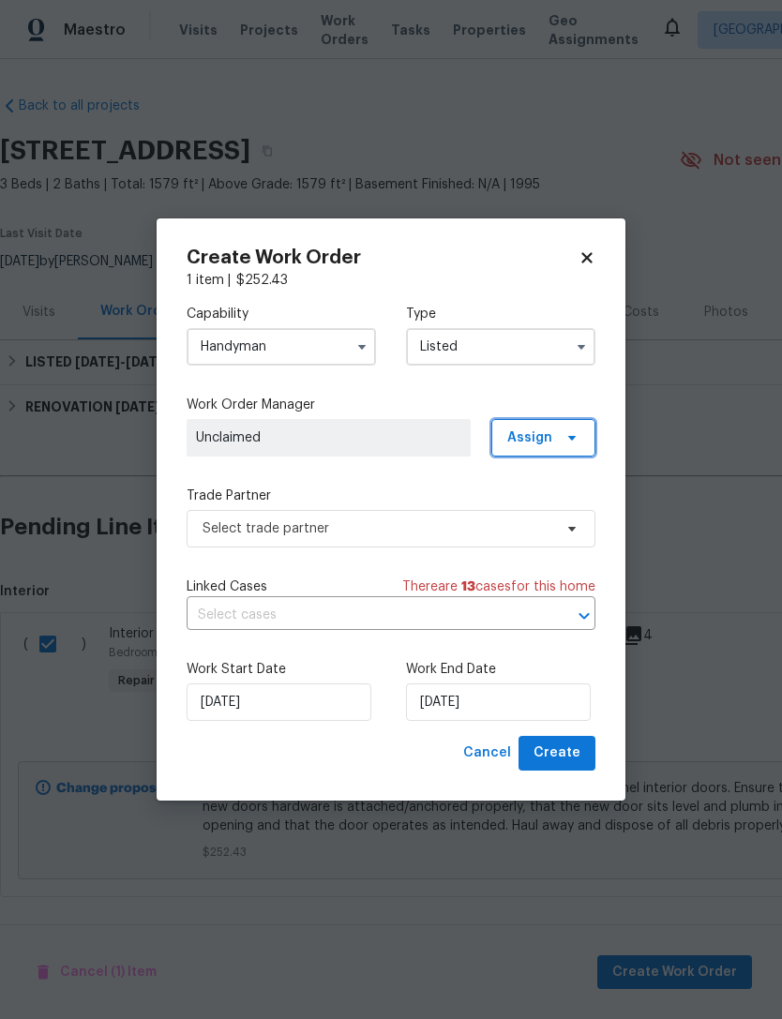
click at [545, 442] on span "Assign" at bounding box center [529, 437] width 45 height 19
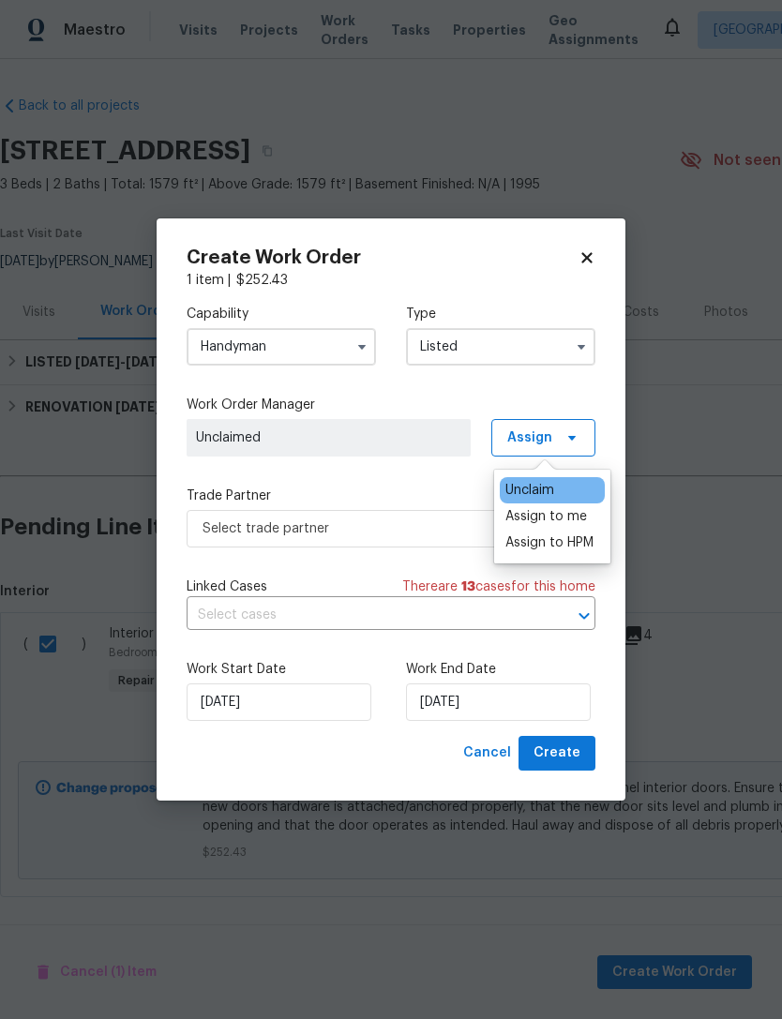
click at [562, 519] on div "Assign to me" at bounding box center [546, 516] width 82 height 19
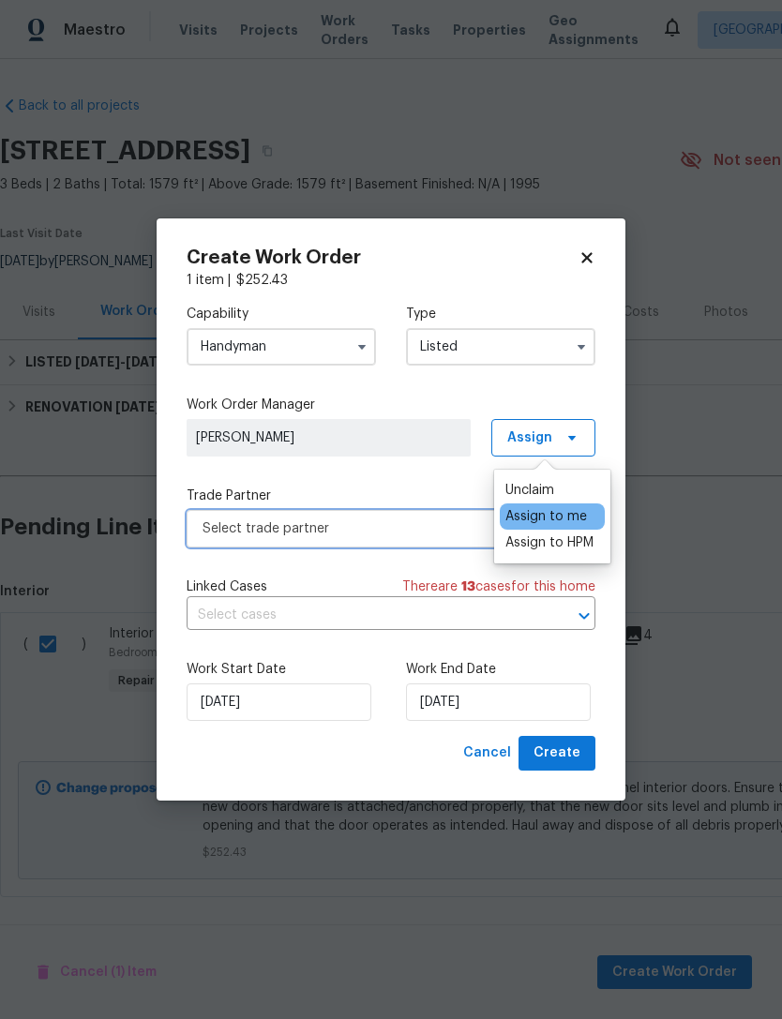
click at [420, 538] on span "Select trade partner" at bounding box center [390, 528] width 409 height 37
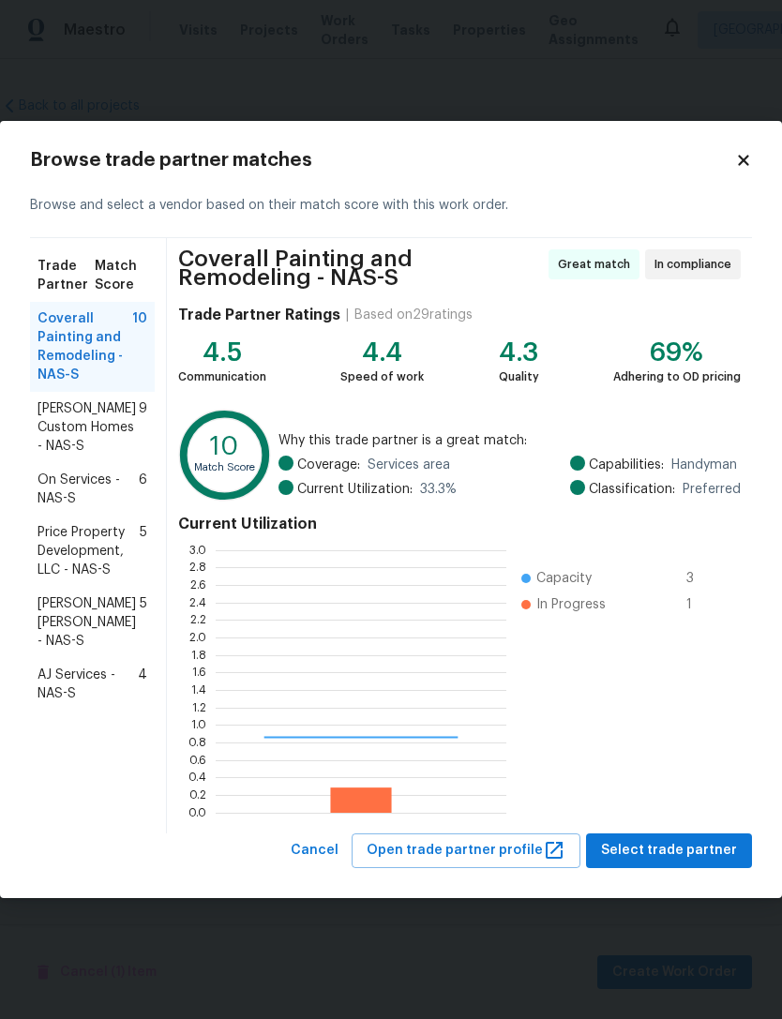
scroll to position [262, 291]
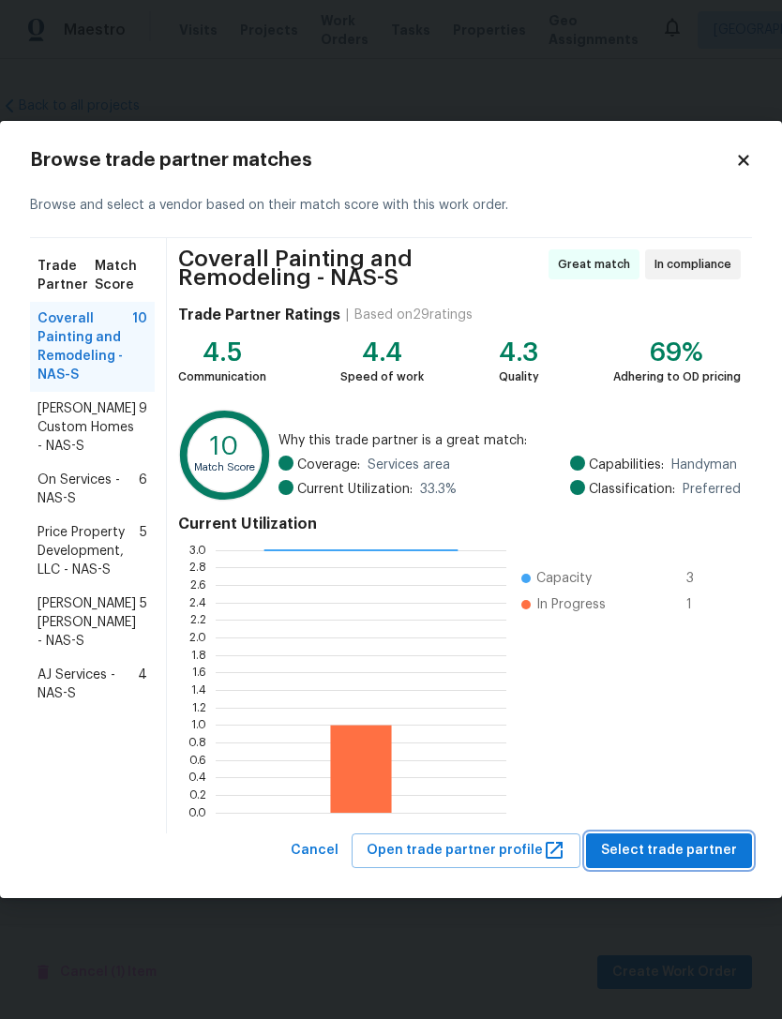
click at [703, 856] on span "Select trade partner" at bounding box center [669, 850] width 136 height 23
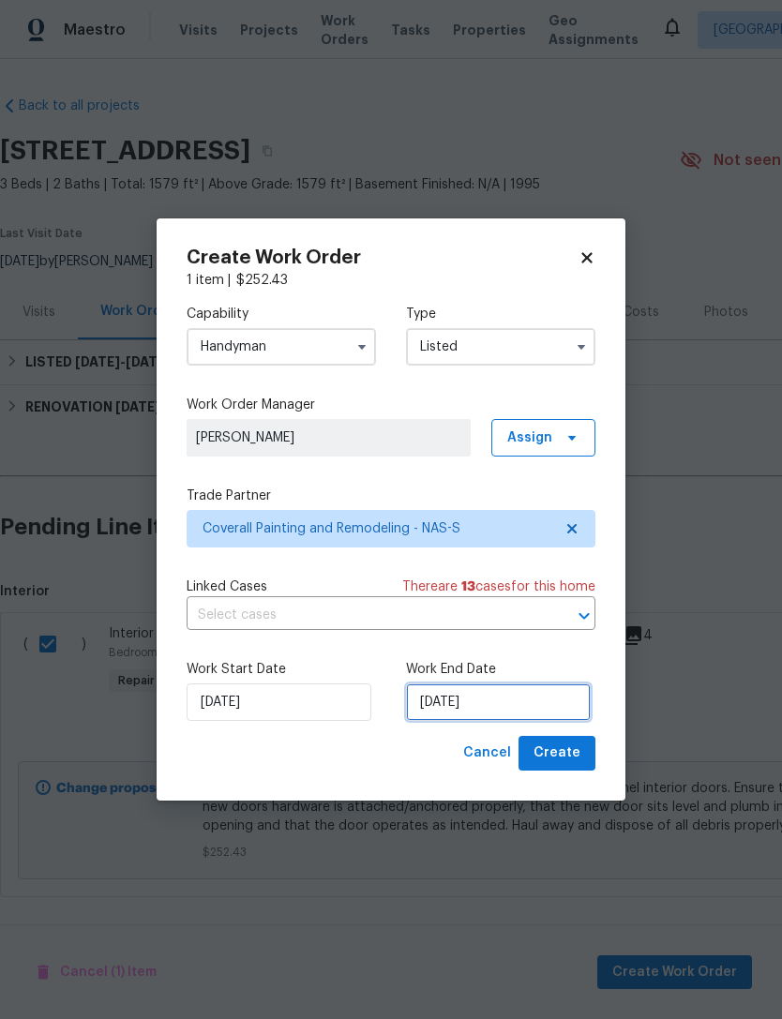
click at [529, 696] on input "9/17/2025" at bounding box center [498, 701] width 185 height 37
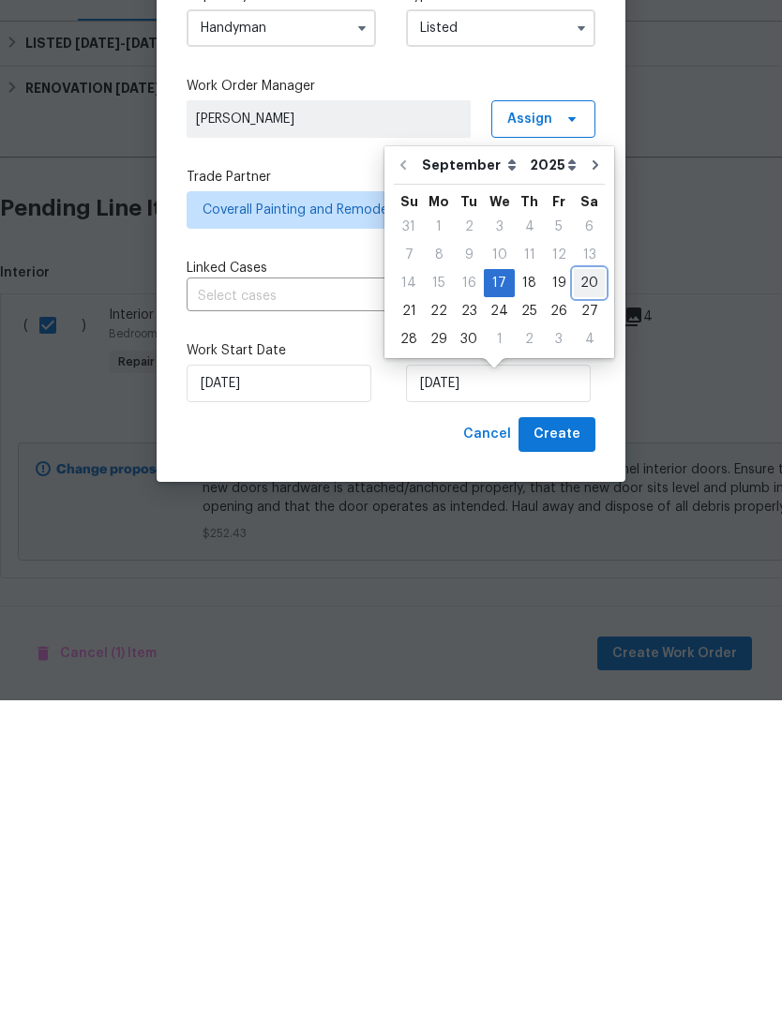
click at [581, 589] on div "20" at bounding box center [589, 602] width 31 height 26
type input "9/20/2025"
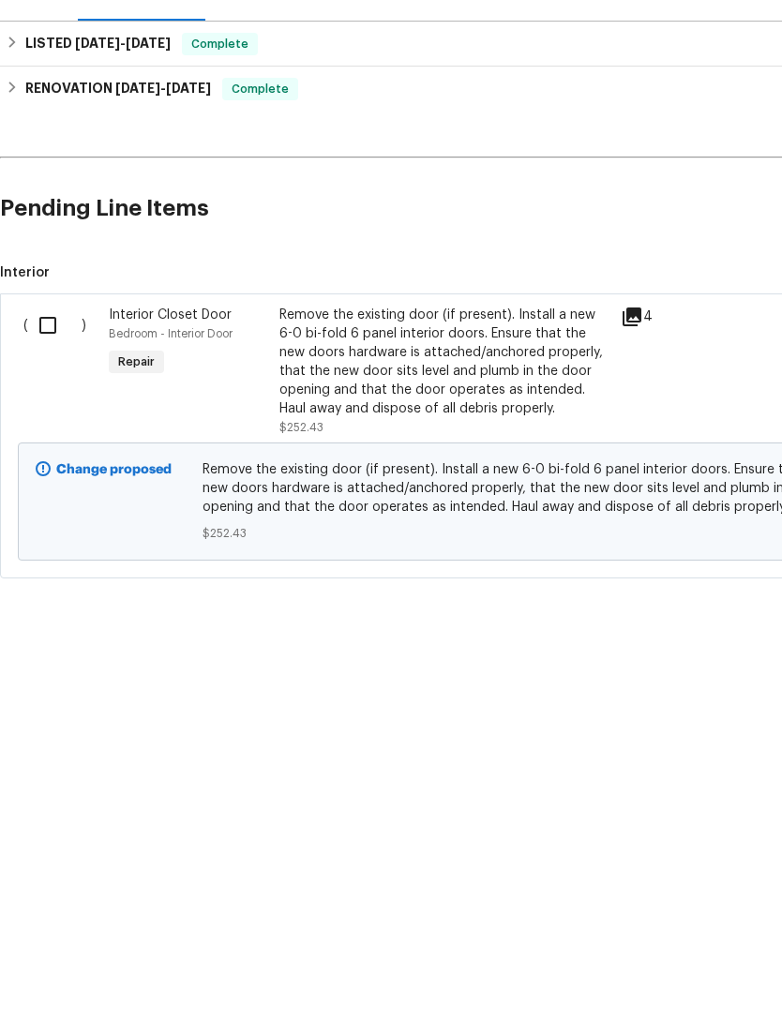
click at [44, 624] on input "checkbox" at bounding box center [54, 643] width 53 height 39
checkbox input "true"
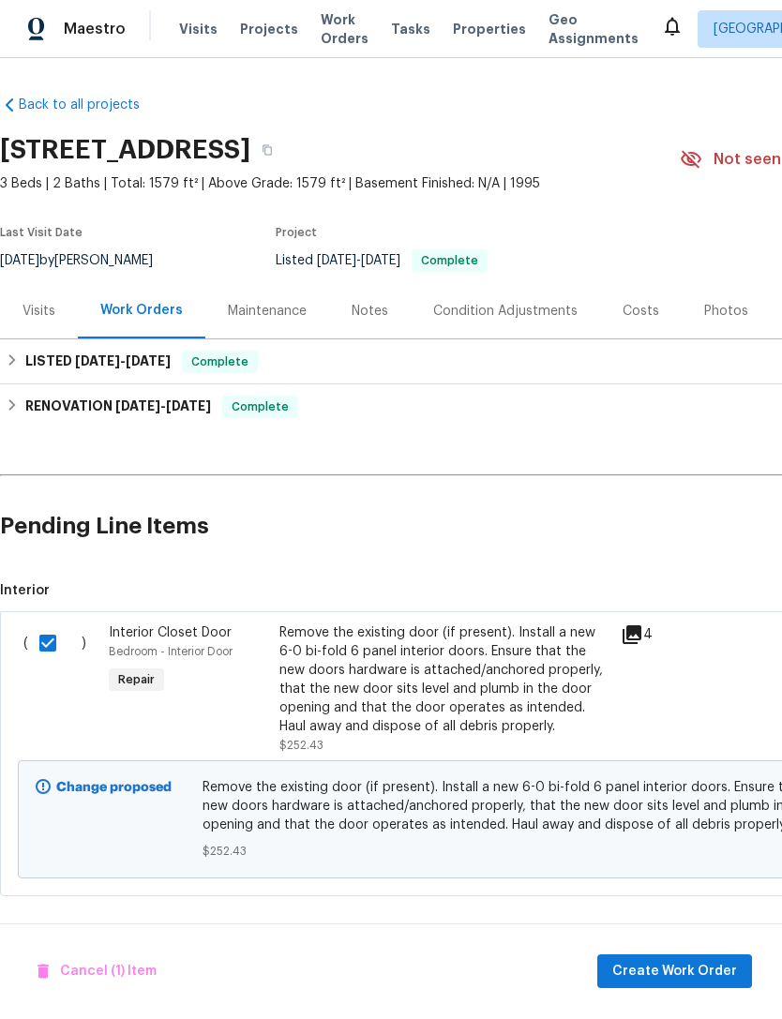
scroll to position [0, 0]
click at [710, 977] on span "Create Work Order" at bounding box center [674, 972] width 125 height 23
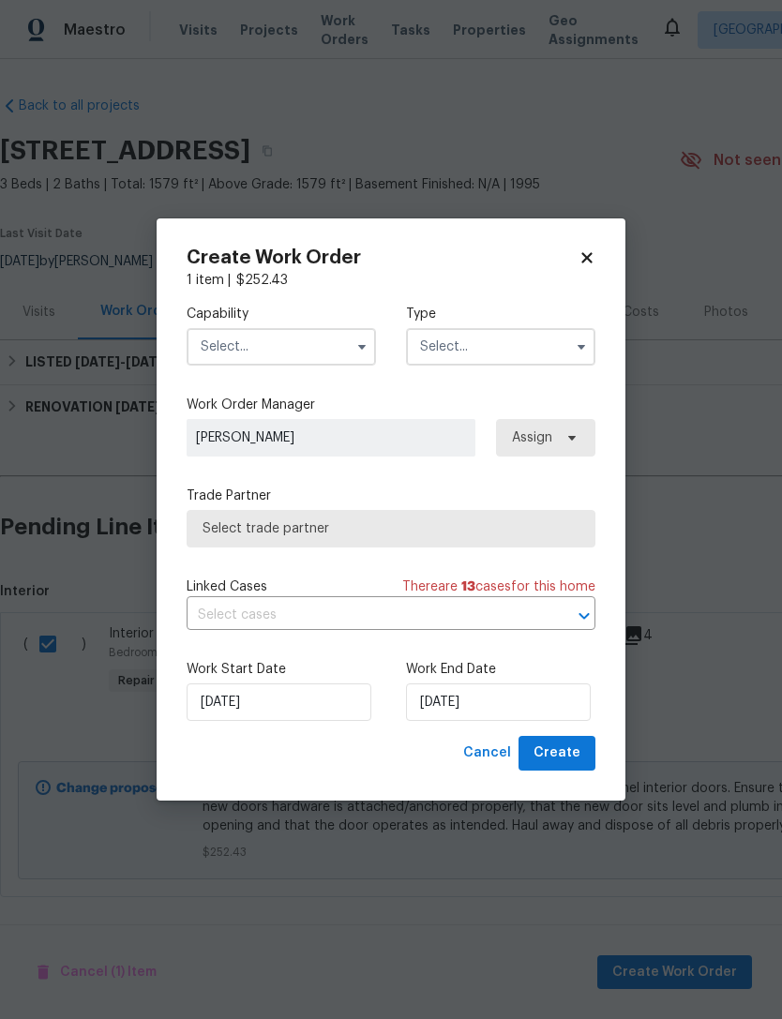
click at [329, 348] on input "text" at bounding box center [280, 346] width 189 height 37
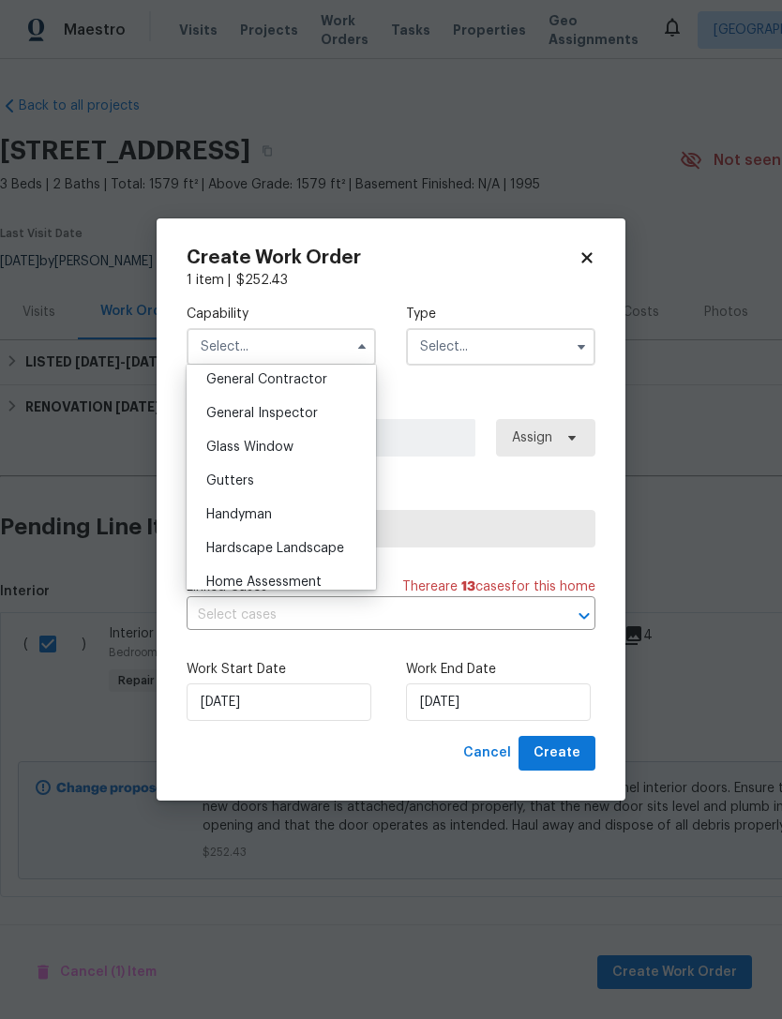
scroll to position [918, 0]
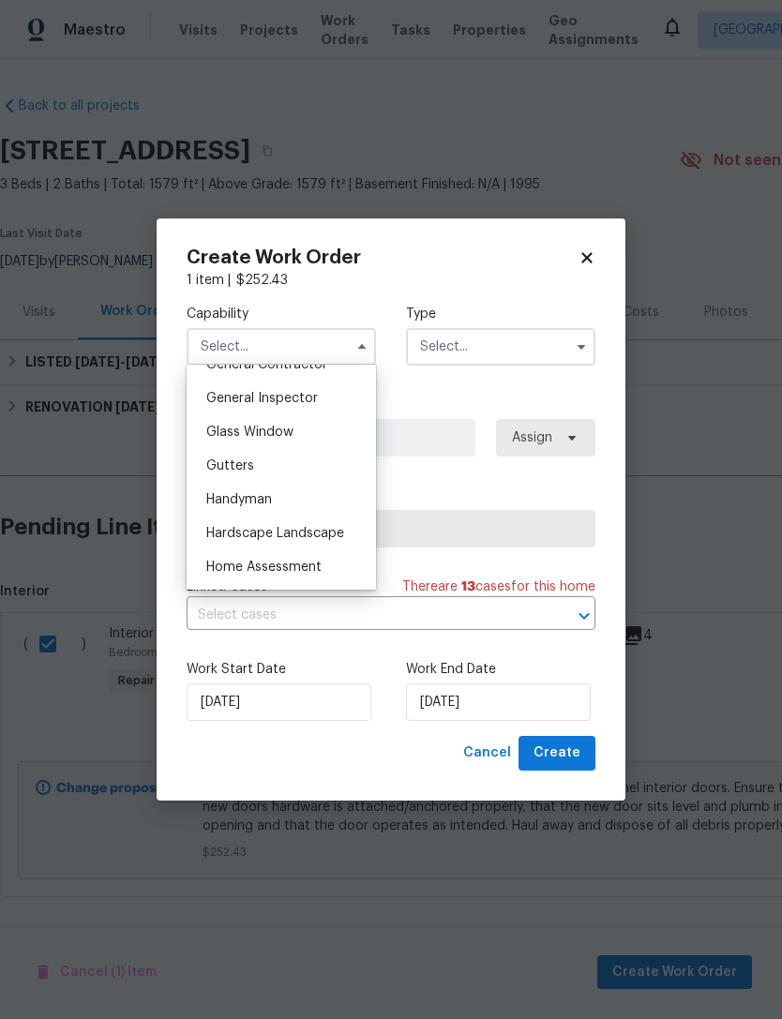
click at [291, 503] on div "Handyman" at bounding box center [281, 500] width 180 height 34
type input "Handyman"
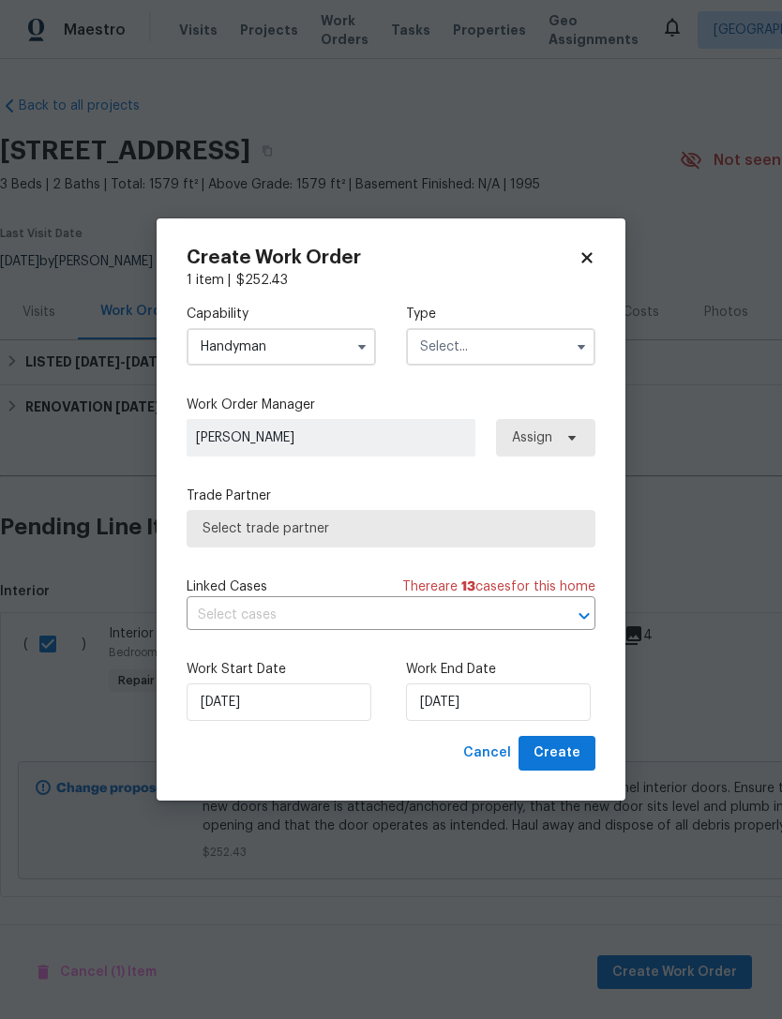
click at [498, 359] on input "text" at bounding box center [500, 346] width 189 height 37
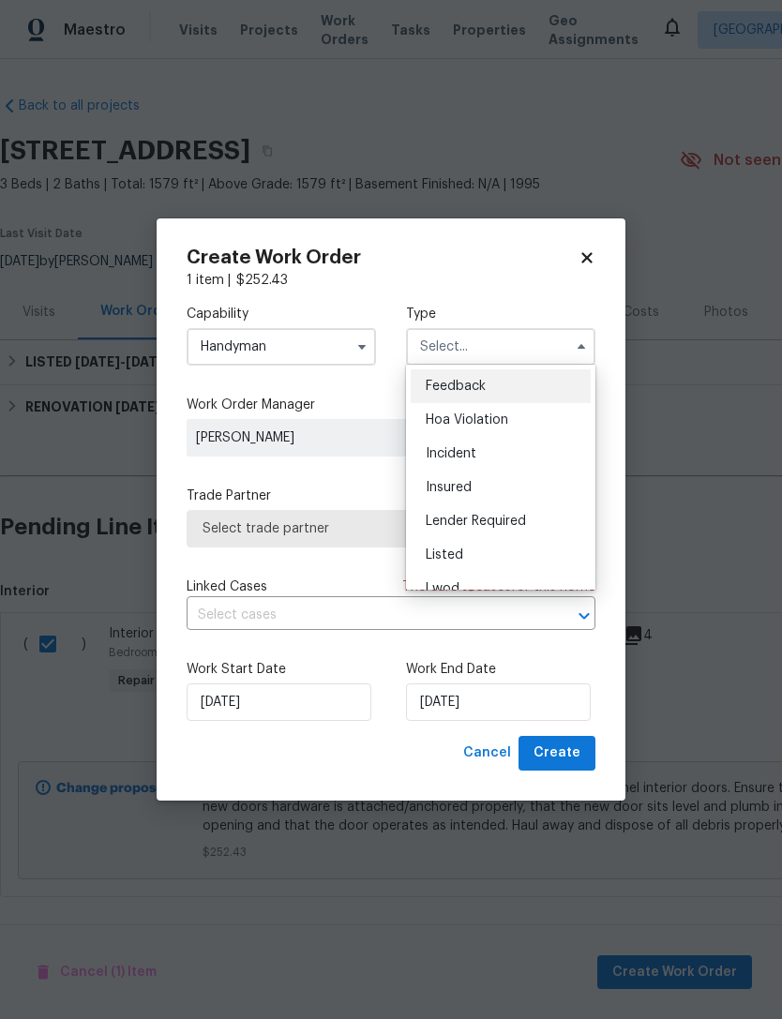
click at [492, 550] on div "Listed" at bounding box center [500, 555] width 180 height 34
type input "Listed"
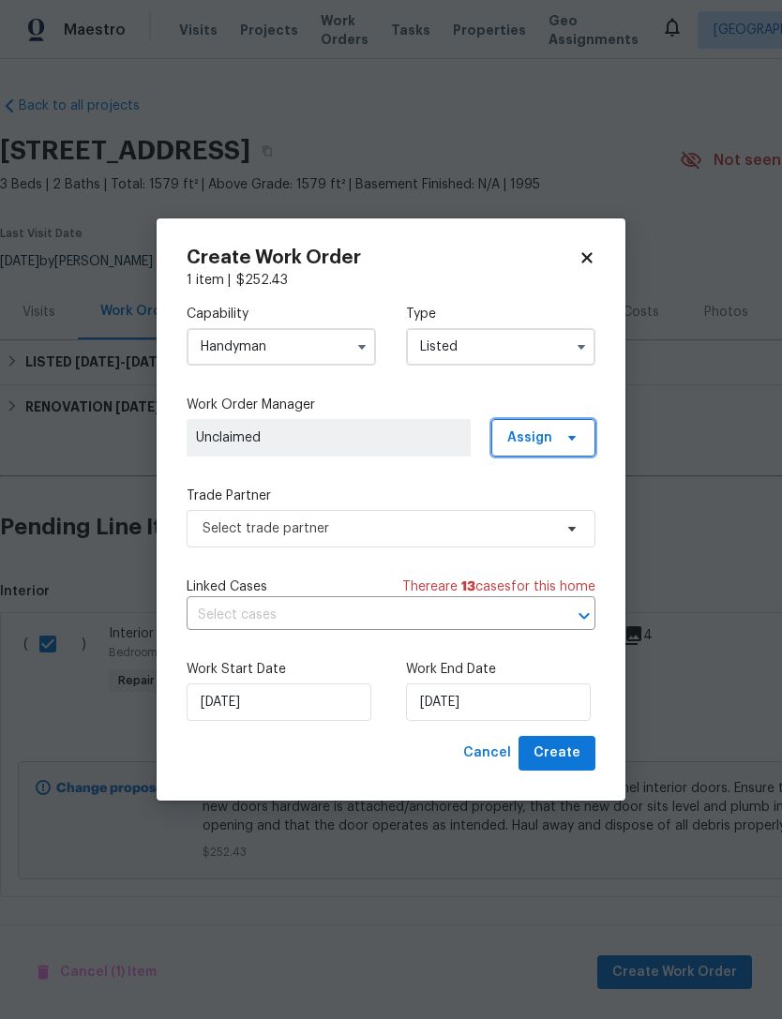
click at [546, 437] on span "Assign" at bounding box center [529, 437] width 45 height 19
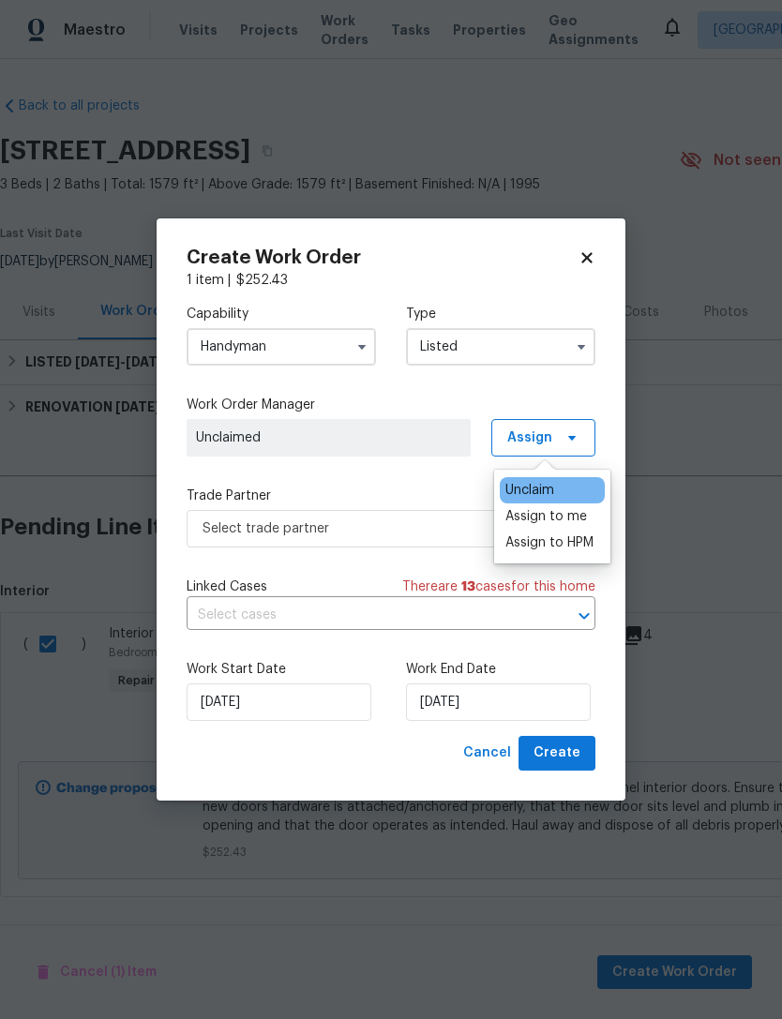
click at [545, 523] on div "Assign to me" at bounding box center [546, 516] width 82 height 19
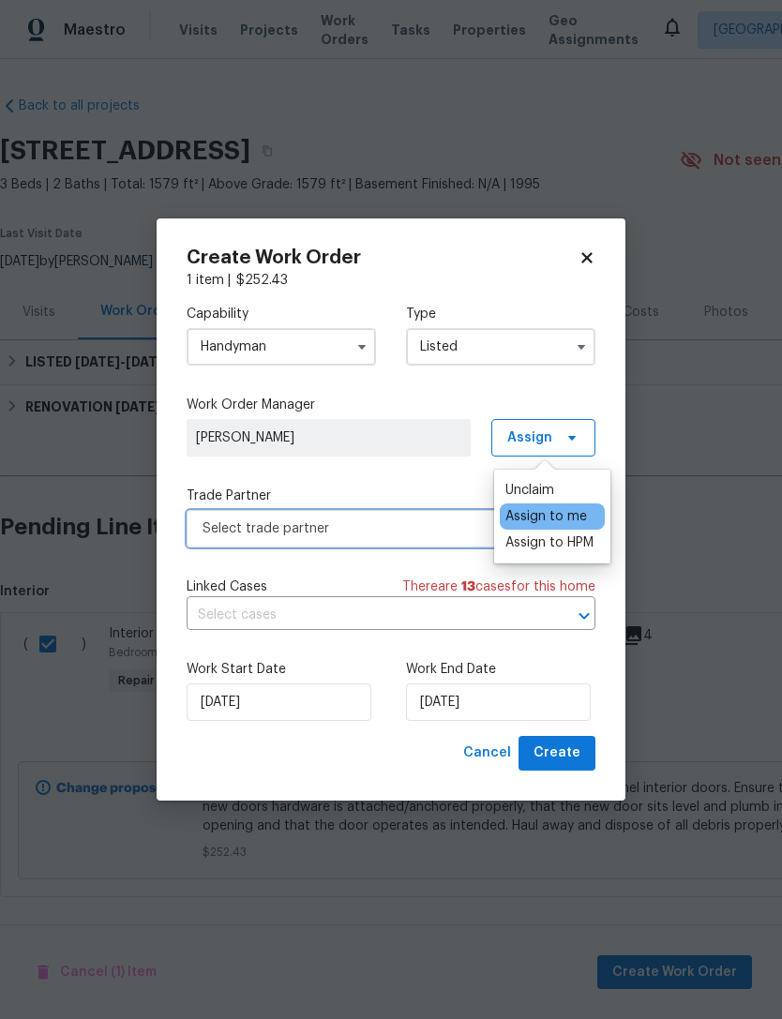
click at [405, 545] on span "Select trade partner" at bounding box center [390, 528] width 409 height 37
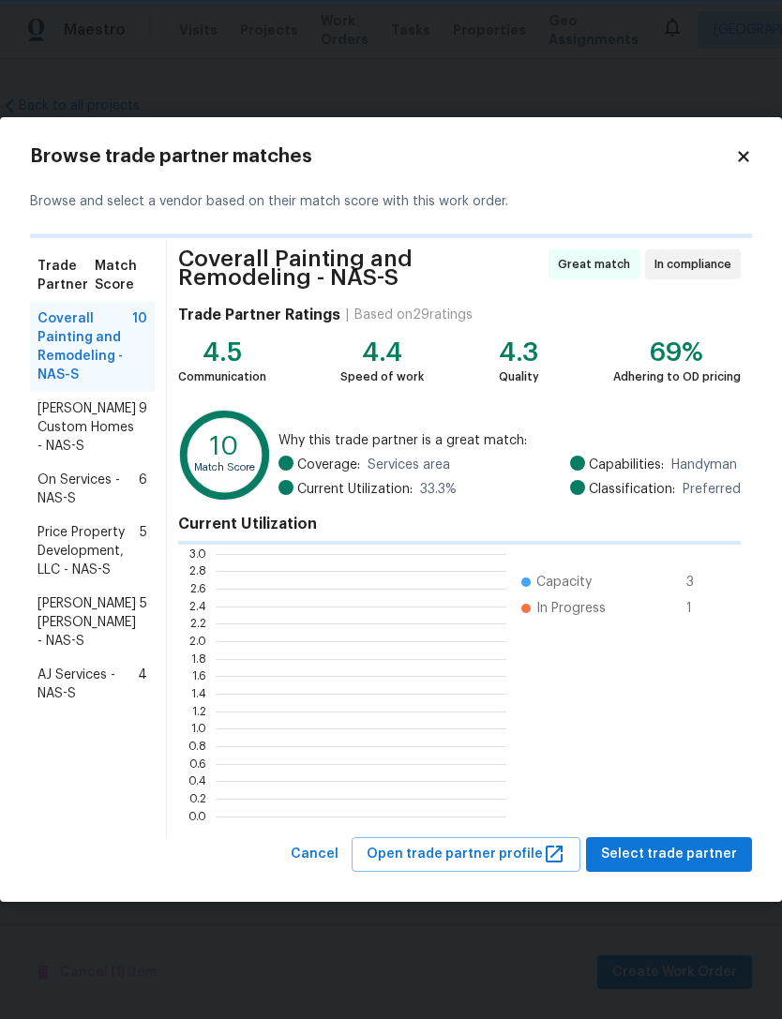
scroll to position [2, 2]
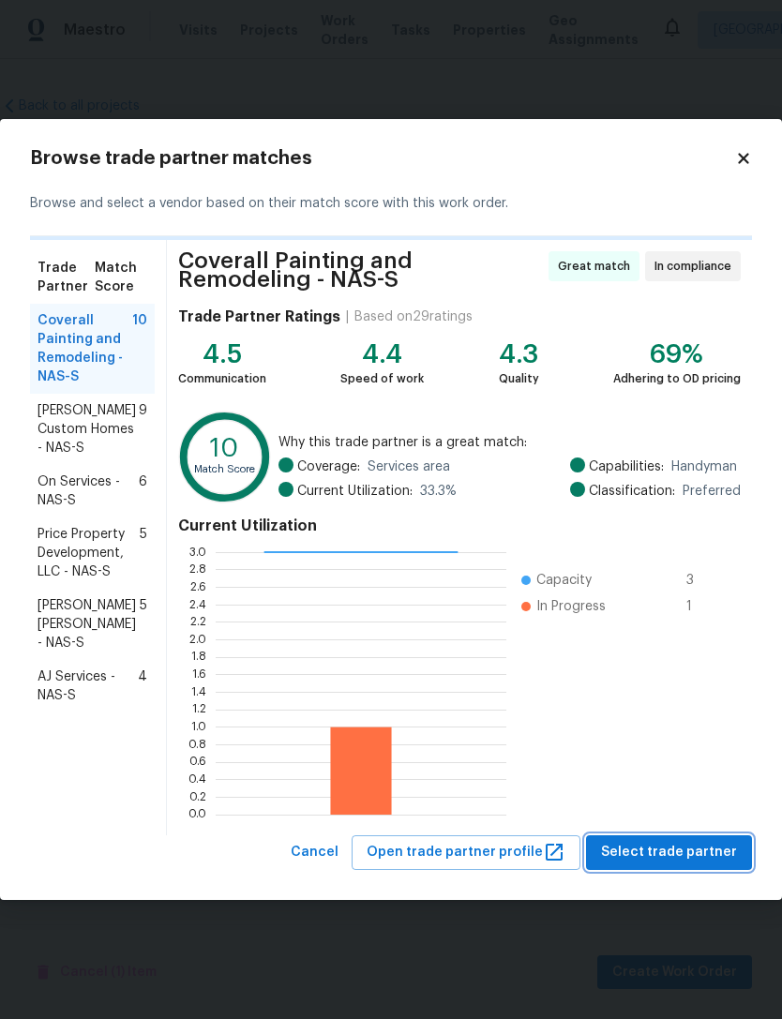
click at [688, 856] on span "Select trade partner" at bounding box center [669, 852] width 136 height 23
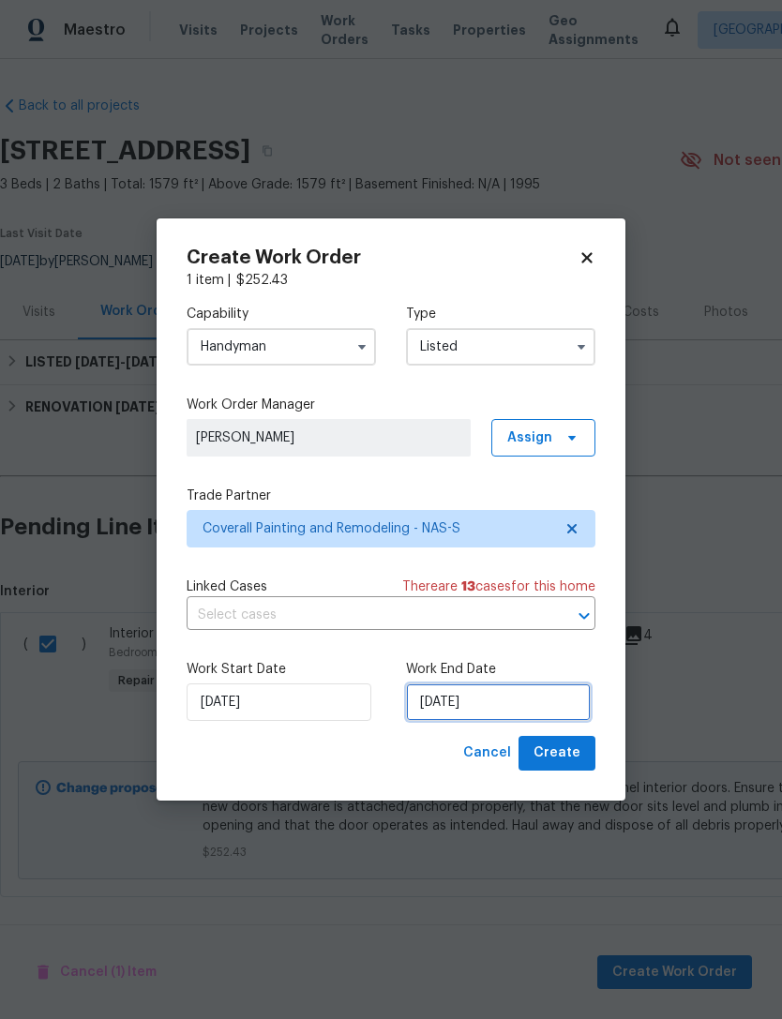
click at [521, 709] on input "[DATE]" at bounding box center [498, 701] width 185 height 37
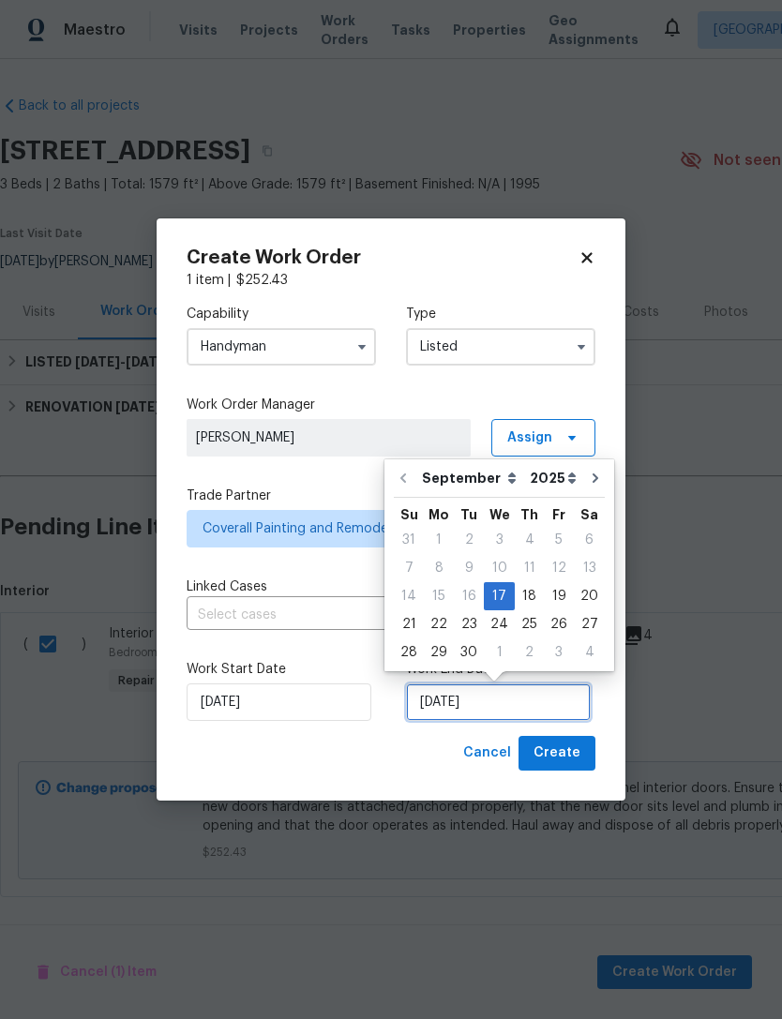
scroll to position [6, 0]
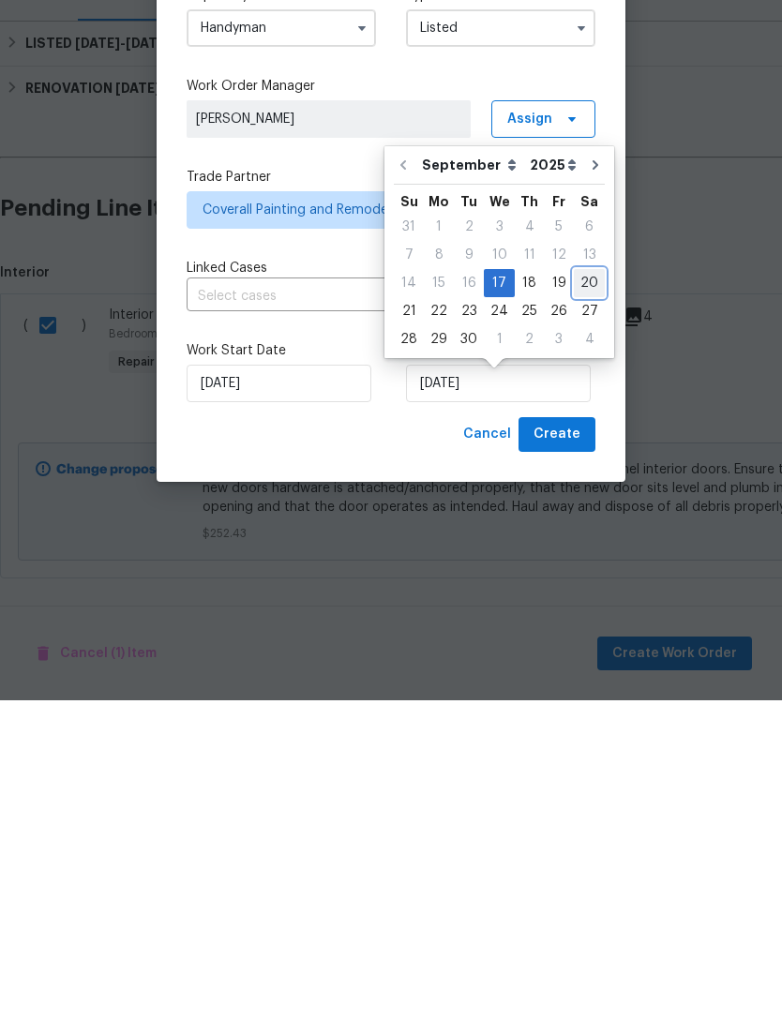
click at [584, 589] on div "20" at bounding box center [589, 602] width 31 height 26
type input "[DATE]"
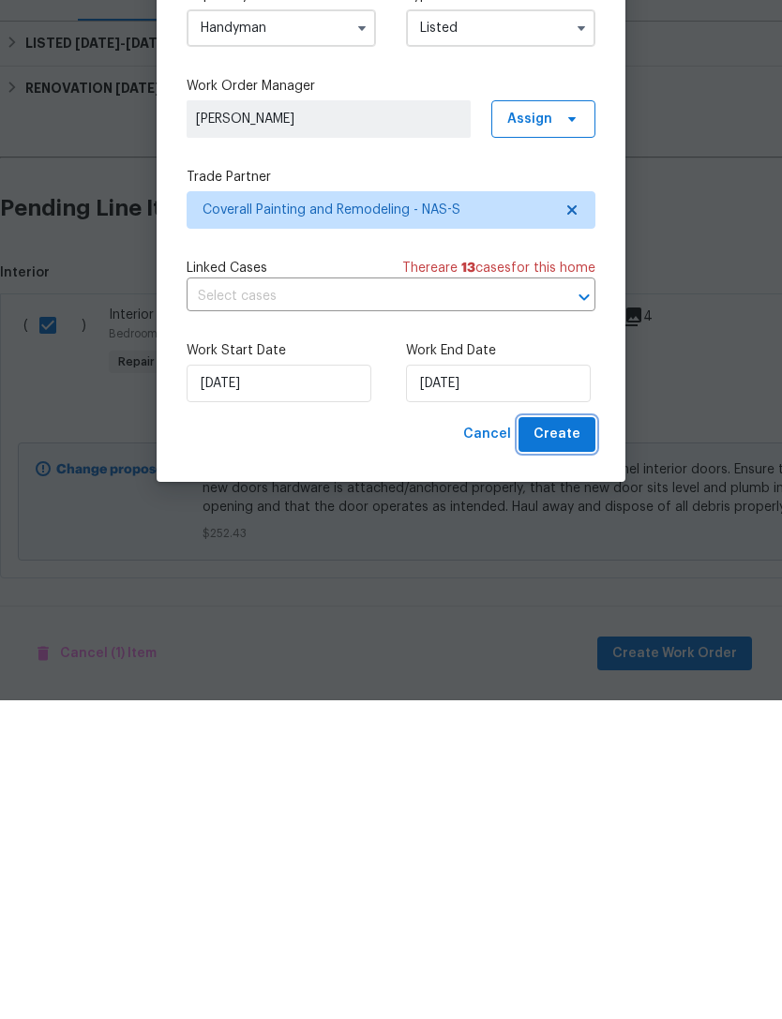
click at [539, 741] on span "Create" at bounding box center [556, 752] width 47 height 23
click at [553, 736] on div "Cancel Create" at bounding box center [525, 753] width 140 height 35
checkbox input "false"
click at [558, 736] on div "Cancel Create" at bounding box center [525, 753] width 140 height 35
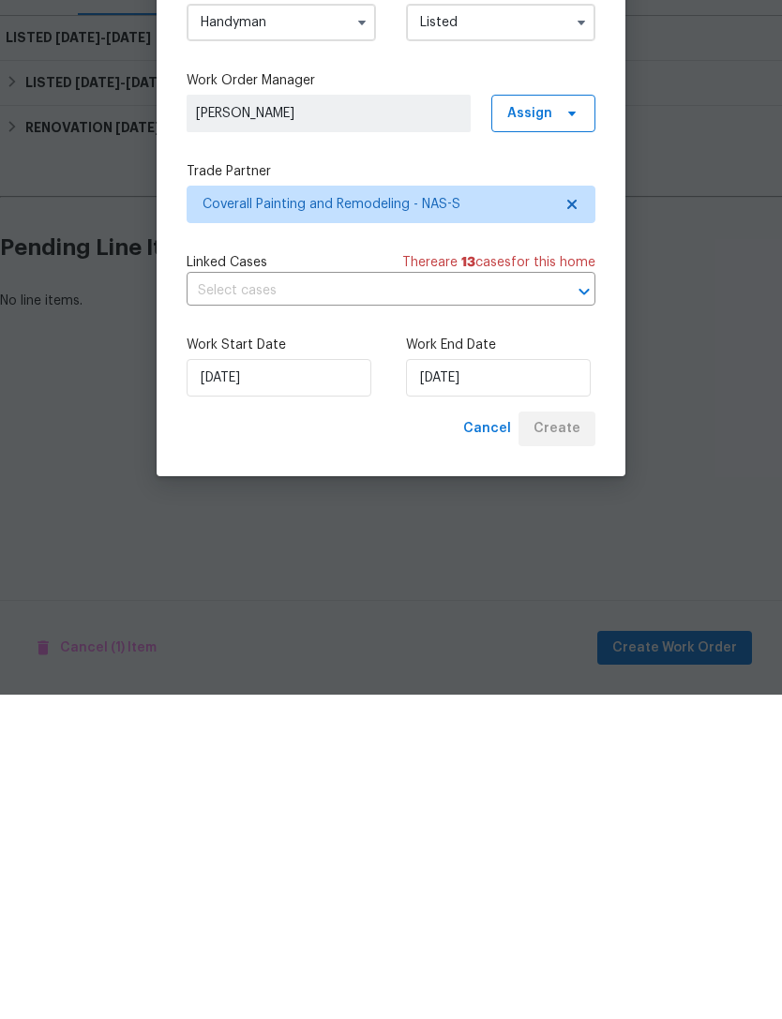
click at [542, 736] on div "Cancel Create" at bounding box center [525, 753] width 140 height 35
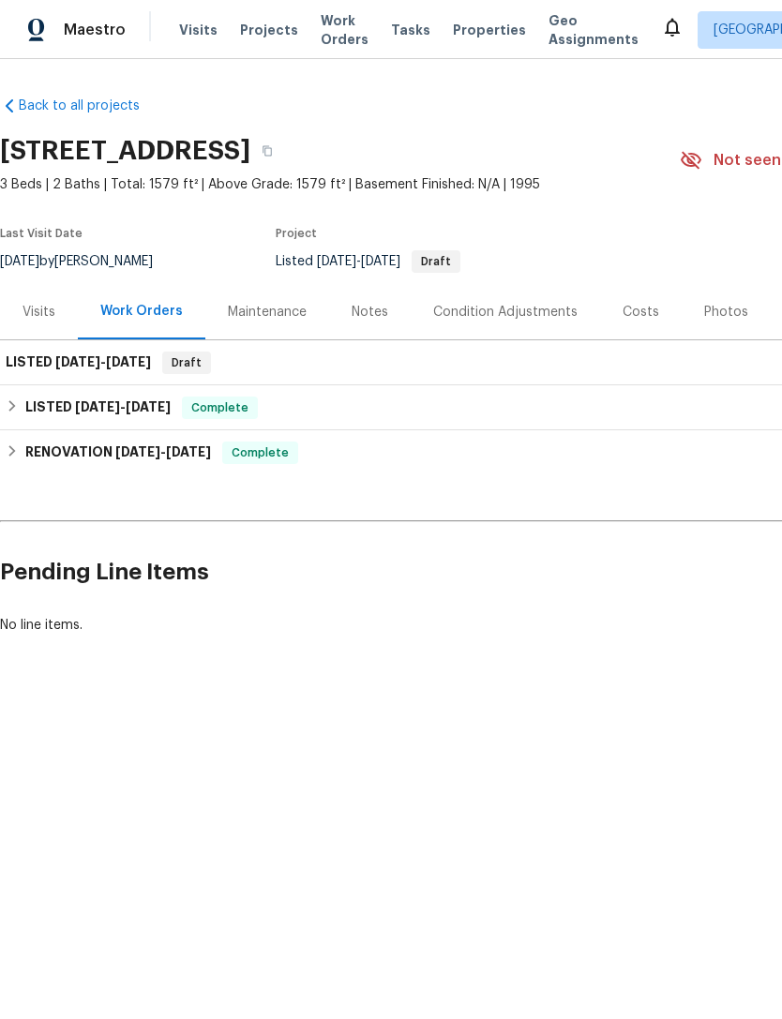
click at [149, 295] on div "Work Orders" at bounding box center [141, 311] width 127 height 55
click at [143, 297] on div "Work Orders" at bounding box center [141, 311] width 127 height 55
click at [78, 375] on div "LISTED 9/17/25 - 9/20/25 Draft" at bounding box center [529, 362] width 1059 height 45
click at [109, 365] on span "9/17/25 - 9/20/25" at bounding box center [103, 361] width 96 height 13
click at [191, 351] on div "Draft" at bounding box center [186, 362] width 49 height 22
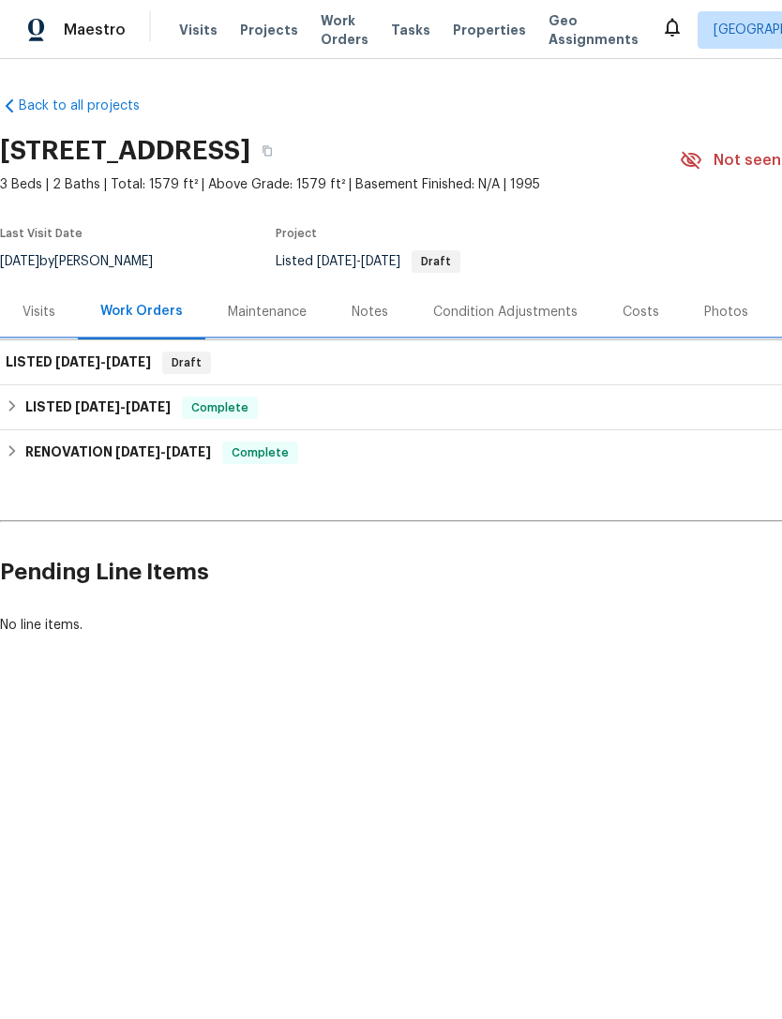
click at [99, 345] on div "LISTED 9/17/25 - 9/20/25 Draft" at bounding box center [529, 362] width 1059 height 45
click at [98, 345] on div "LISTED 9/17/25 - 9/20/25 Draft" at bounding box center [529, 362] width 1059 height 45
click at [87, 366] on span "[DATE]" at bounding box center [77, 361] width 45 height 13
click at [87, 365] on span "[DATE]" at bounding box center [77, 361] width 45 height 13
click at [104, 360] on span "9/17/25 - 9/20/25" at bounding box center [103, 361] width 96 height 13
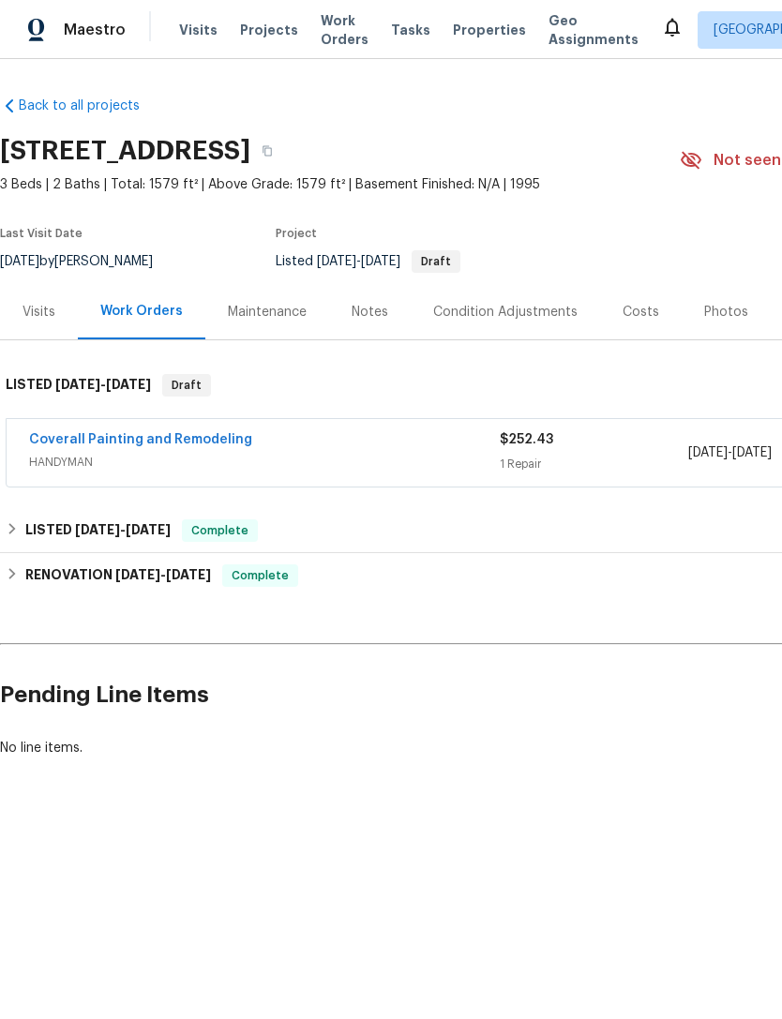
click at [177, 434] on link "Coverall Painting and Remodeling" at bounding box center [140, 439] width 223 height 13
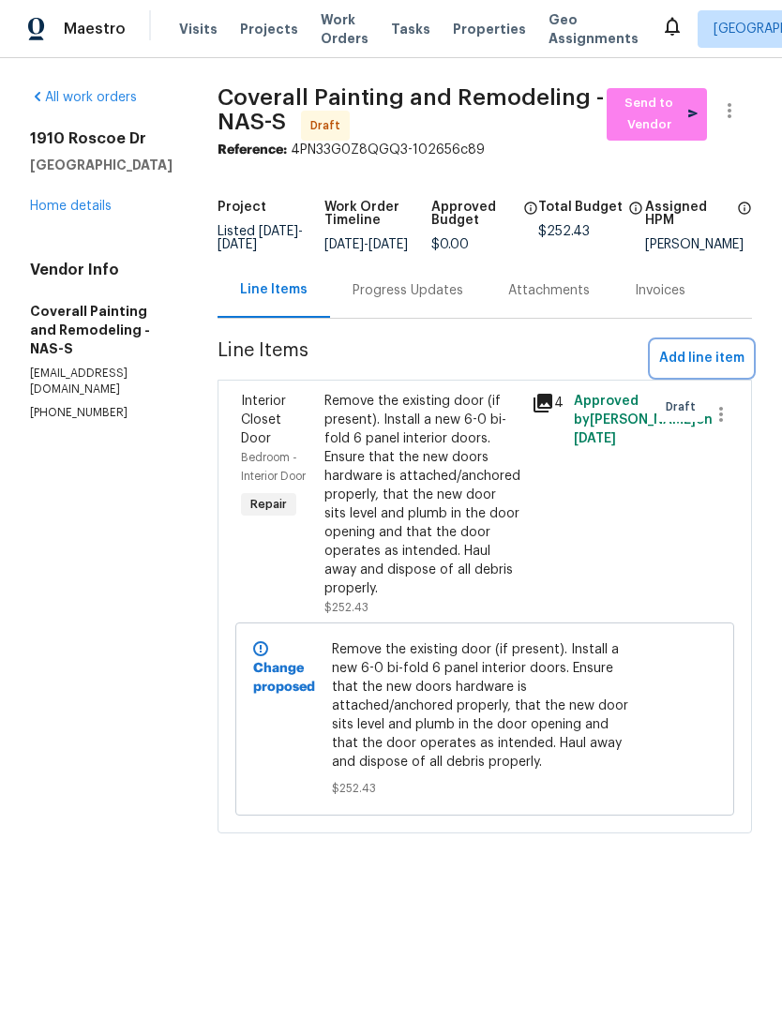
click at [706, 368] on span "Add line item" at bounding box center [701, 359] width 85 height 23
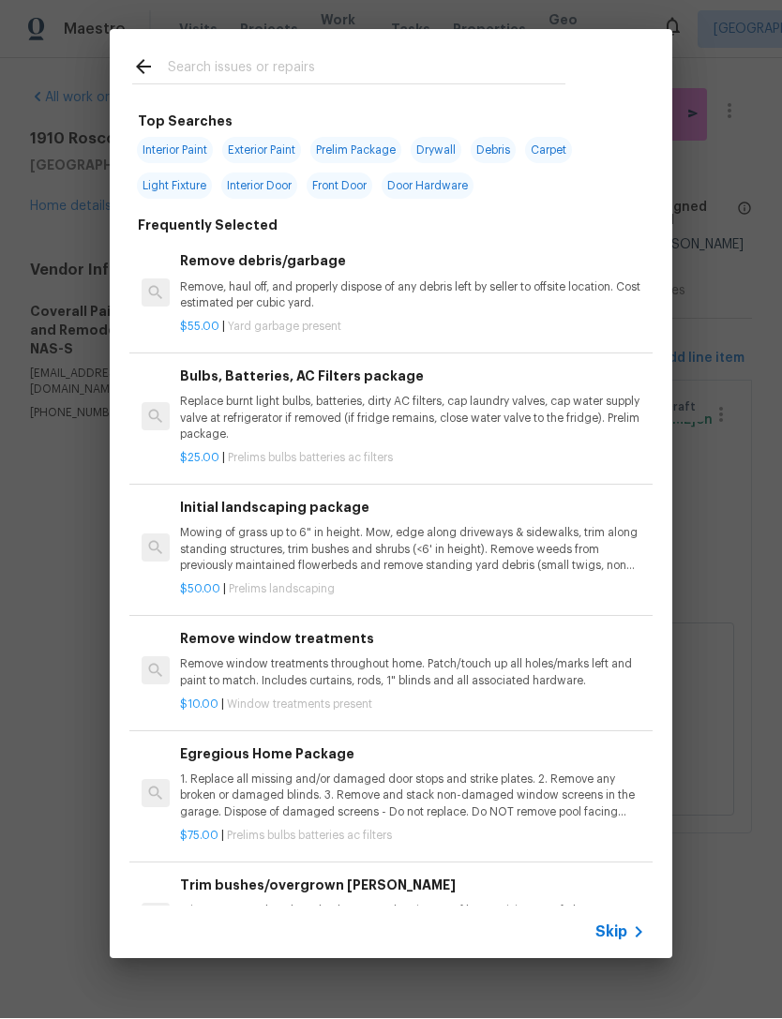
click at [253, 58] on input "text" at bounding box center [366, 70] width 397 height 28
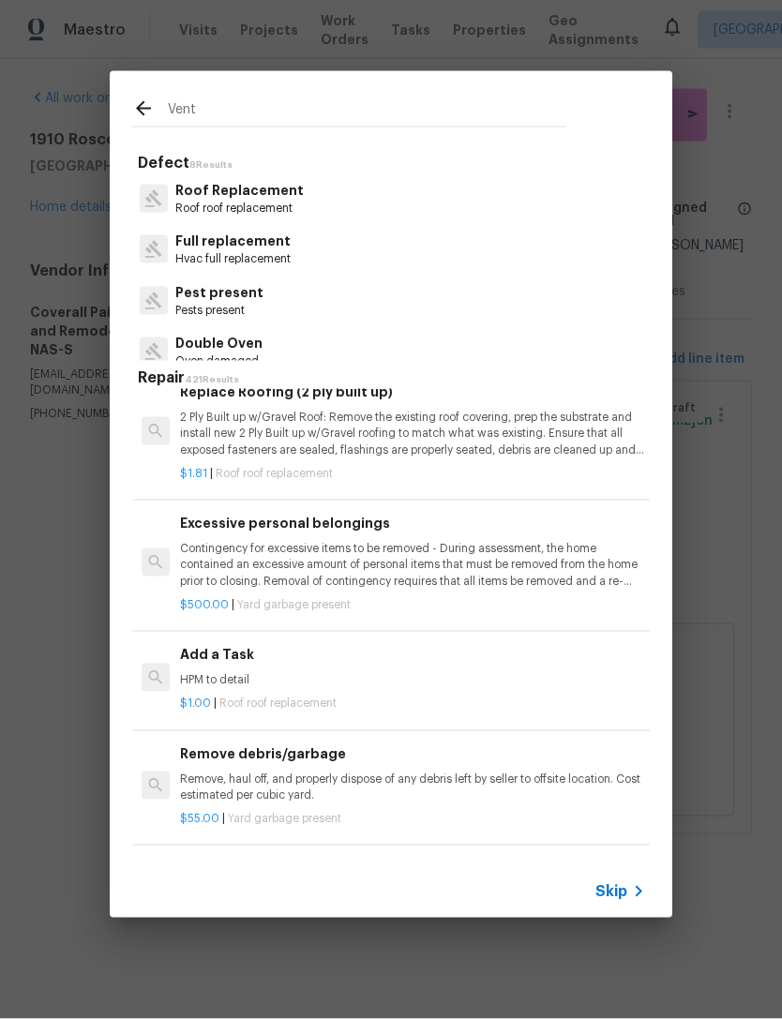
scroll to position [4497, 0]
type input "V"
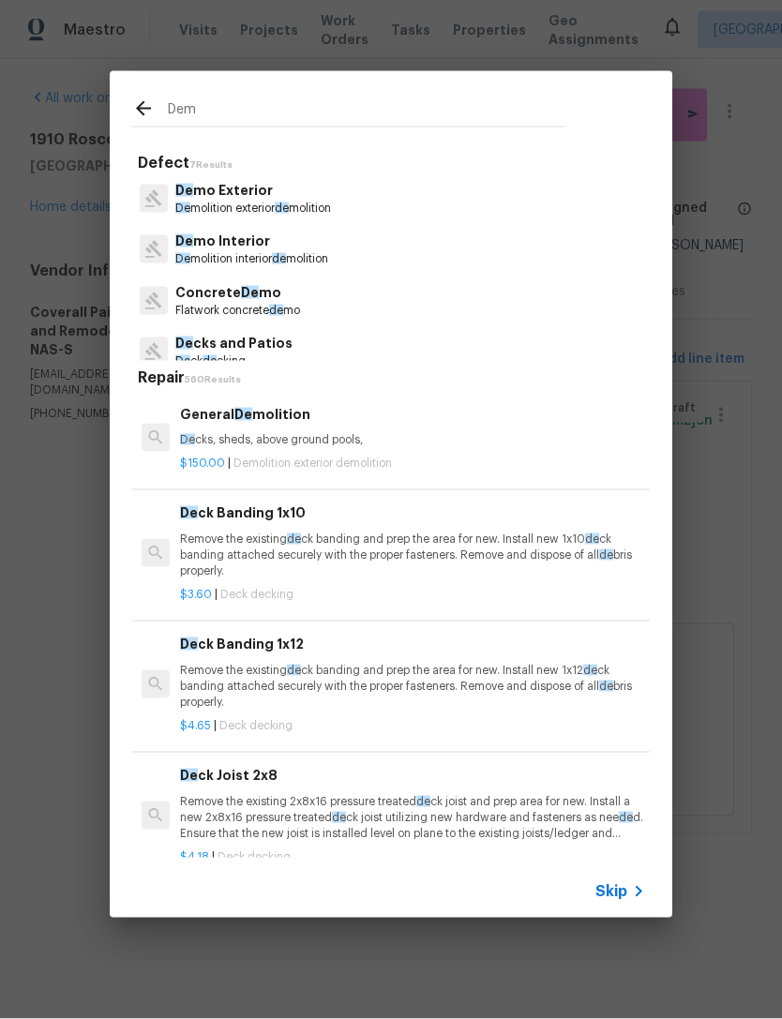
type input "Demo"
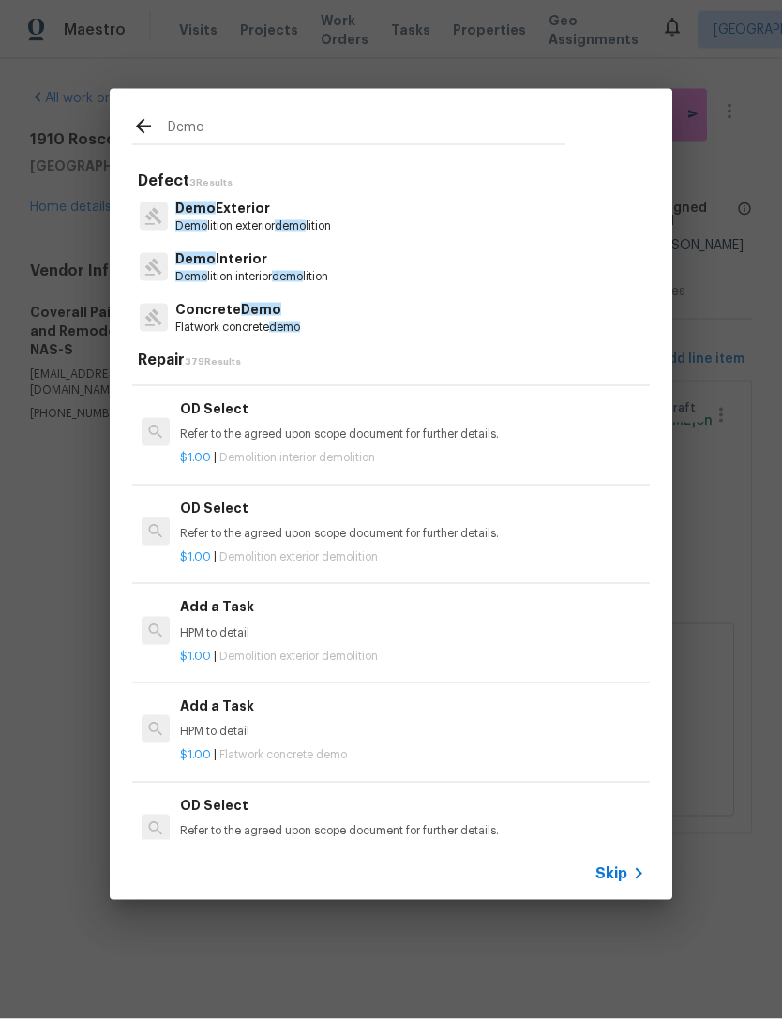
scroll to position [2485, 0]
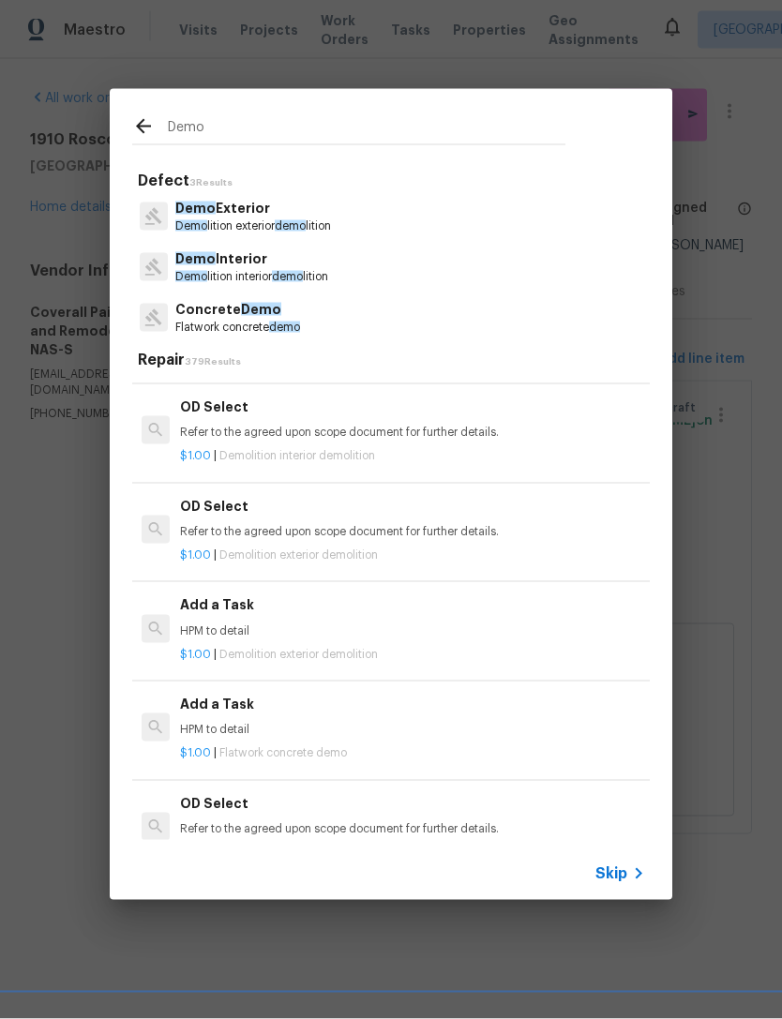
click at [228, 598] on div "Add a Task HPM to detail" at bounding box center [412, 616] width 465 height 45
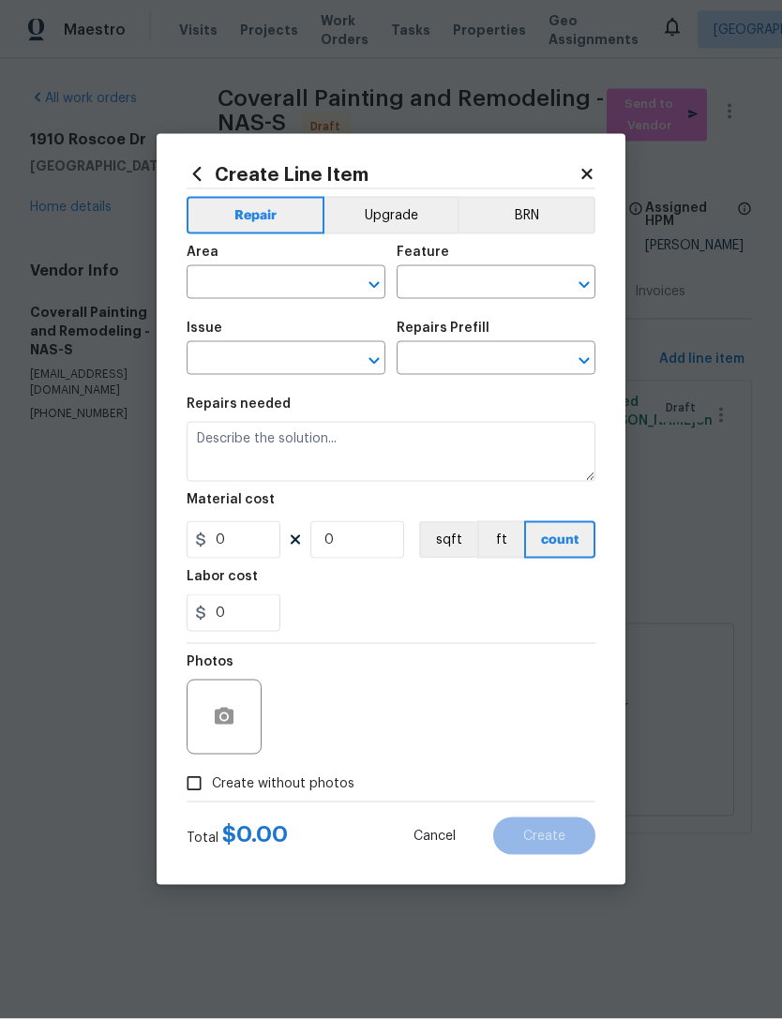
type input "Demolition"
type input "Demo Exterior"
type textarea "HPM to detail"
type input "1"
type input "Add a Task $1.00"
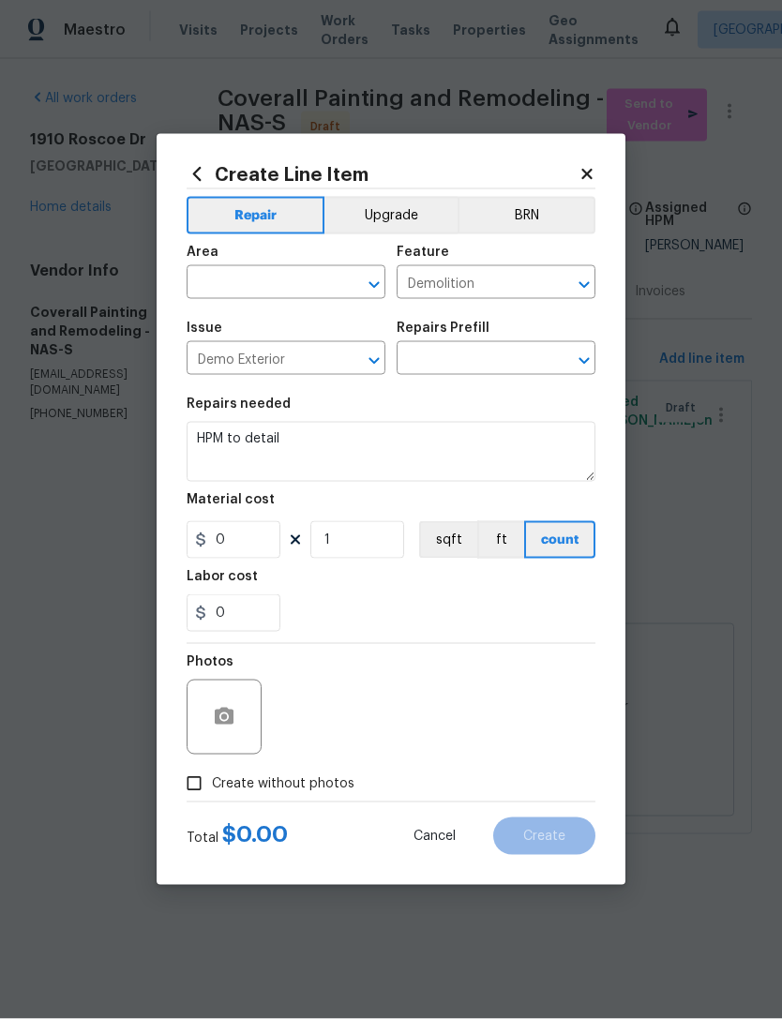
type input "1"
click at [260, 291] on input "text" at bounding box center [259, 284] width 146 height 29
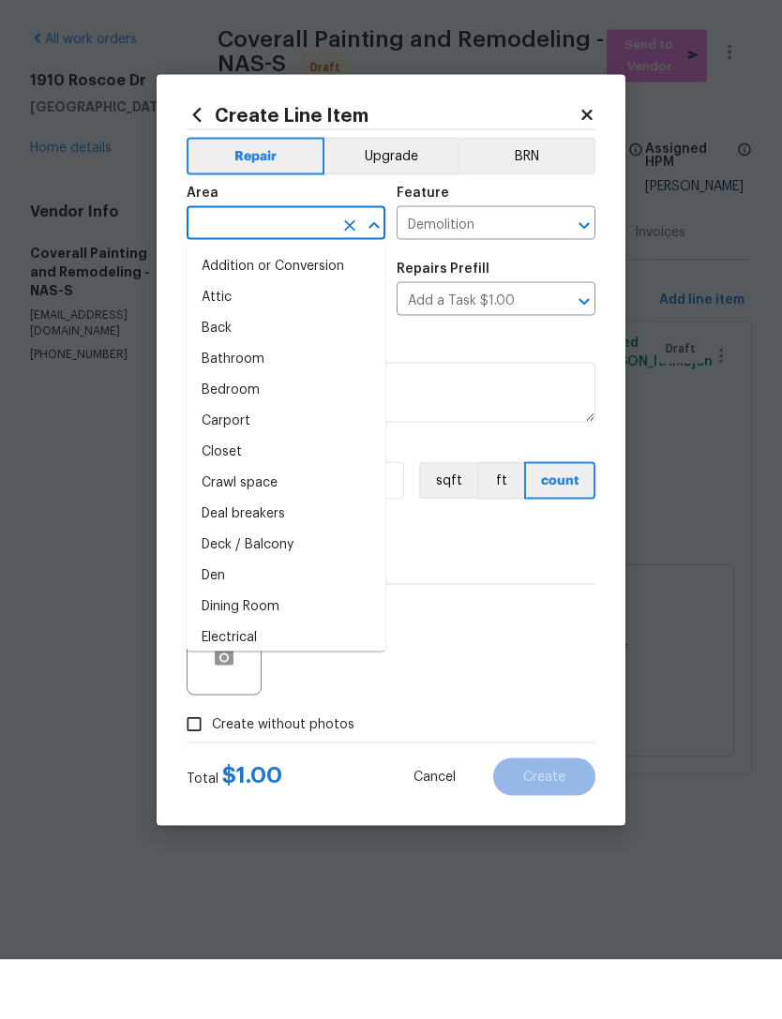
scroll to position [0, 0]
click at [443, 644] on div "Photos" at bounding box center [390, 705] width 409 height 122
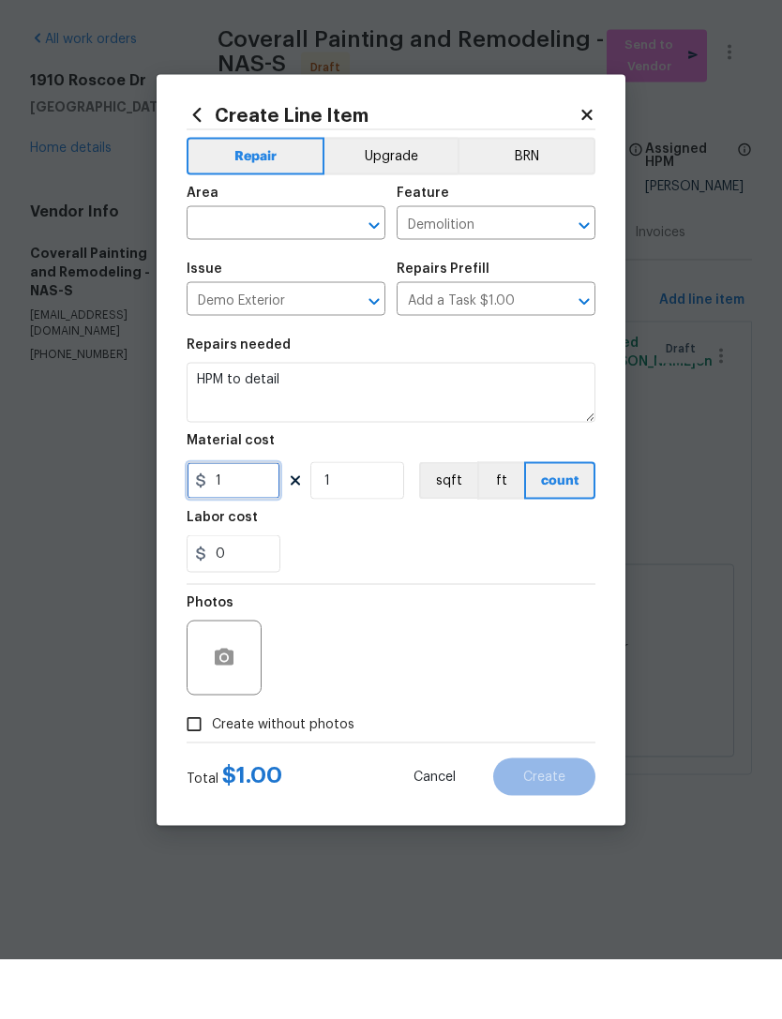
click at [231, 559] on input "1" at bounding box center [233, 539] width 94 height 37
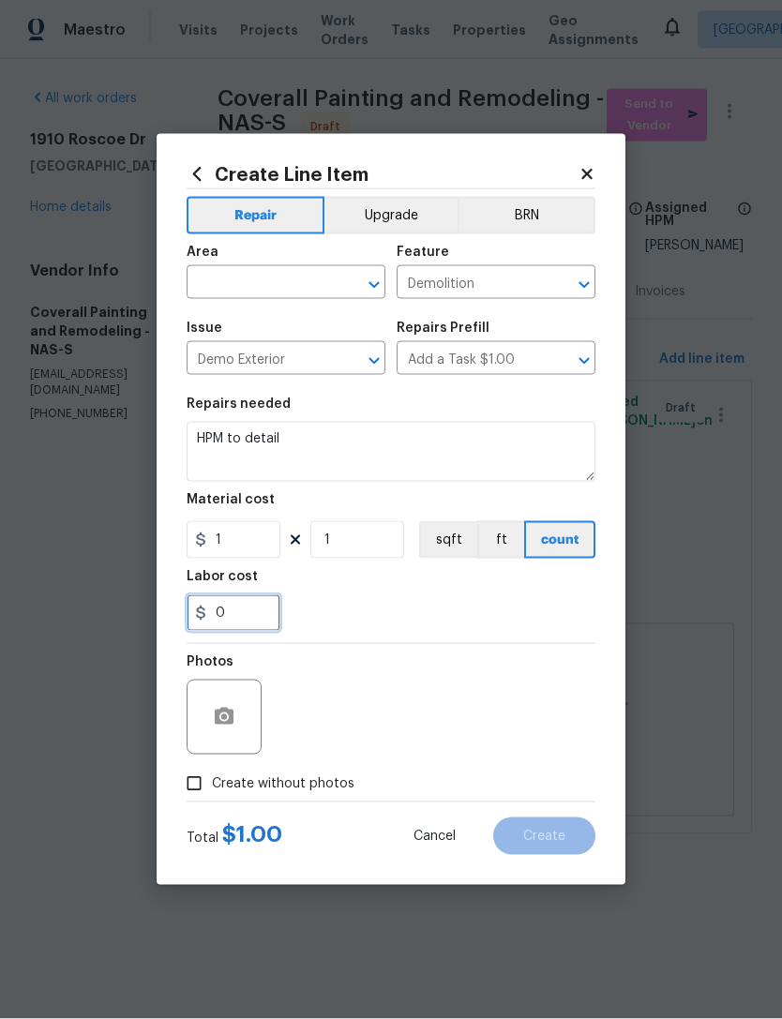
click at [231, 624] on input "0" at bounding box center [233, 612] width 94 height 37
type input "25"
click at [238, 547] on input "1" at bounding box center [233, 539] width 94 height 37
type input "75"
click at [240, 622] on input "25" at bounding box center [233, 612] width 94 height 37
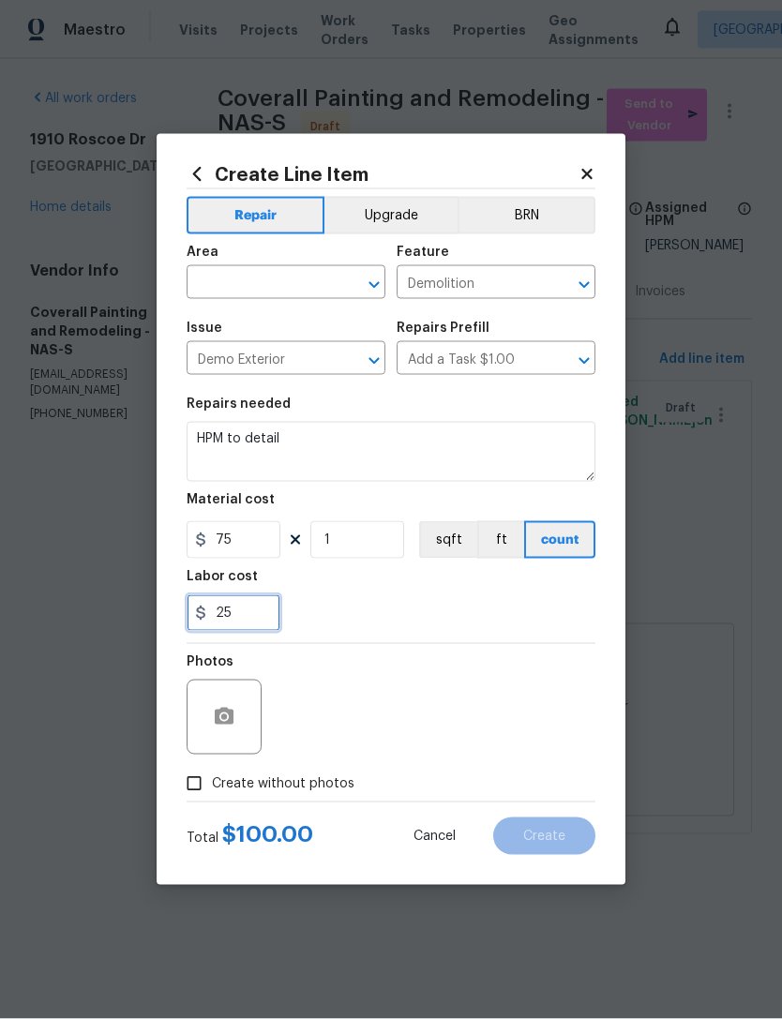
type input "2"
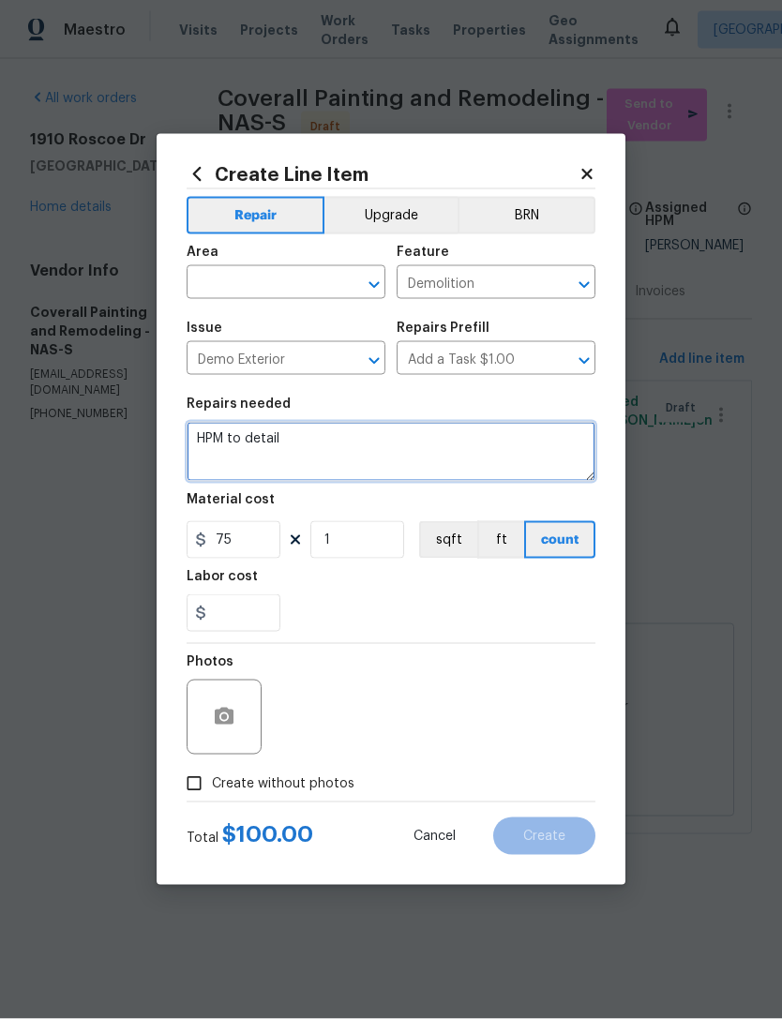
click at [264, 432] on textarea "HPM to detail" at bounding box center [390, 452] width 409 height 60
type input "0"
type textarea "Replace whit round gable vent HPM to detail"
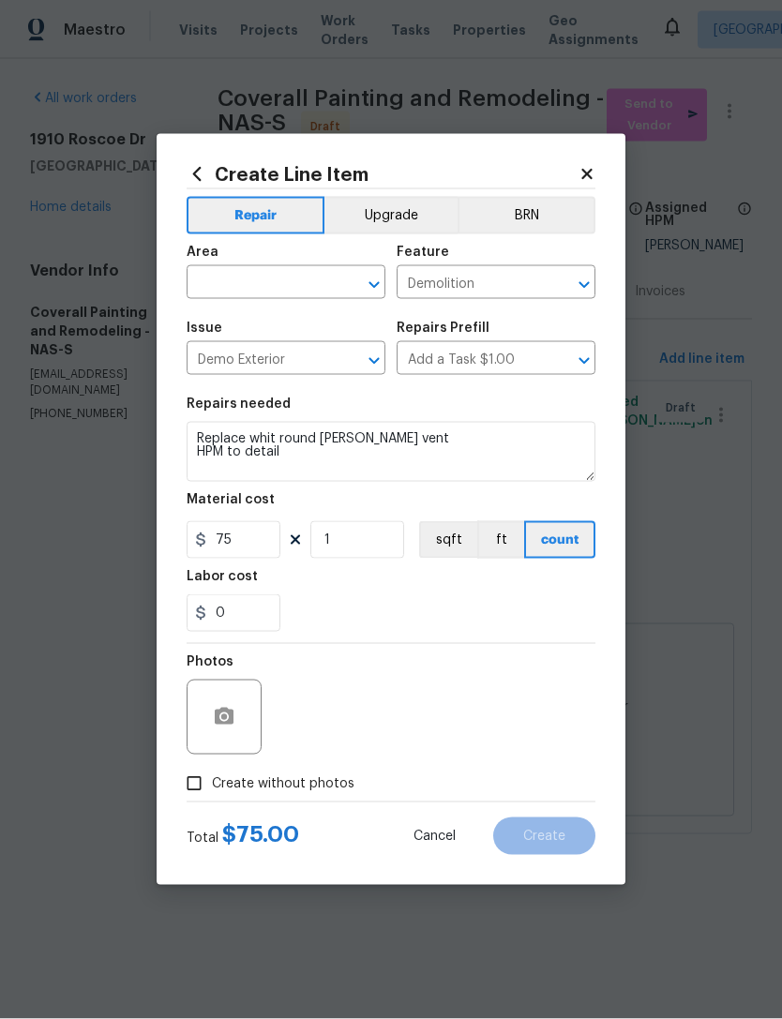
click at [330, 262] on div "Area" at bounding box center [285, 258] width 199 height 24
click at [276, 280] on input "text" at bounding box center [259, 284] width 146 height 29
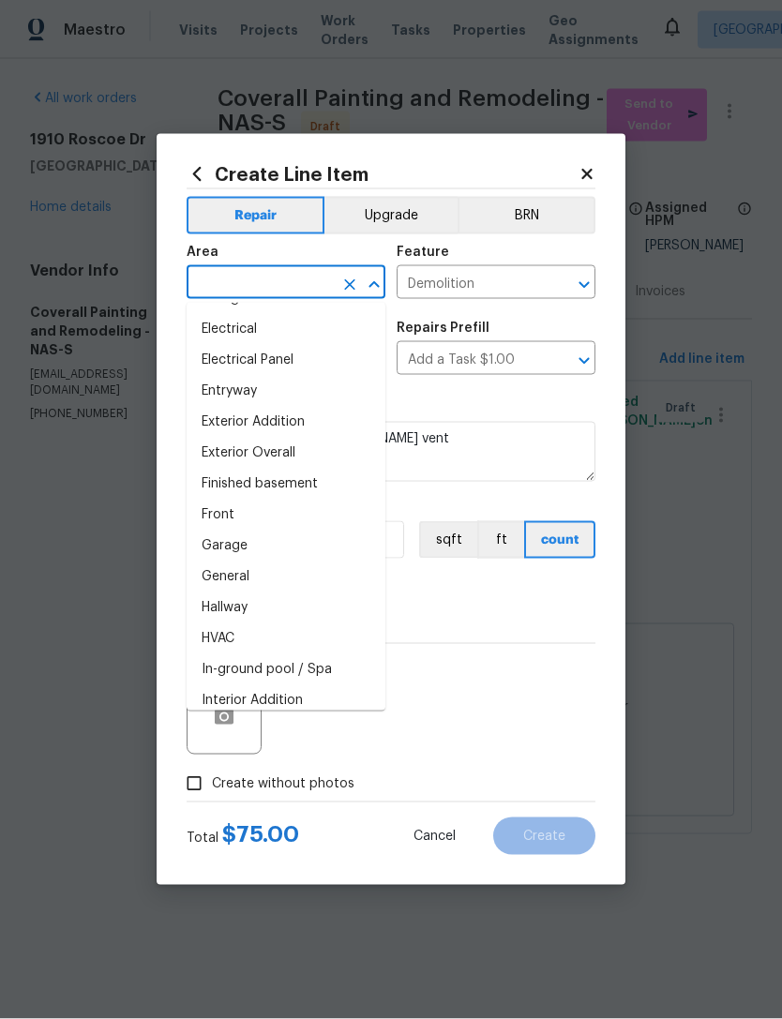
scroll to position [368, 0]
click at [314, 460] on li "Exterior Overall" at bounding box center [285, 452] width 199 height 31
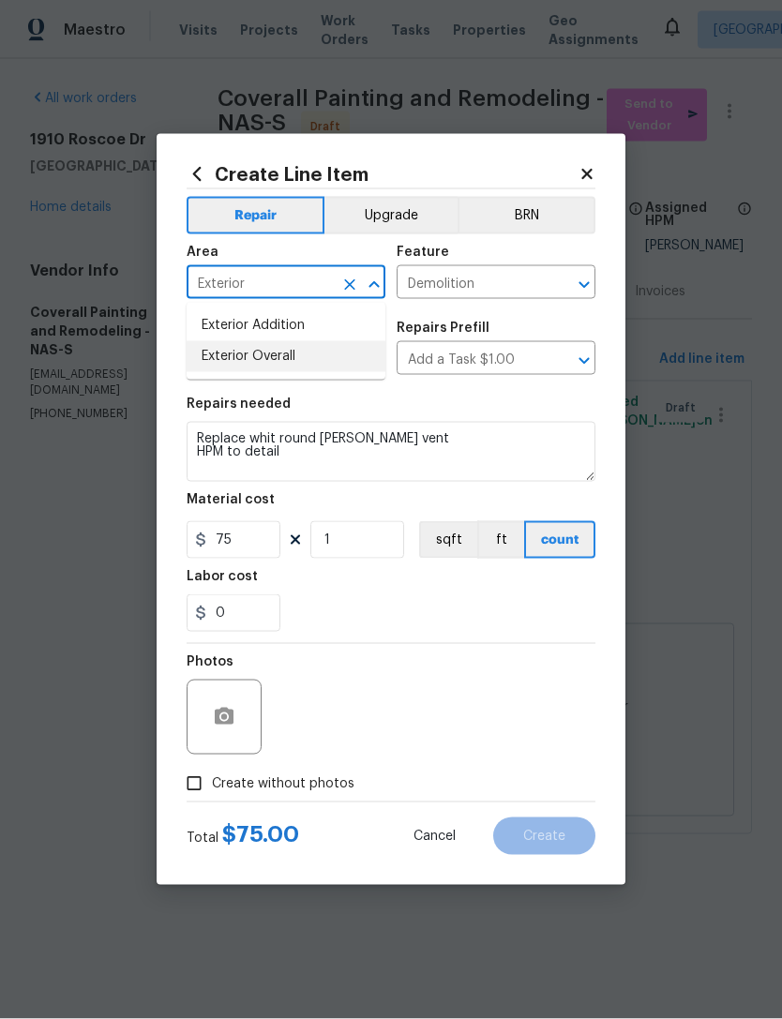
click at [325, 359] on li "Exterior Overall" at bounding box center [285, 356] width 199 height 31
type input "Exterior Overall"
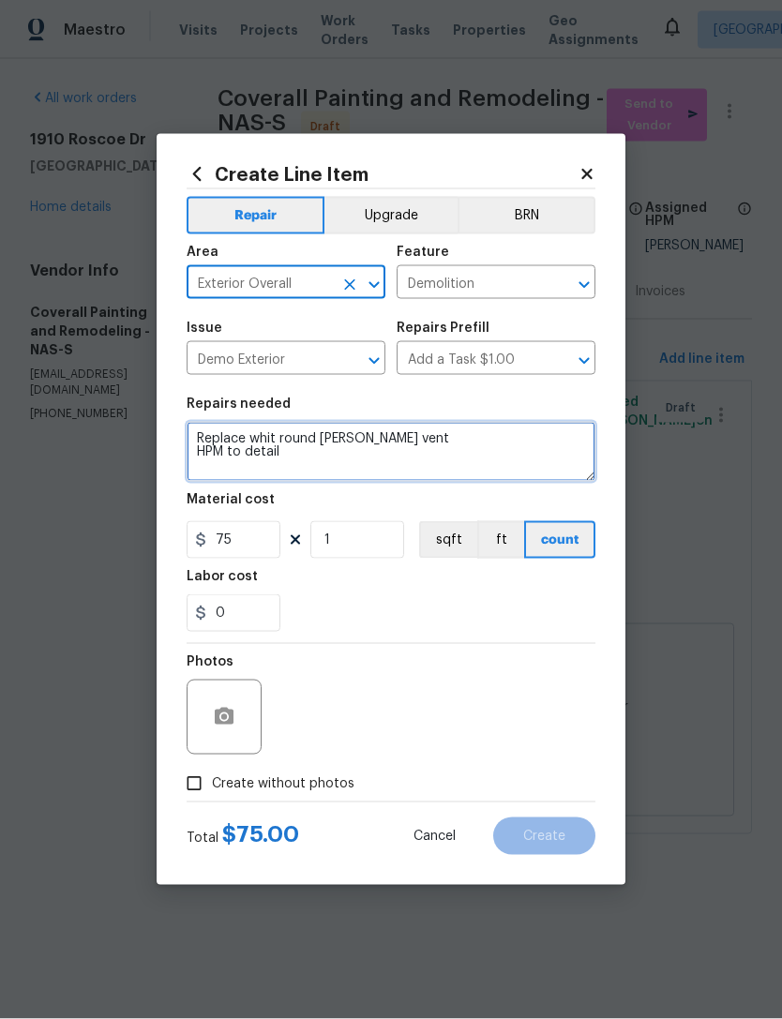
click at [270, 433] on textarea "Replace whit round gable vent HPM to detail" at bounding box center [390, 452] width 409 height 60
click at [277, 439] on textarea "Replace whit round attic vent HPM to detail" at bounding box center [390, 452] width 409 height 60
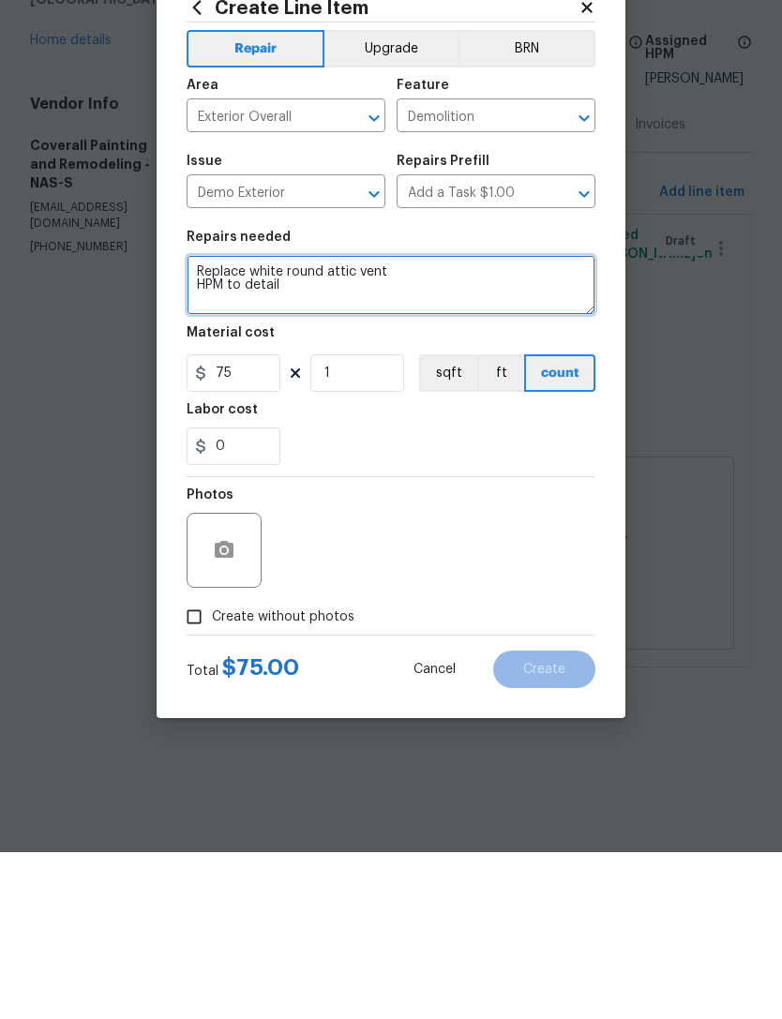
type textarea "Replace white round attic vent HPM to detail"
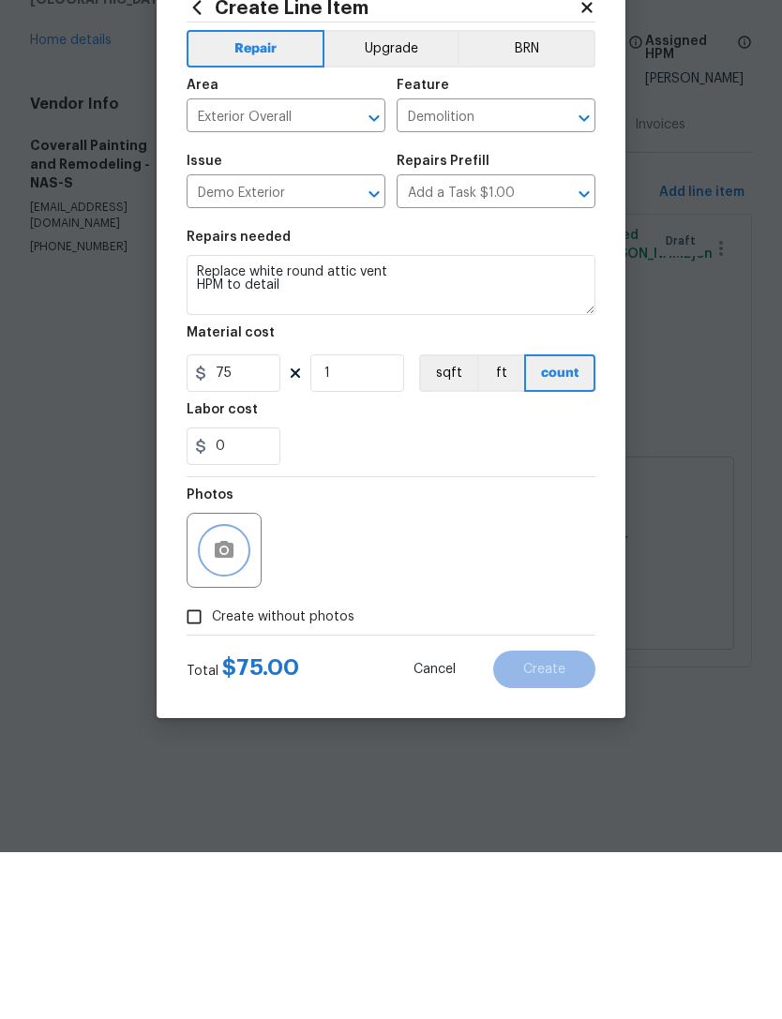
click at [220, 694] on button "button" at bounding box center [223, 716] width 45 height 45
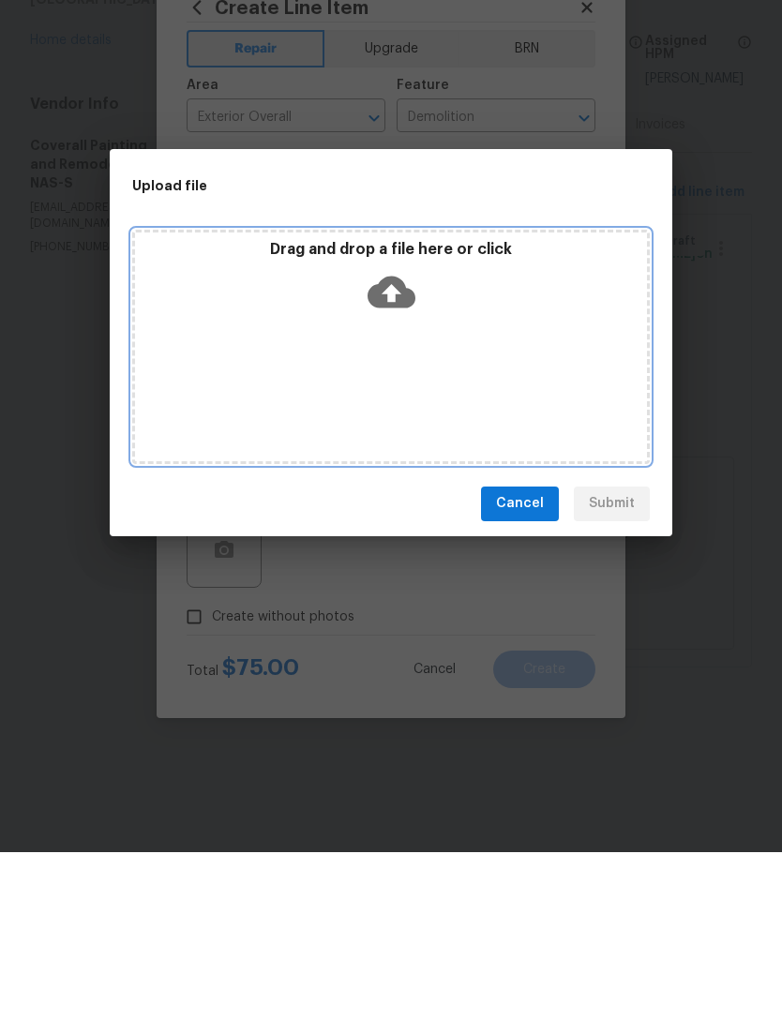
click at [400, 447] on icon at bounding box center [391, 458] width 48 height 32
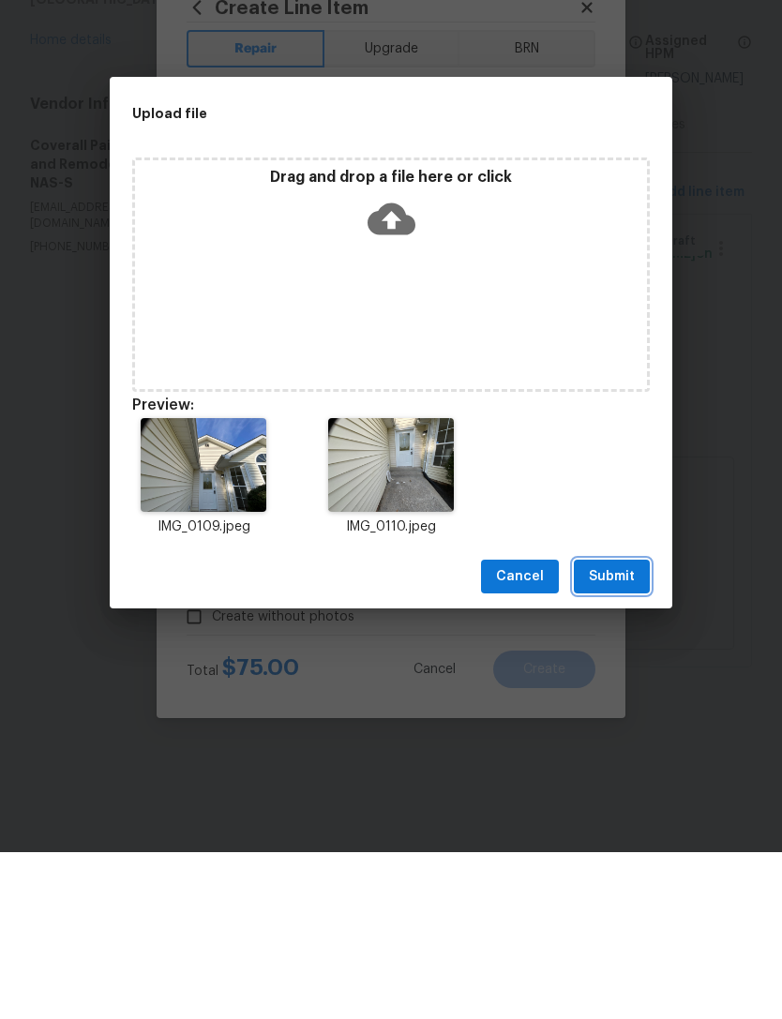
click at [624, 740] on span "Submit" at bounding box center [612, 743] width 46 height 23
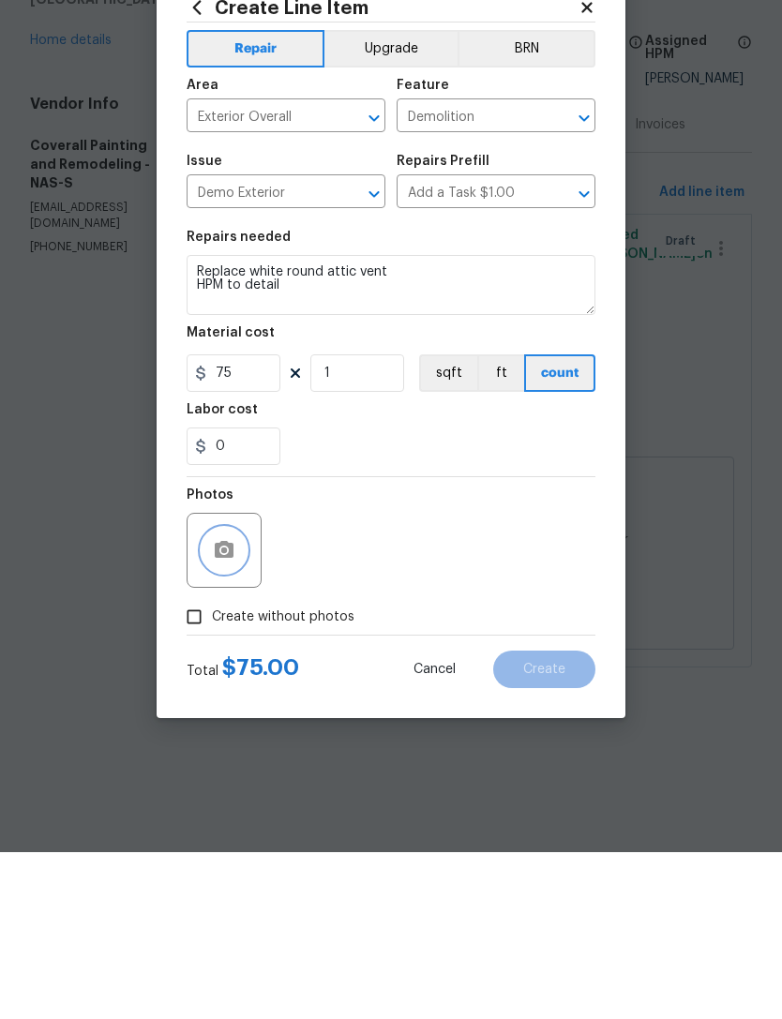
click at [237, 720] on button "button" at bounding box center [223, 716] width 45 height 45
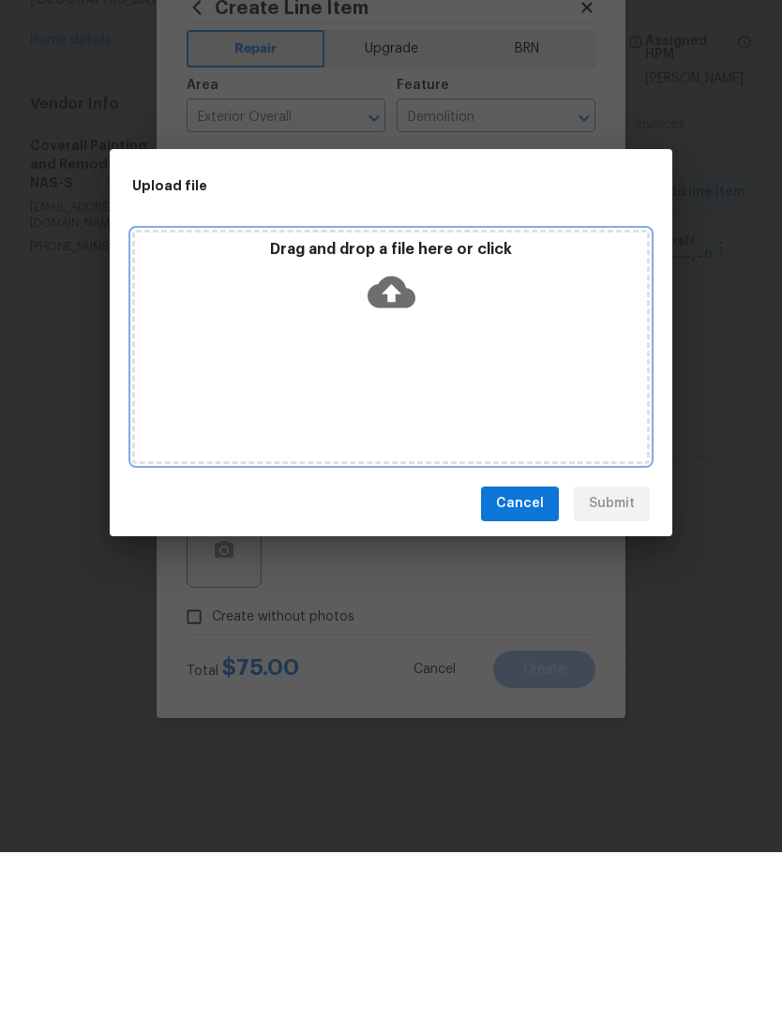
click at [399, 455] on icon at bounding box center [391, 458] width 48 height 32
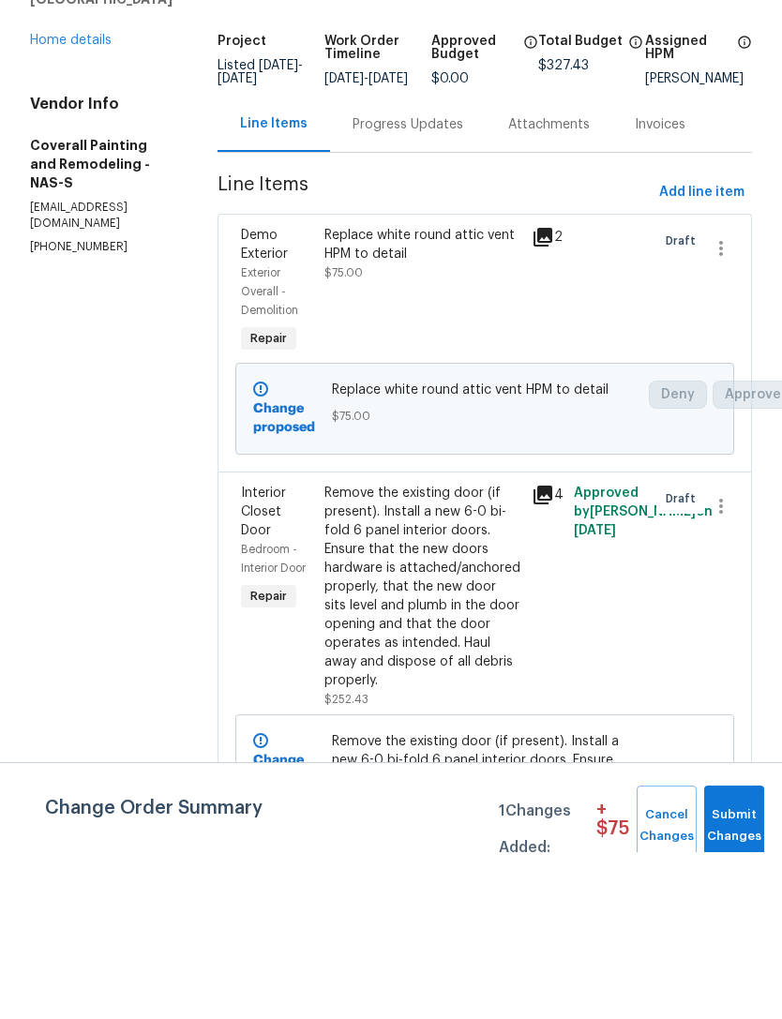
click at [500, 45] on icon "Close" at bounding box center [504, 41] width 9 height 9
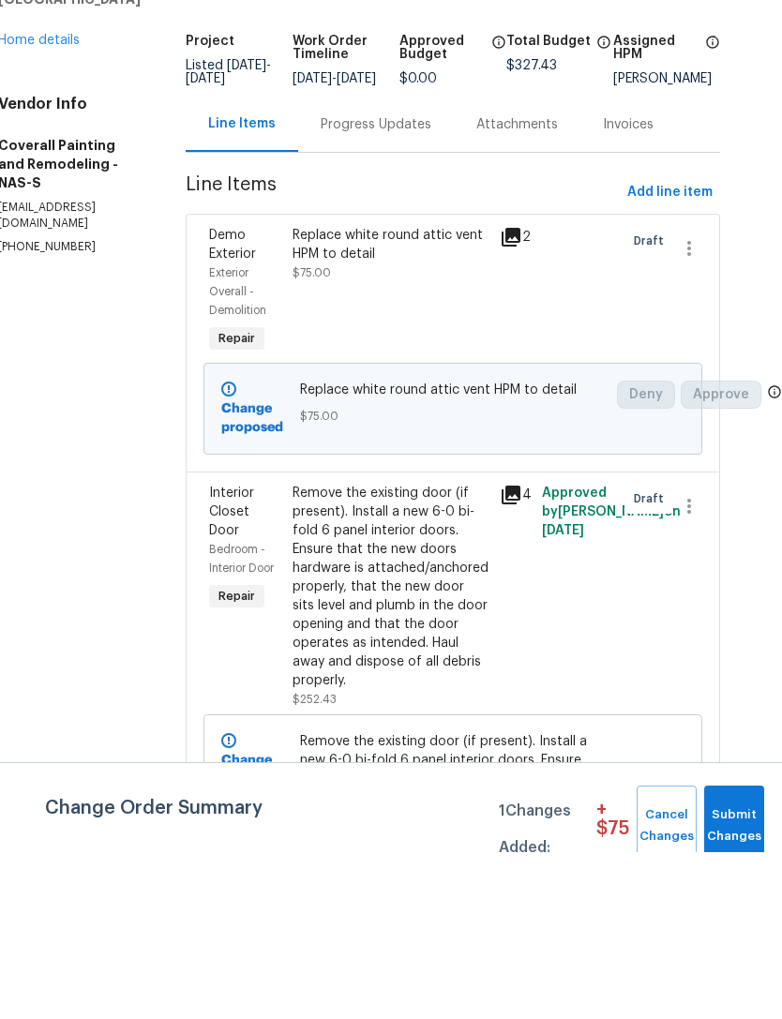
scroll to position [0, 41]
click at [739, 1014] on span "Submit Changes" at bounding box center [733, 992] width 41 height 43
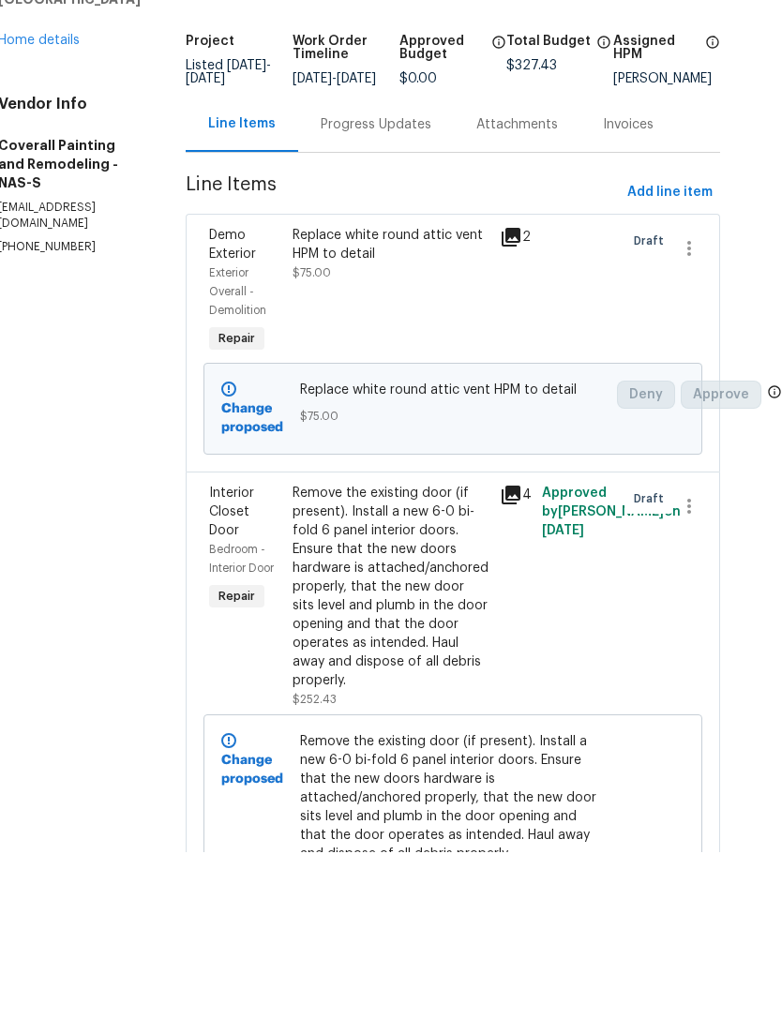
click at [617, 116] on span "Send to Vendor" at bounding box center [625, 115] width 82 height 43
click at [412, 301] on div "Progress Updates" at bounding box center [376, 291] width 111 height 19
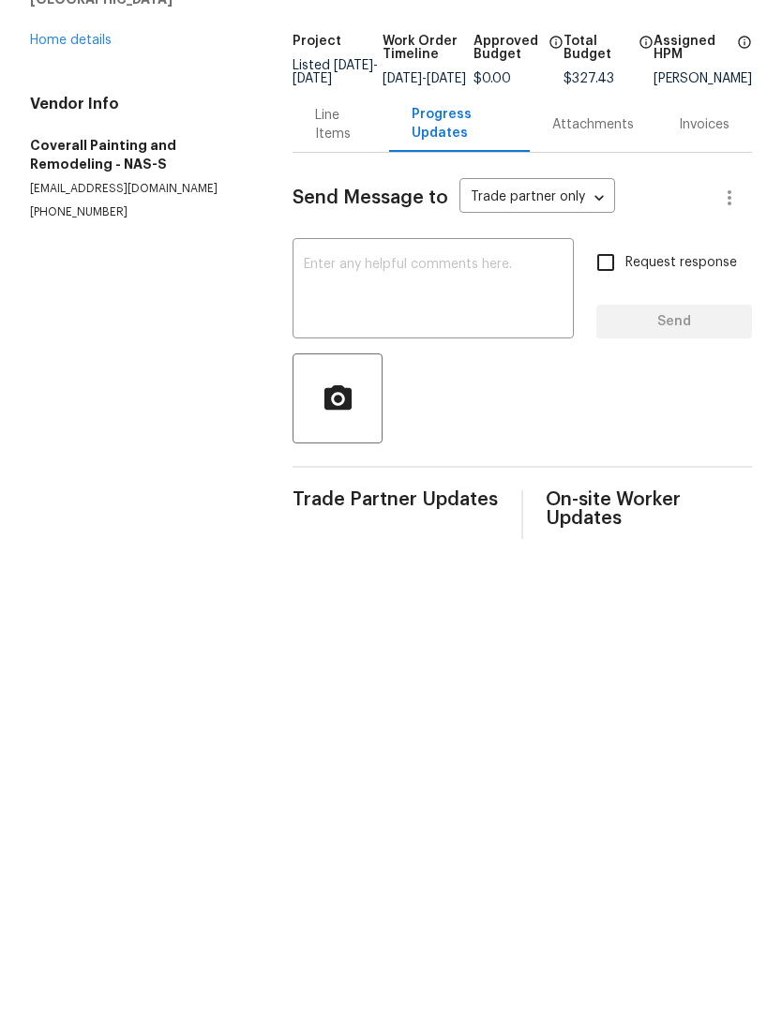
click at [491, 475] on textarea at bounding box center [433, 458] width 259 height 66
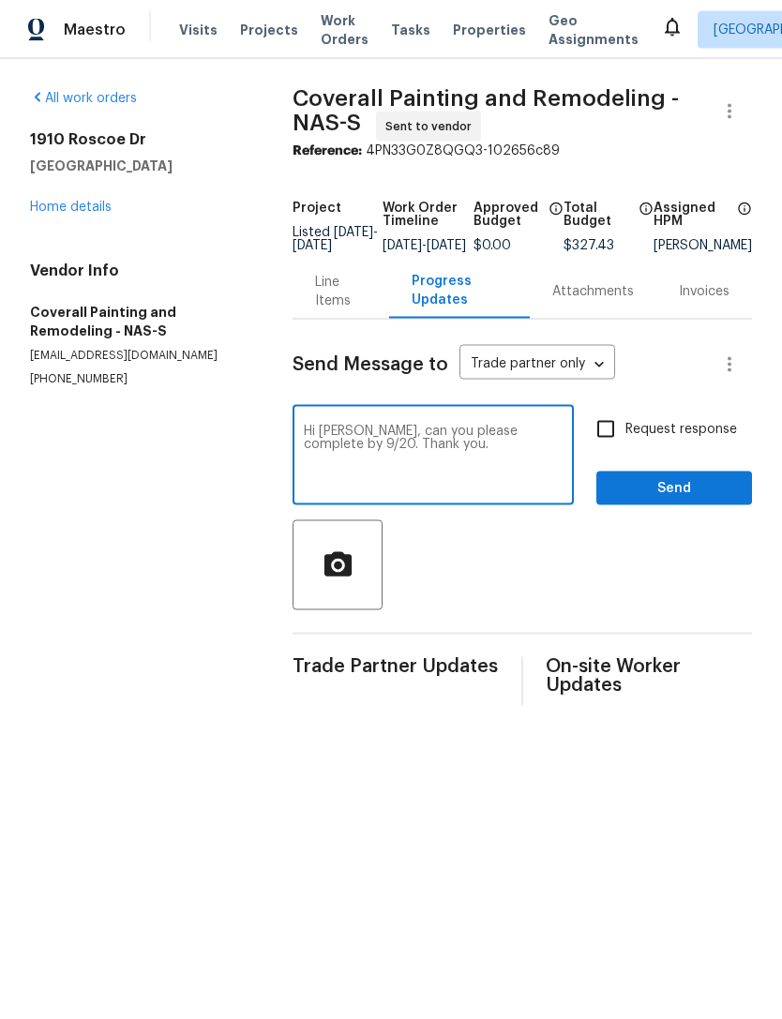
type textarea "Hi [PERSON_NAME], can you please complete by 9/20. Thank you."
click at [691, 493] on span "Send" at bounding box center [674, 488] width 126 height 23
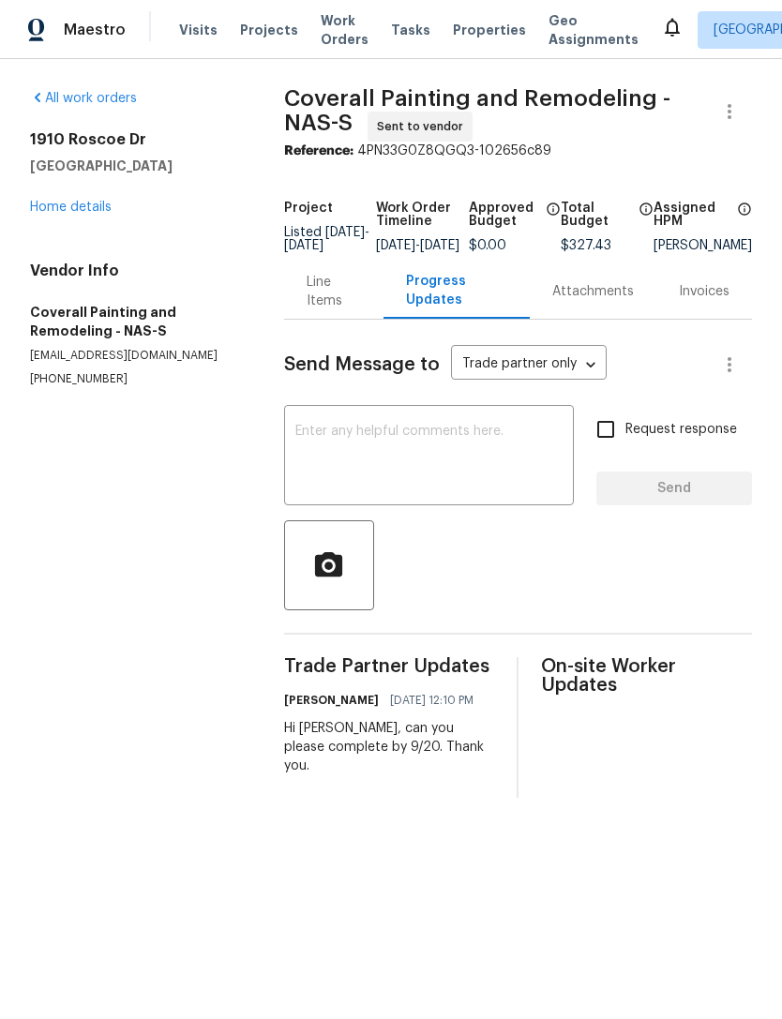
click at [91, 208] on link "Home details" at bounding box center [71, 207] width 82 height 13
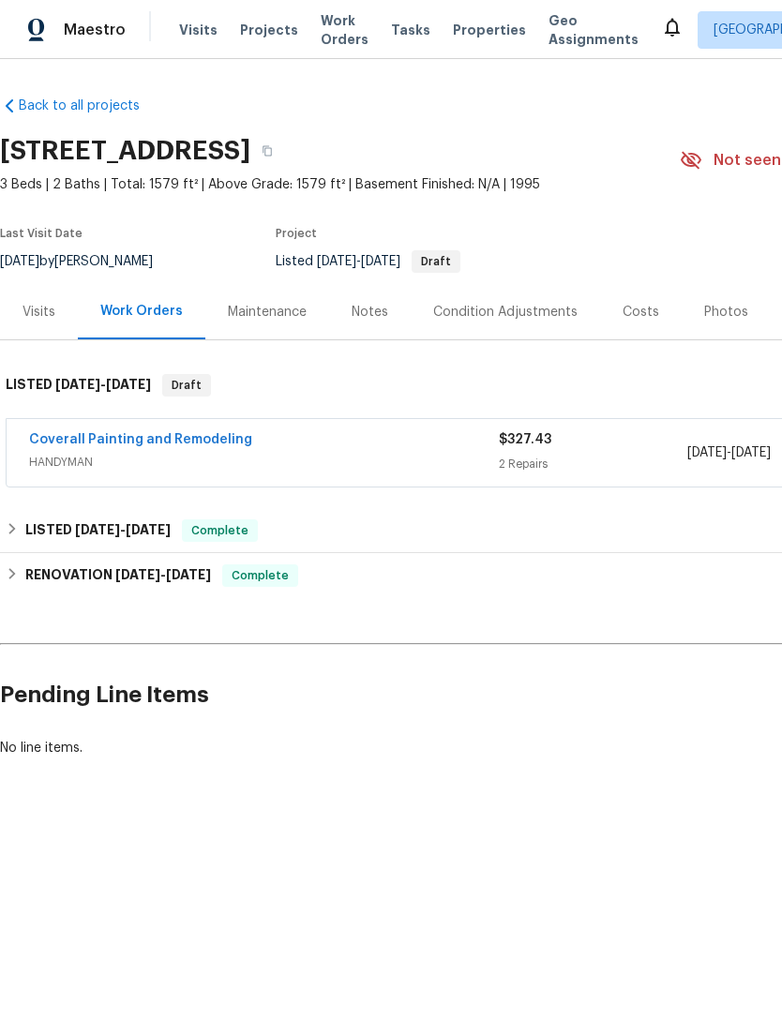
click at [370, 319] on div "Notes" at bounding box center [369, 312] width 37 height 19
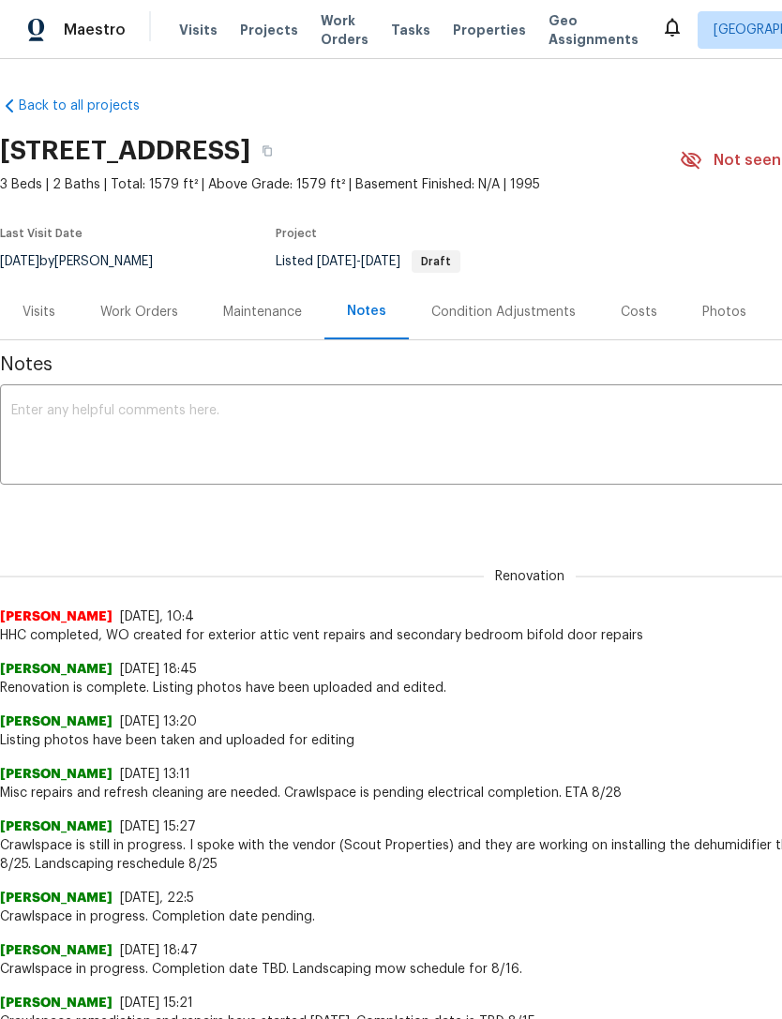
click at [554, 421] on textarea at bounding box center [529, 437] width 1037 height 66
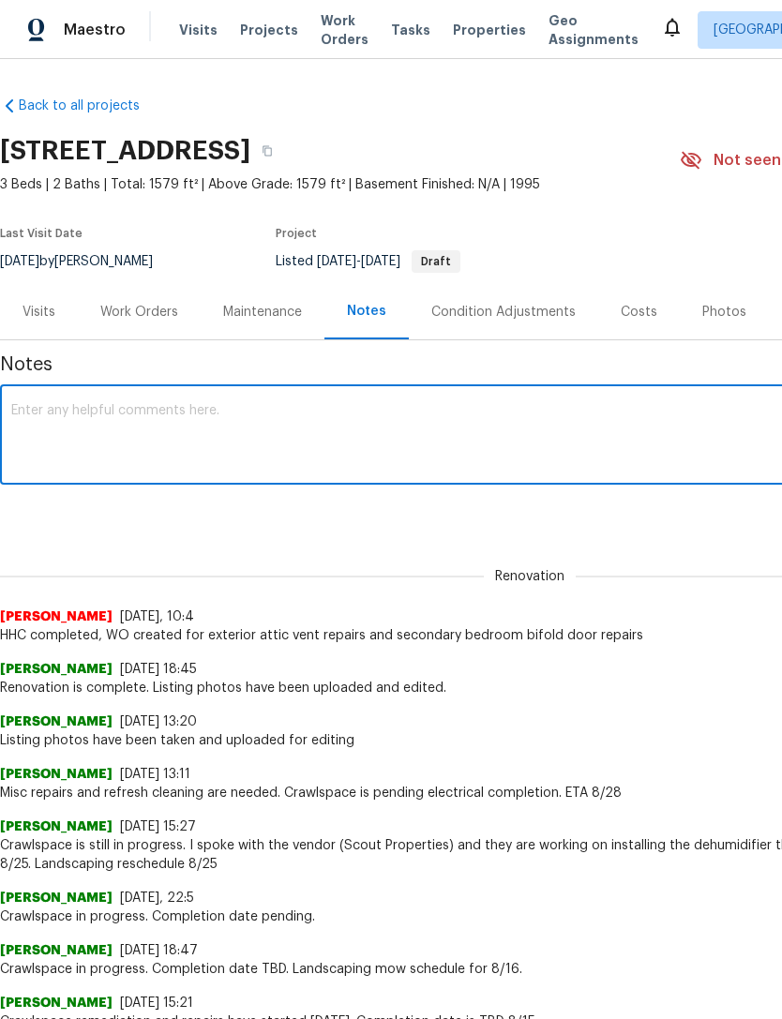
type textarea "H"
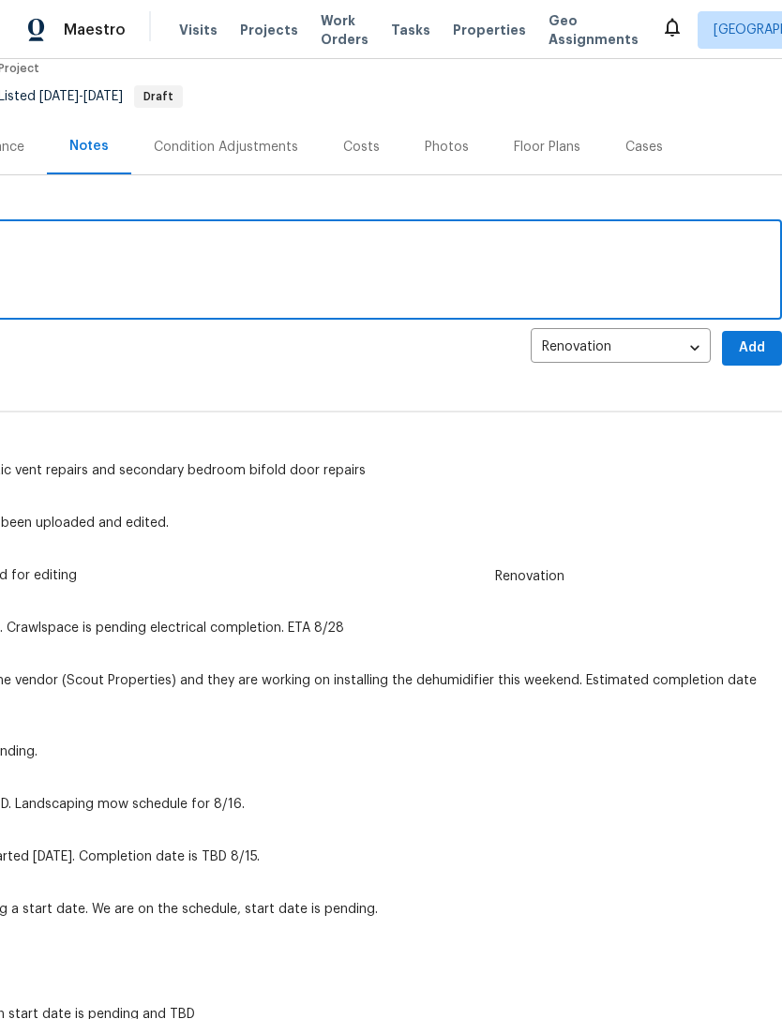
scroll to position [166, 277]
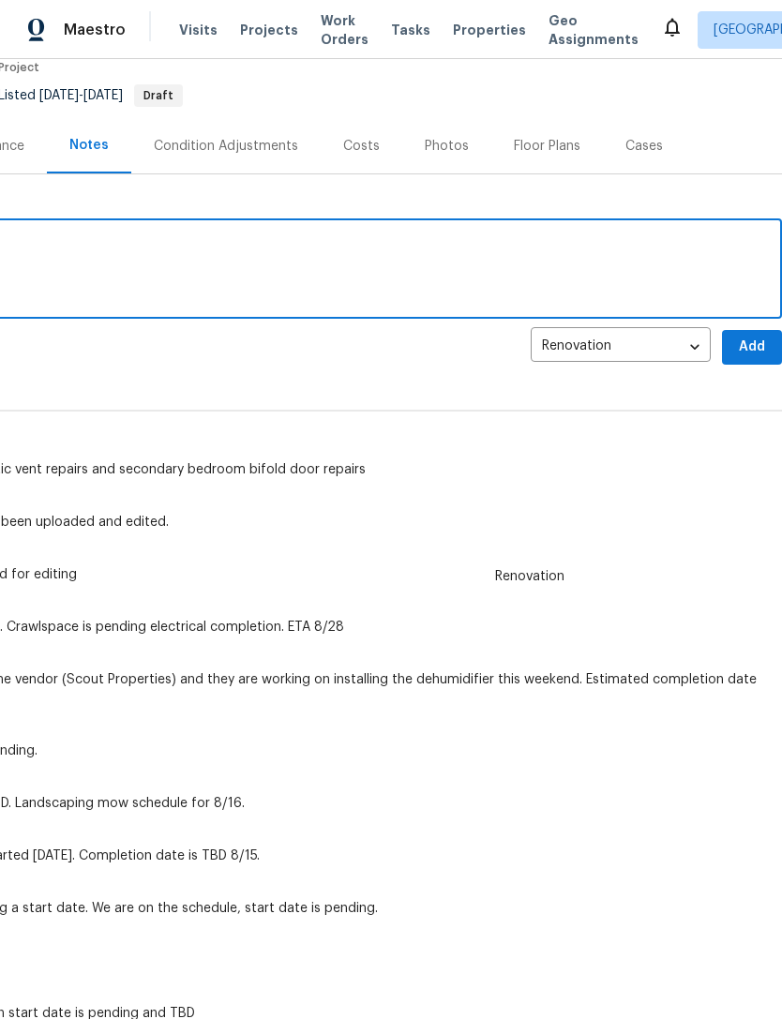
type textarea "LWO created to be completed 9/20."
click at [749, 343] on span "Add" at bounding box center [752, 347] width 30 height 23
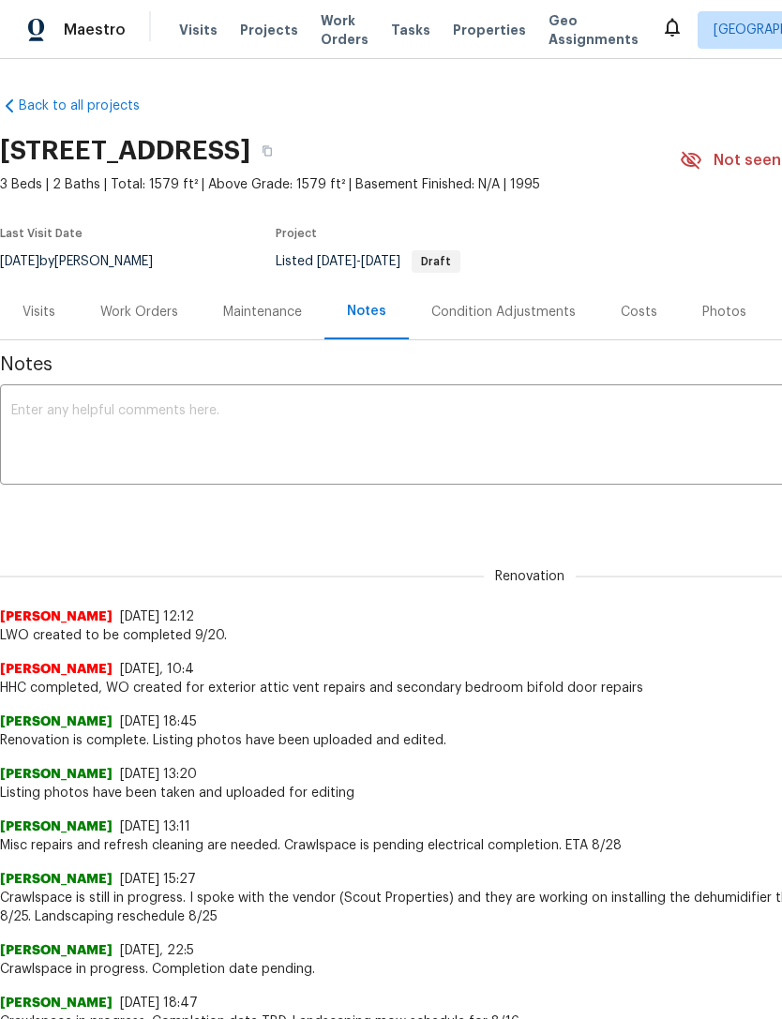
scroll to position [0, 0]
click at [146, 307] on div "Work Orders" at bounding box center [139, 312] width 78 height 19
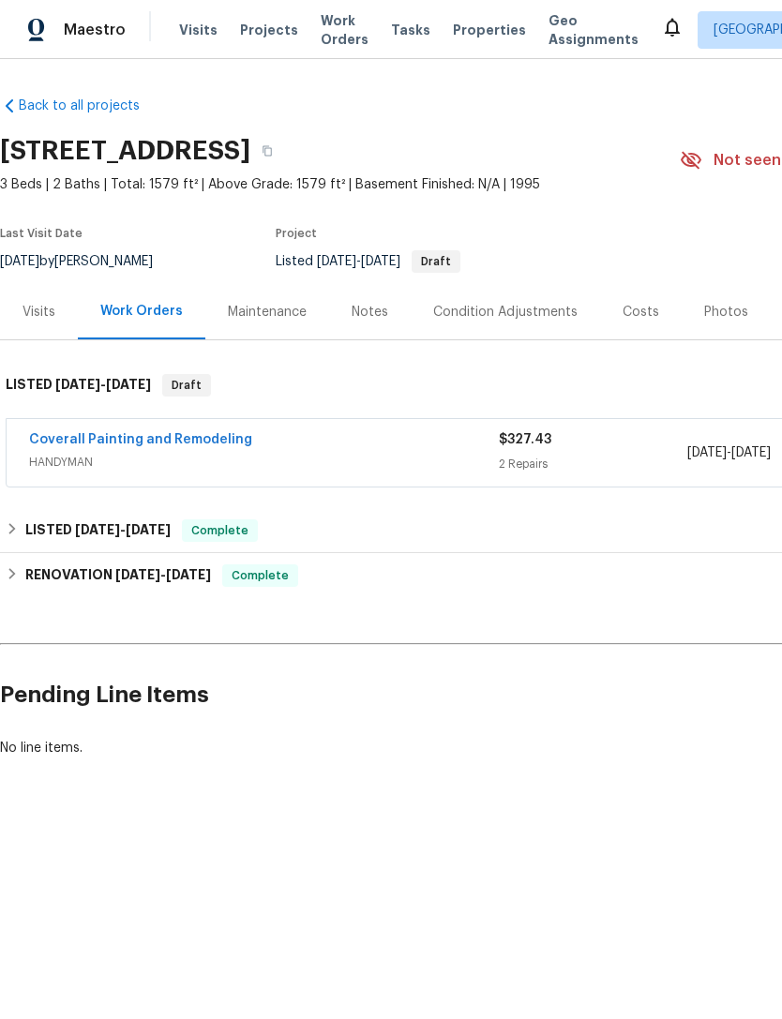
click at [194, 436] on link "Coverall Painting and Remodeling" at bounding box center [140, 439] width 223 height 13
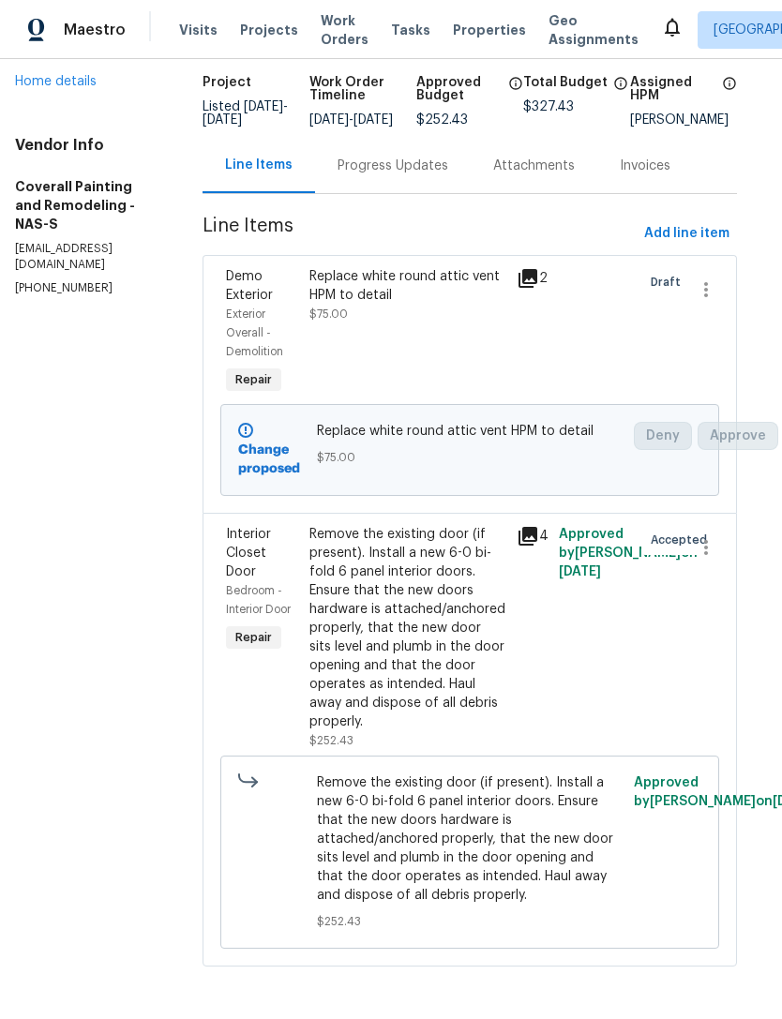
scroll to position [145, 15]
